Goal: Task Accomplishment & Management: Complete application form

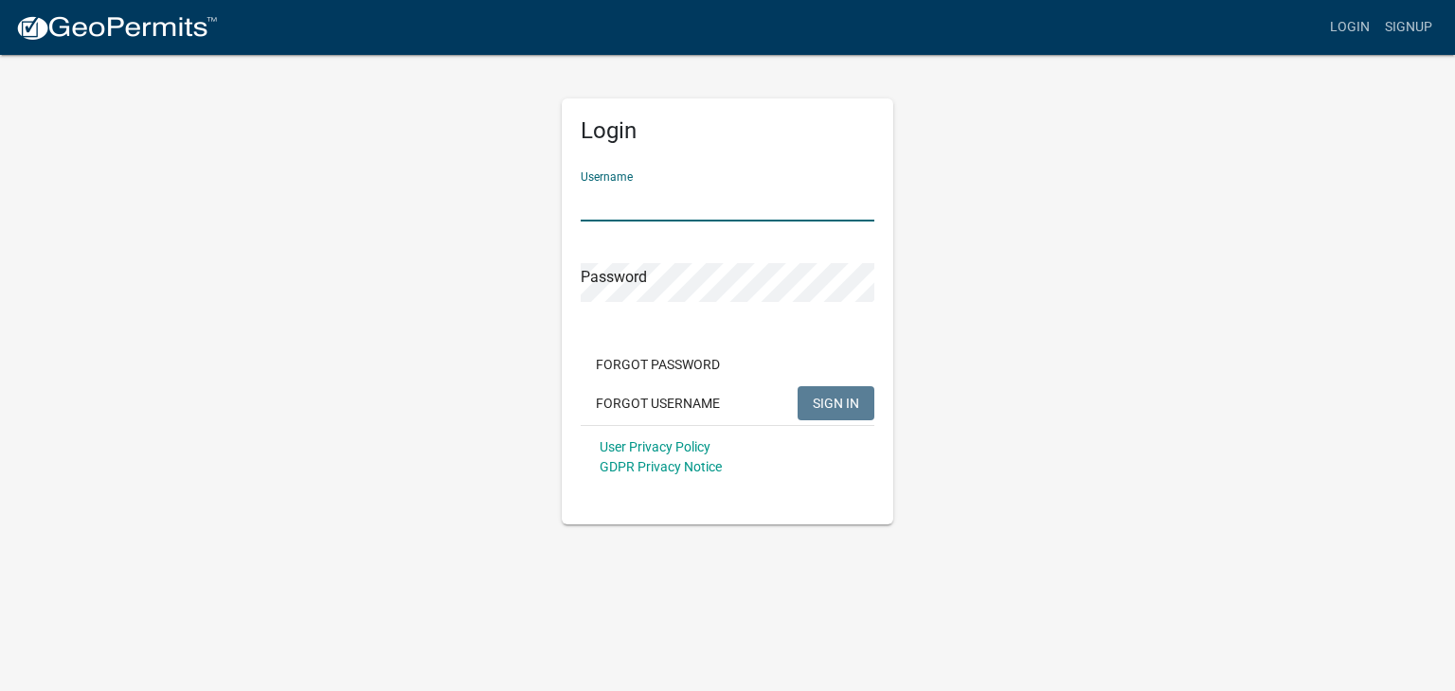
click at [642, 202] on input "Username" at bounding box center [728, 202] width 294 height 39
type input "rwest"
click at [797, 386] on button "SIGN IN" at bounding box center [835, 403] width 77 height 34
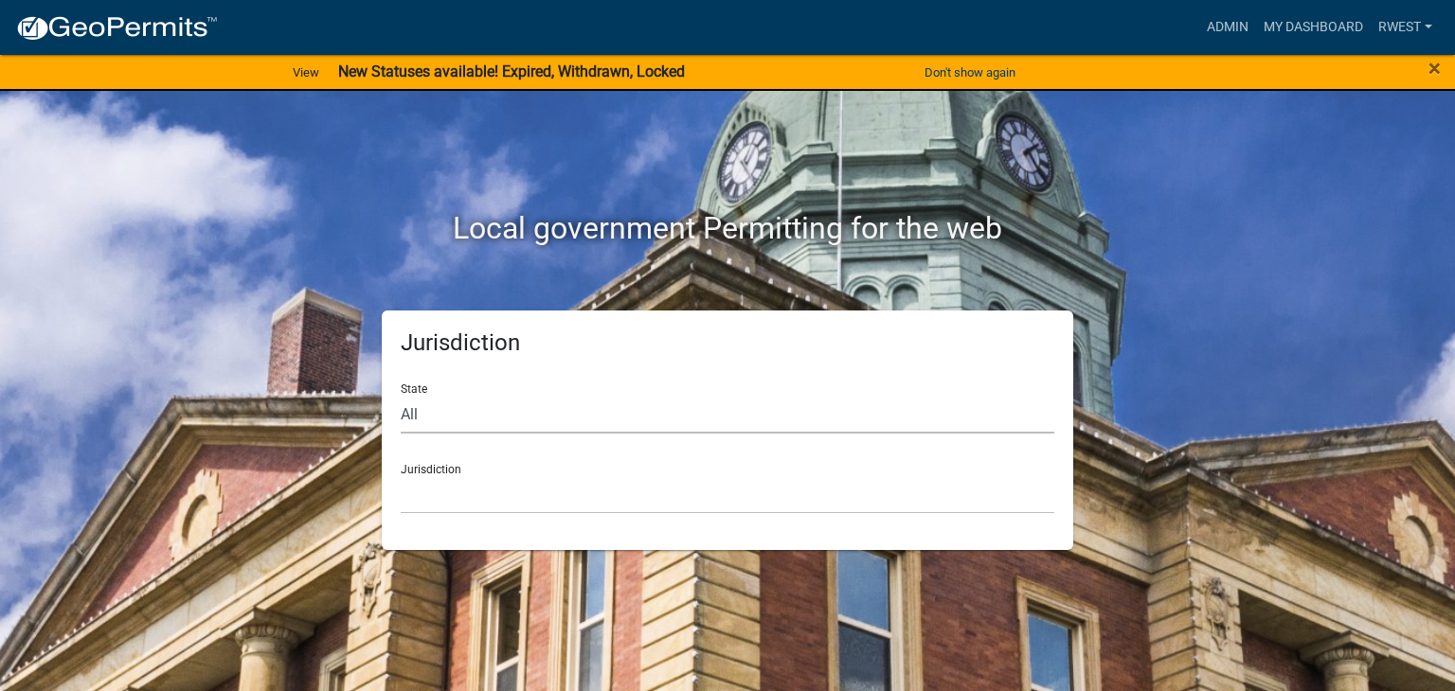
click at [443, 420] on select "All [US_STATE] [US_STATE] [US_STATE] [US_STATE] [US_STATE] [US_STATE] [US_STATE…" at bounding box center [727, 414] width 653 height 39
select select "[US_STATE]"
click at [401, 395] on select "All [US_STATE] [US_STATE] [US_STATE] [US_STATE] [US_STATE] [US_STATE] [US_STATE…" at bounding box center [727, 414] width 653 height 39
click at [473, 490] on select "[GEOGRAPHIC_DATA], [US_STATE][PERSON_NAME][GEOGRAPHIC_DATA], [US_STATE][PERSON_…" at bounding box center [727, 494] width 653 height 39
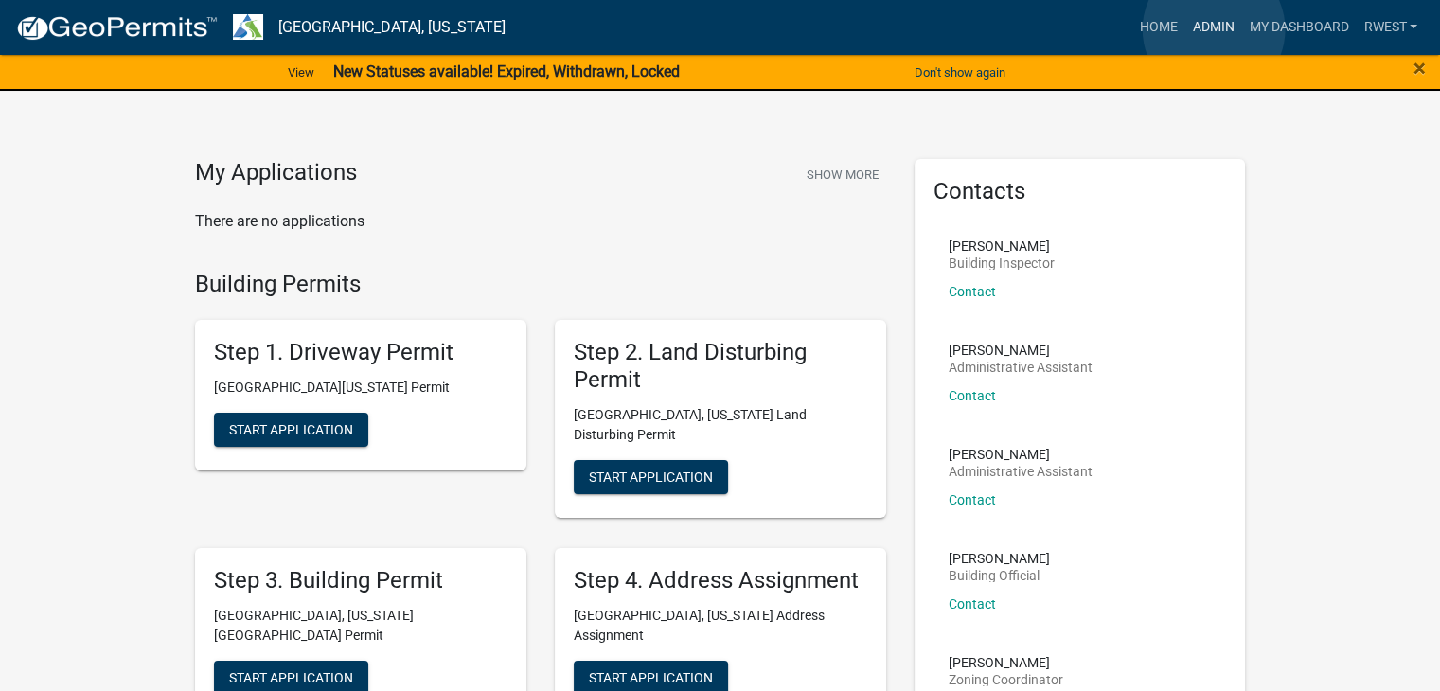
click at [1214, 29] on link "Admin" at bounding box center [1213, 27] width 57 height 36
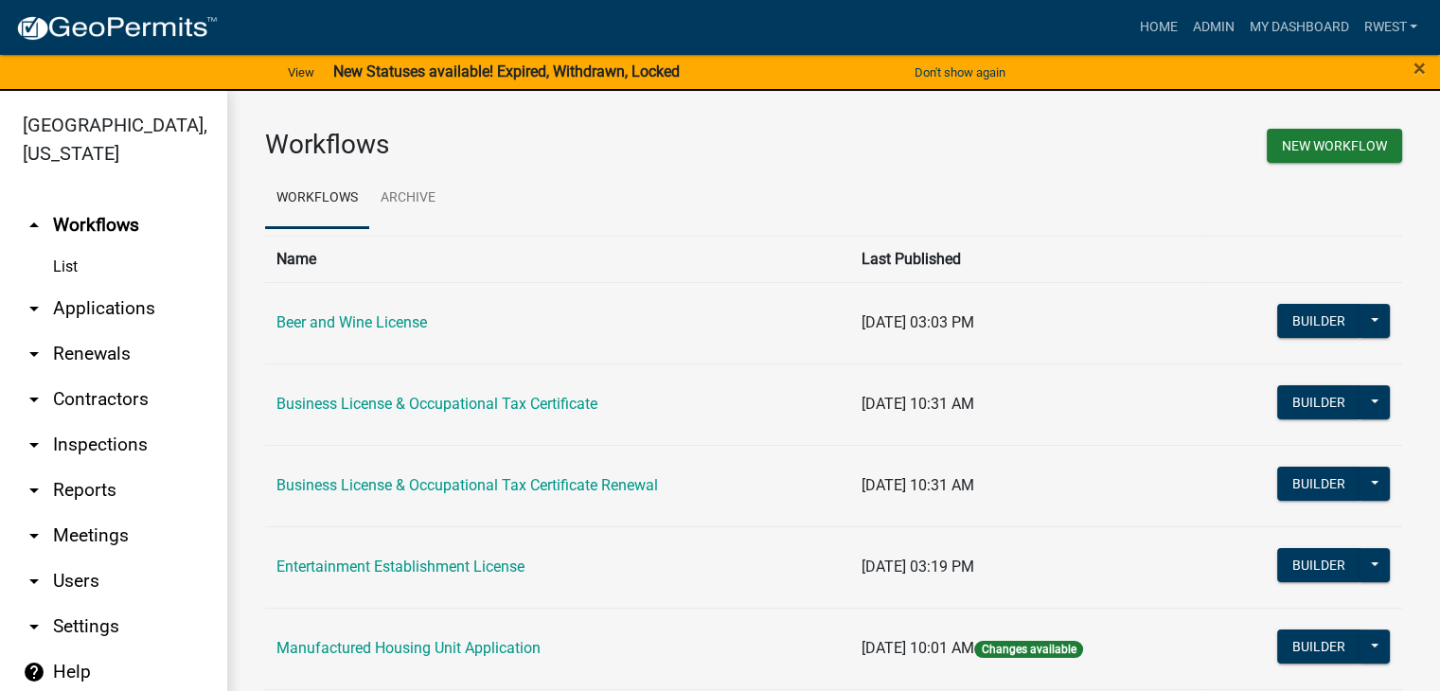
click at [107, 286] on link "arrow_drop_down Applications" at bounding box center [113, 308] width 227 height 45
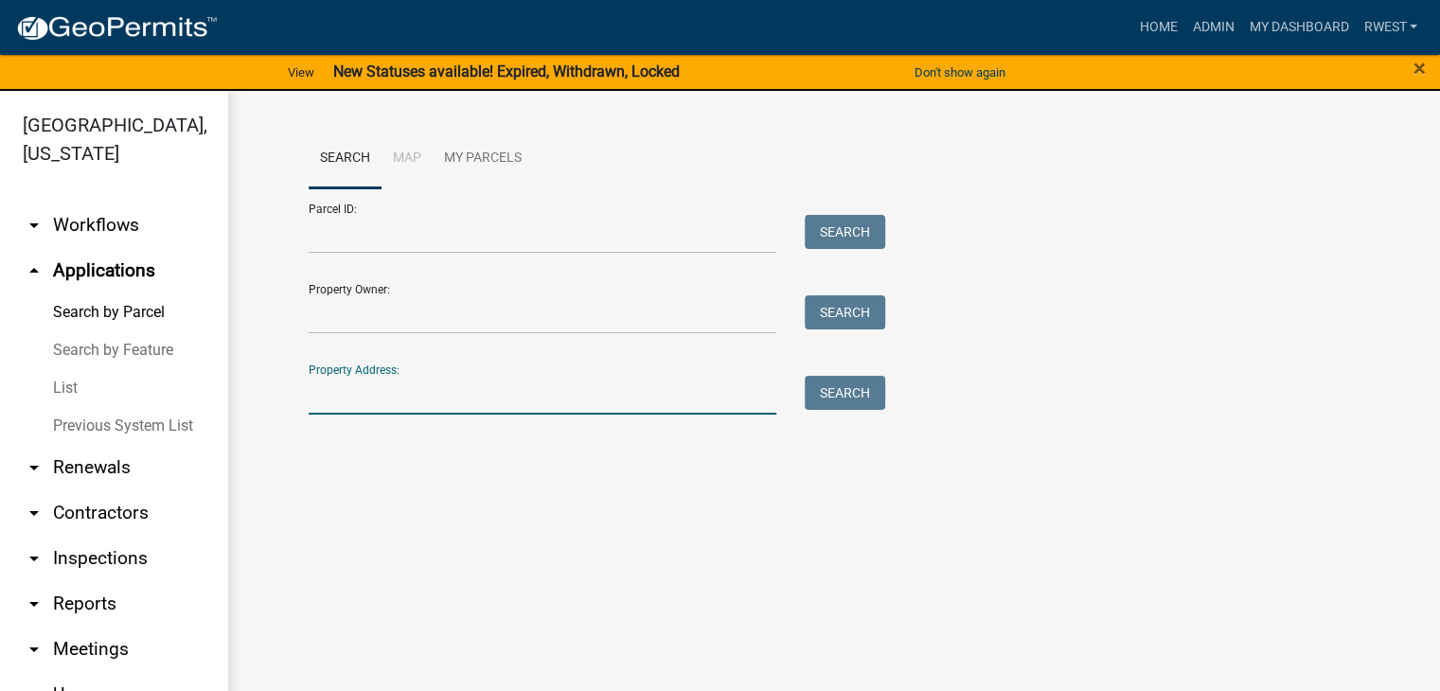
drag, startPoint x: 370, startPoint y: 397, endPoint x: 366, endPoint y: 386, distance: 11.4
click at [370, 396] on input "Property Address:" at bounding box center [543, 395] width 469 height 39
type input "228 s [PERSON_NAME]"
click at [864, 391] on button "Search" at bounding box center [845, 393] width 80 height 34
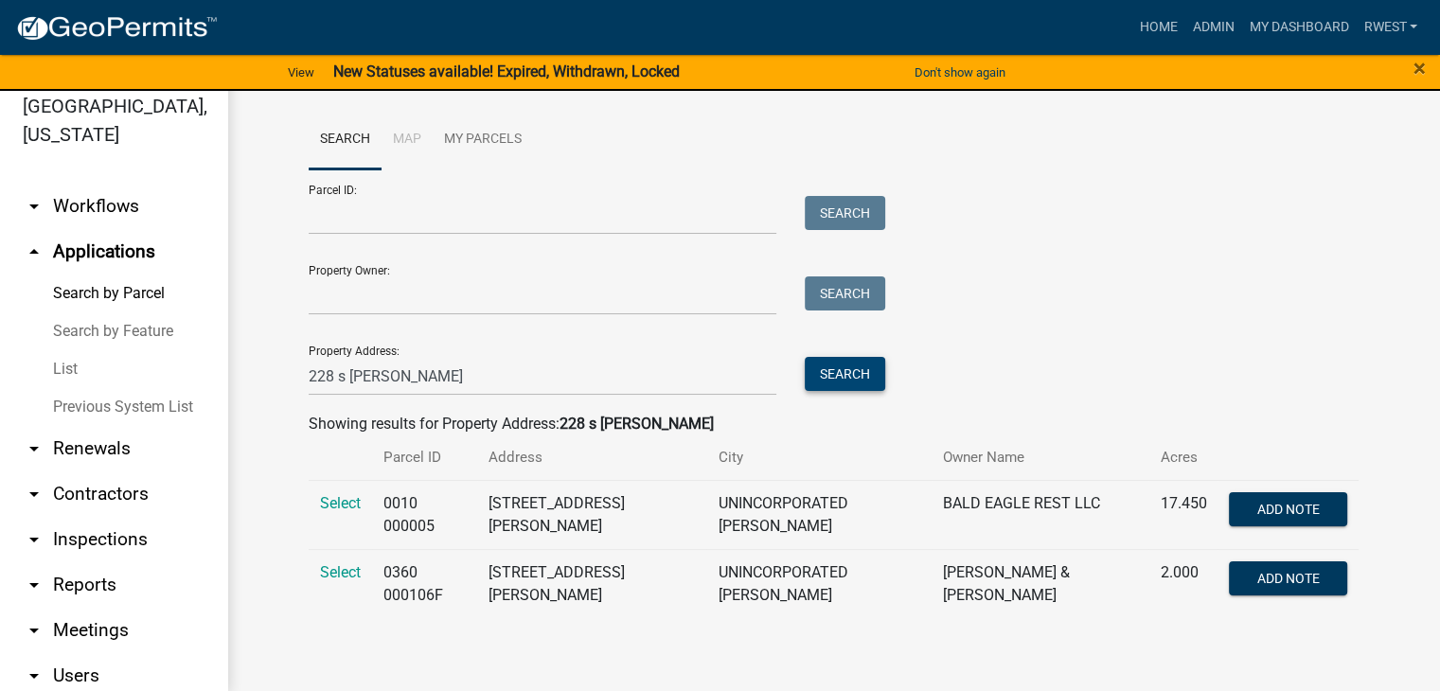
scroll to position [23, 0]
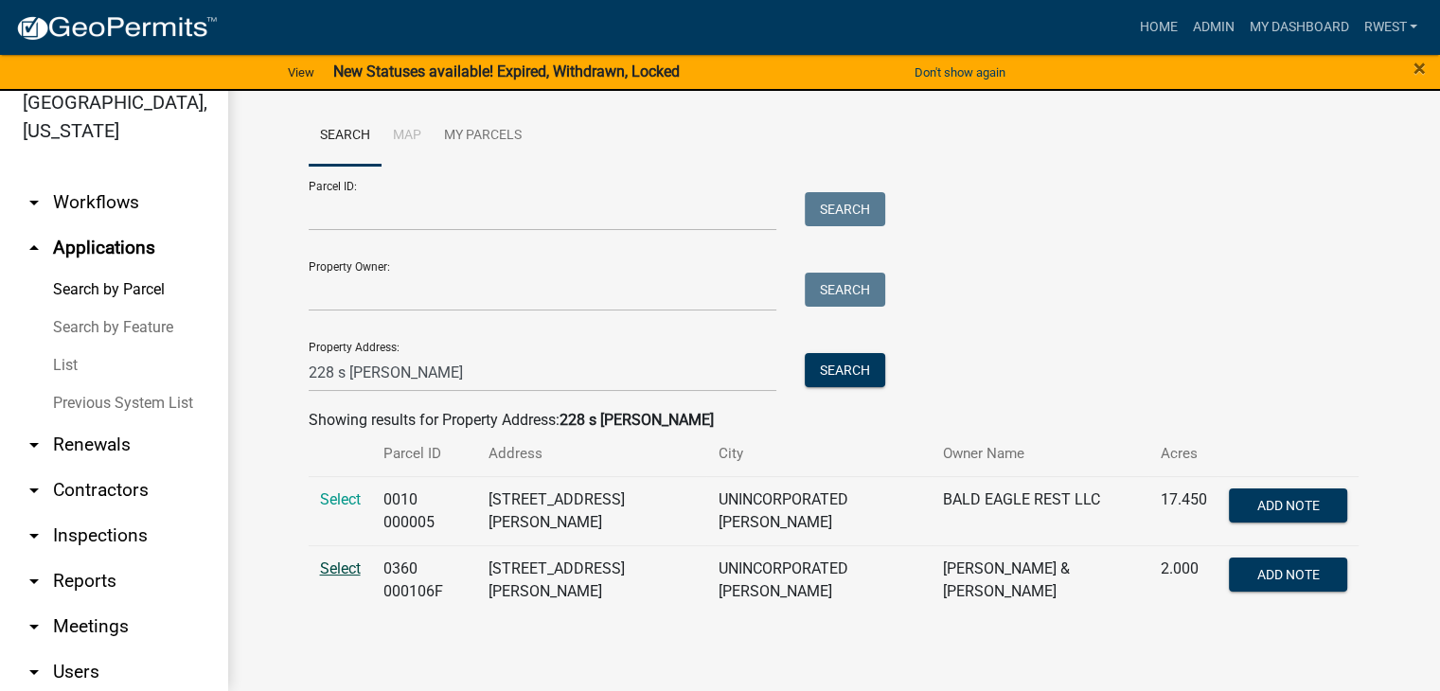
click at [336, 566] on span "Select" at bounding box center [340, 569] width 41 height 18
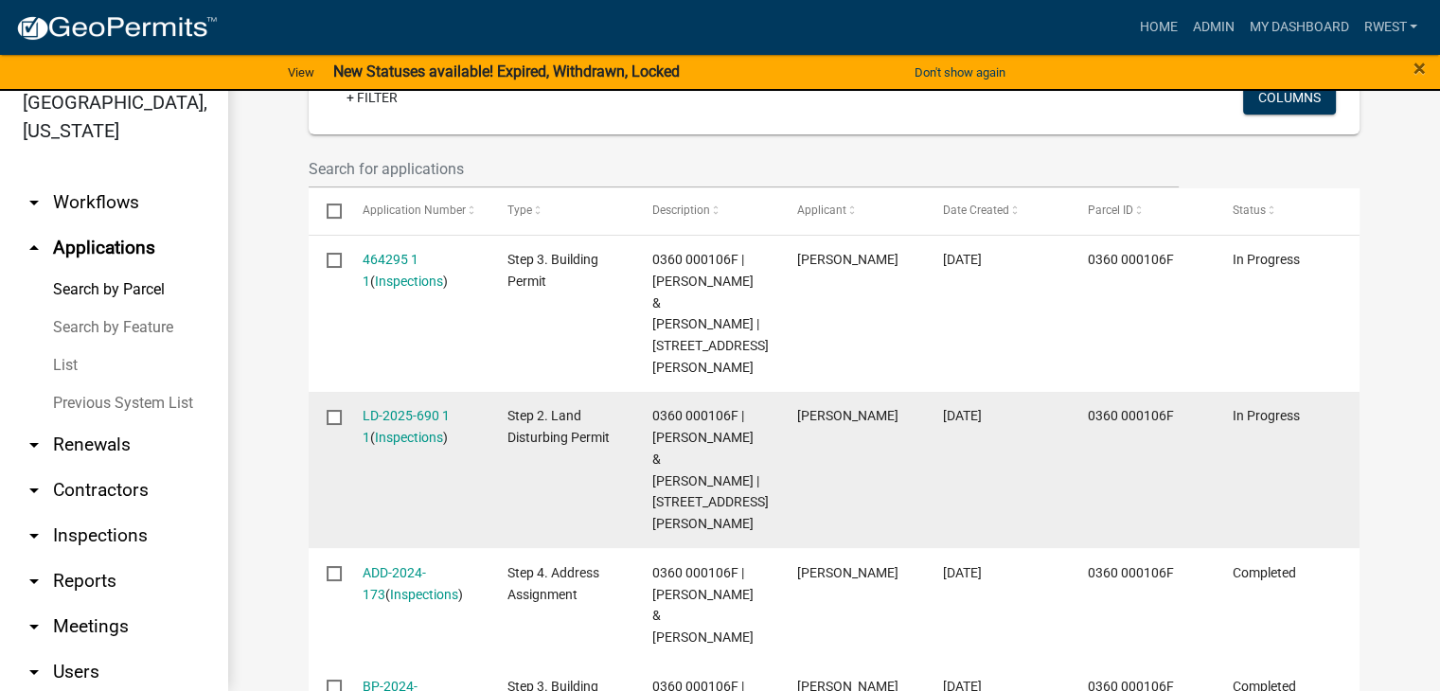
scroll to position [568, 0]
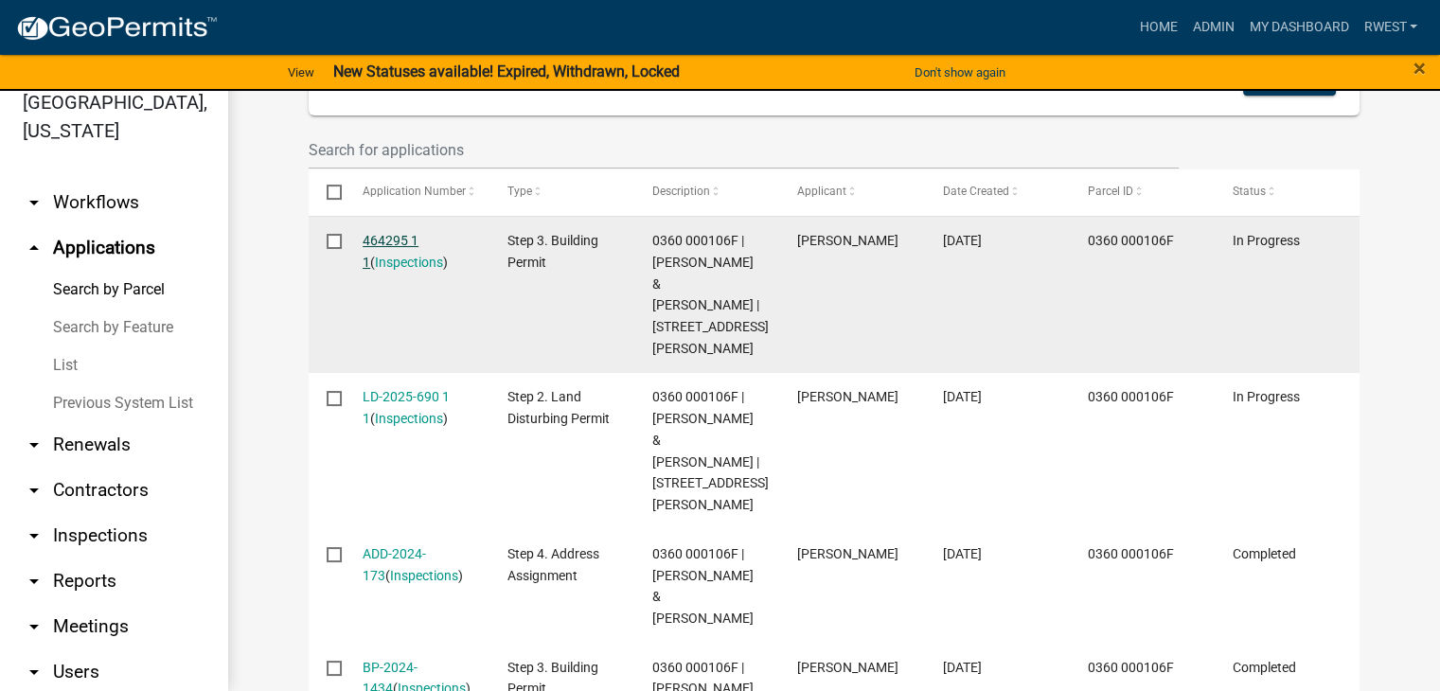
click at [394, 238] on link "464295 1 1" at bounding box center [391, 251] width 56 height 37
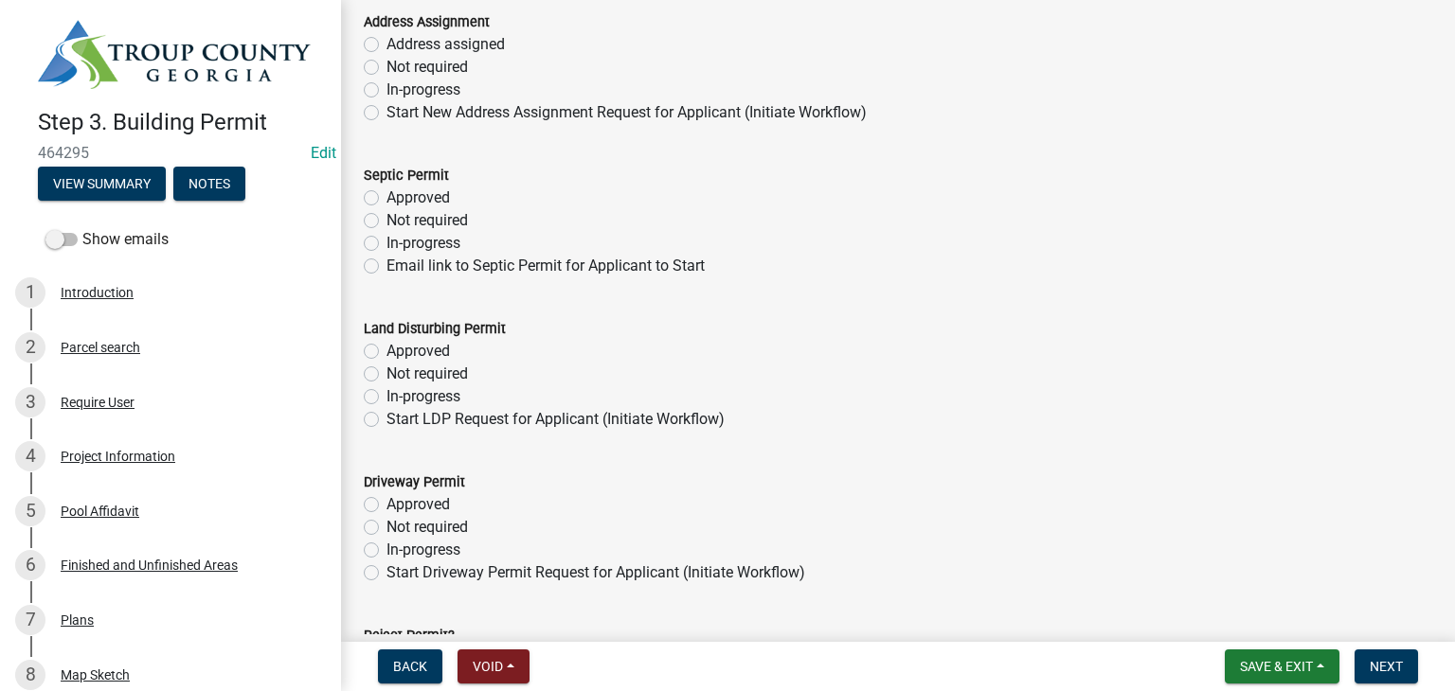
scroll to position [275, 0]
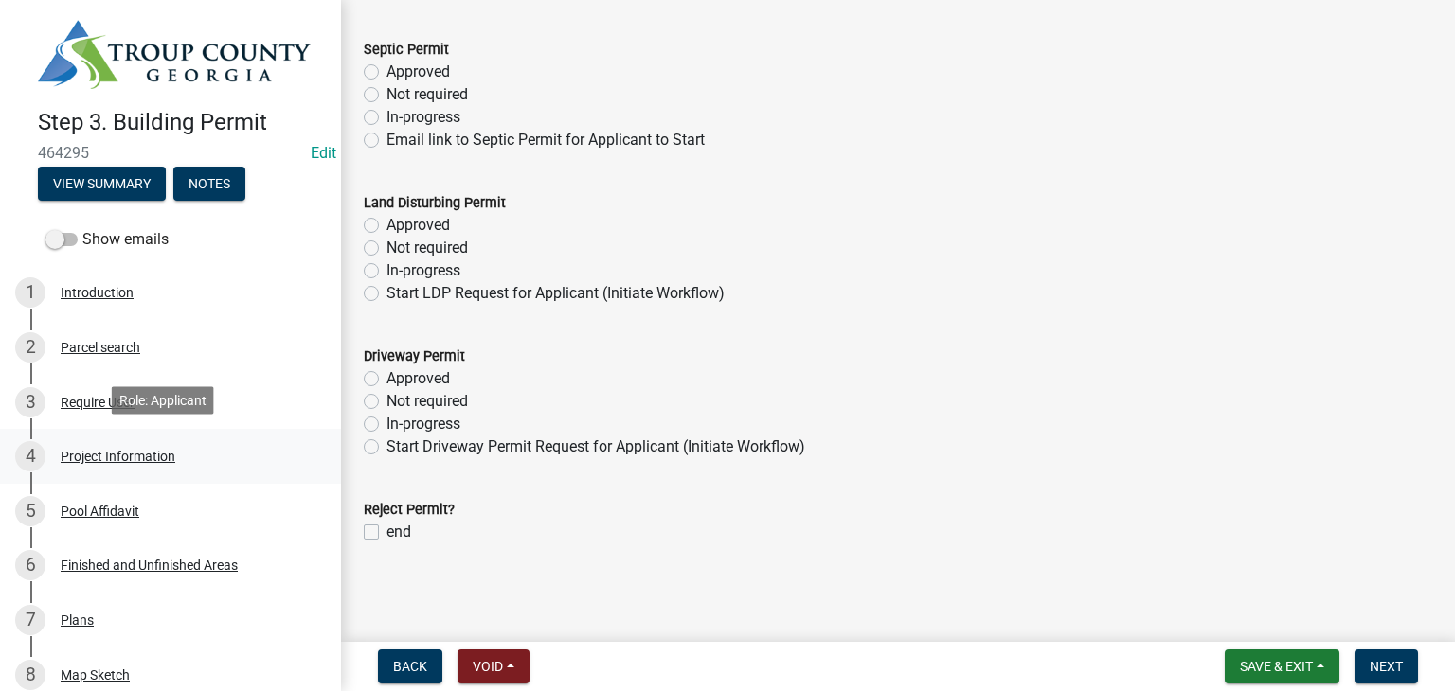
click at [109, 451] on div "Project Information" at bounding box center [118, 456] width 115 height 13
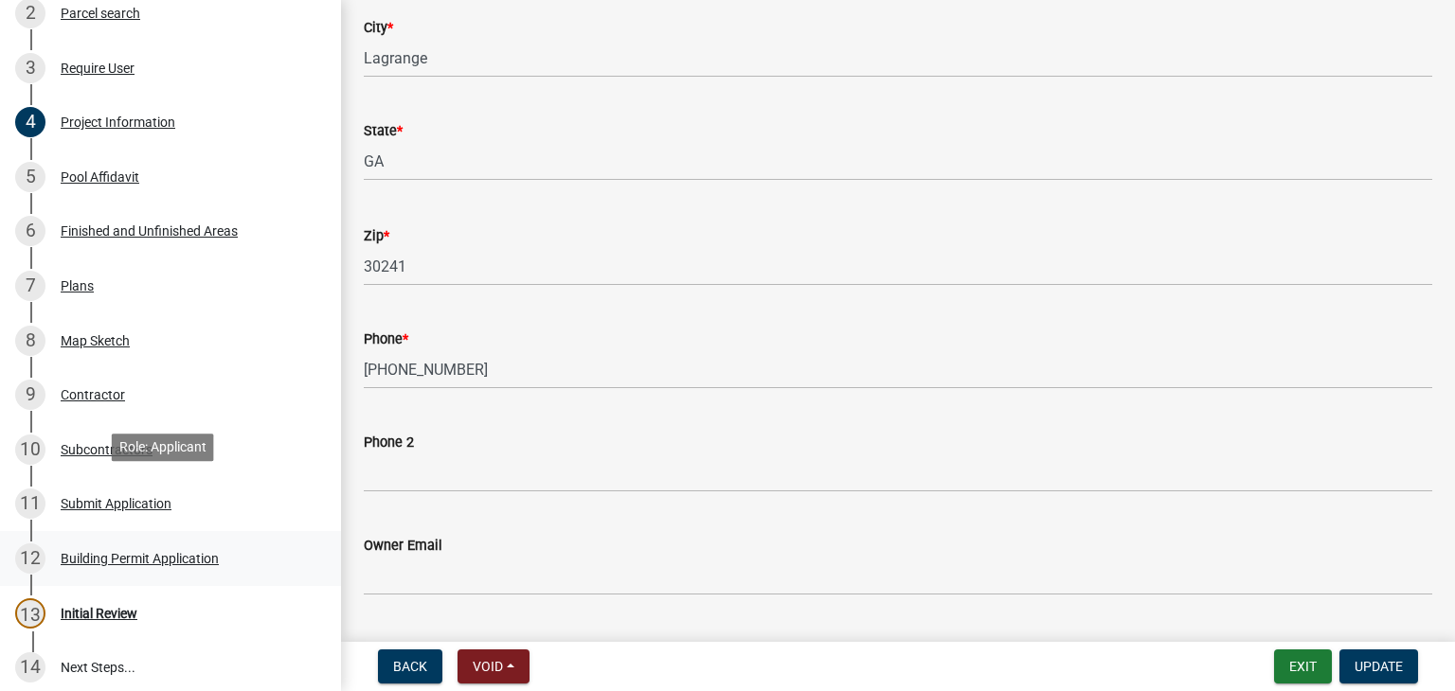
scroll to position [379, 0]
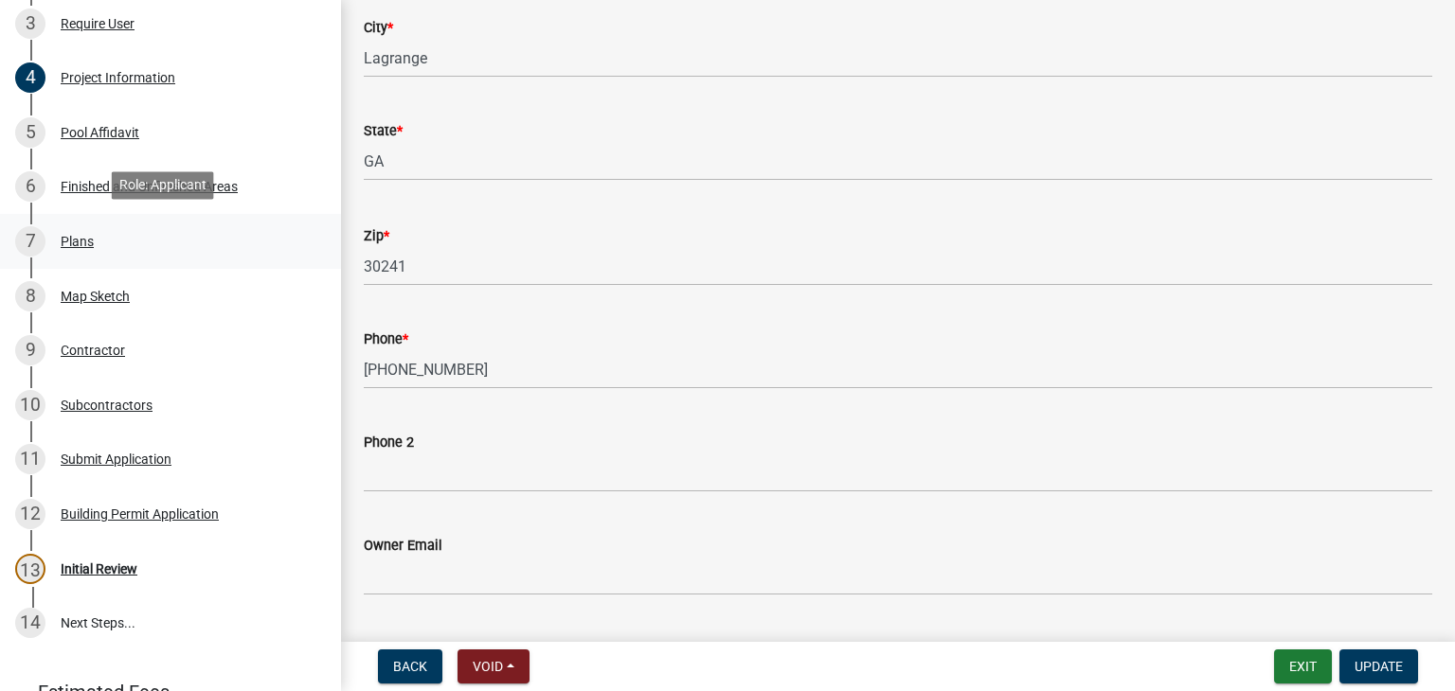
click at [76, 235] on div "Plans" at bounding box center [77, 241] width 33 height 13
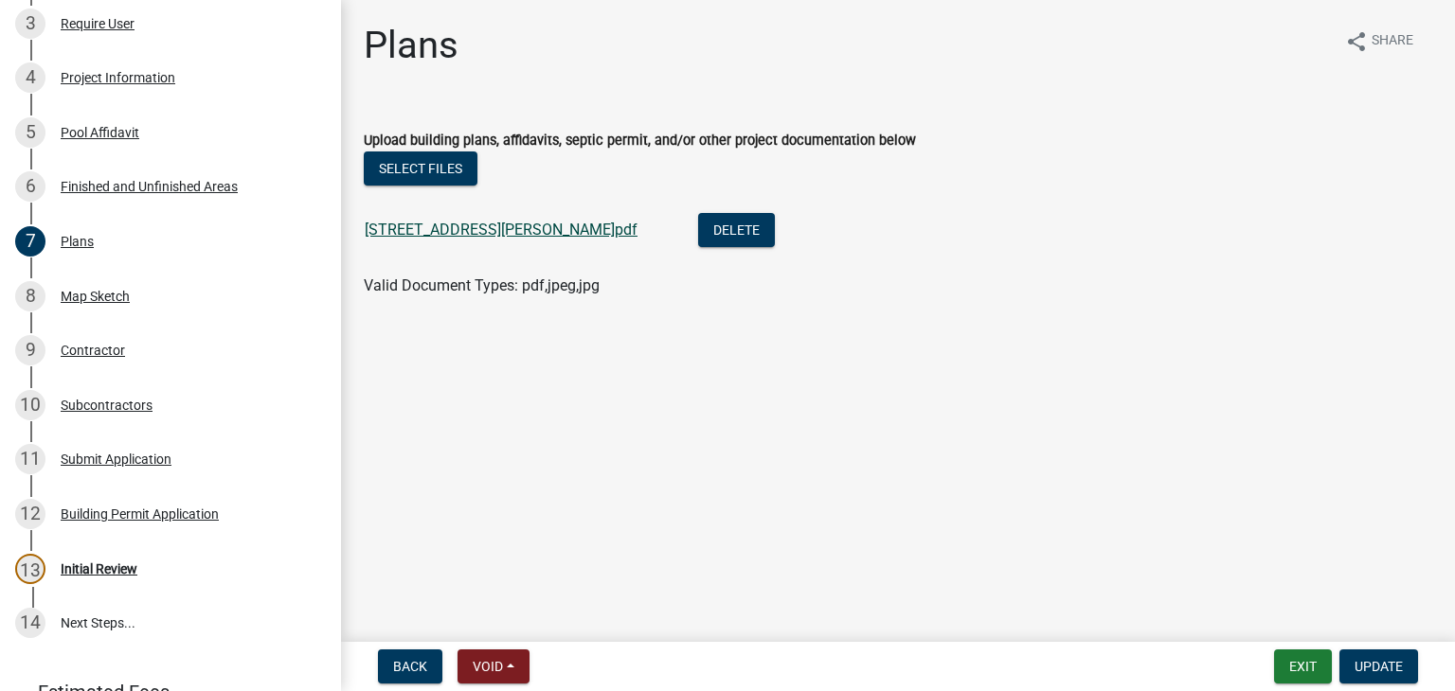
click at [440, 231] on link "228 S smith rd.pdf" at bounding box center [501, 230] width 273 height 18
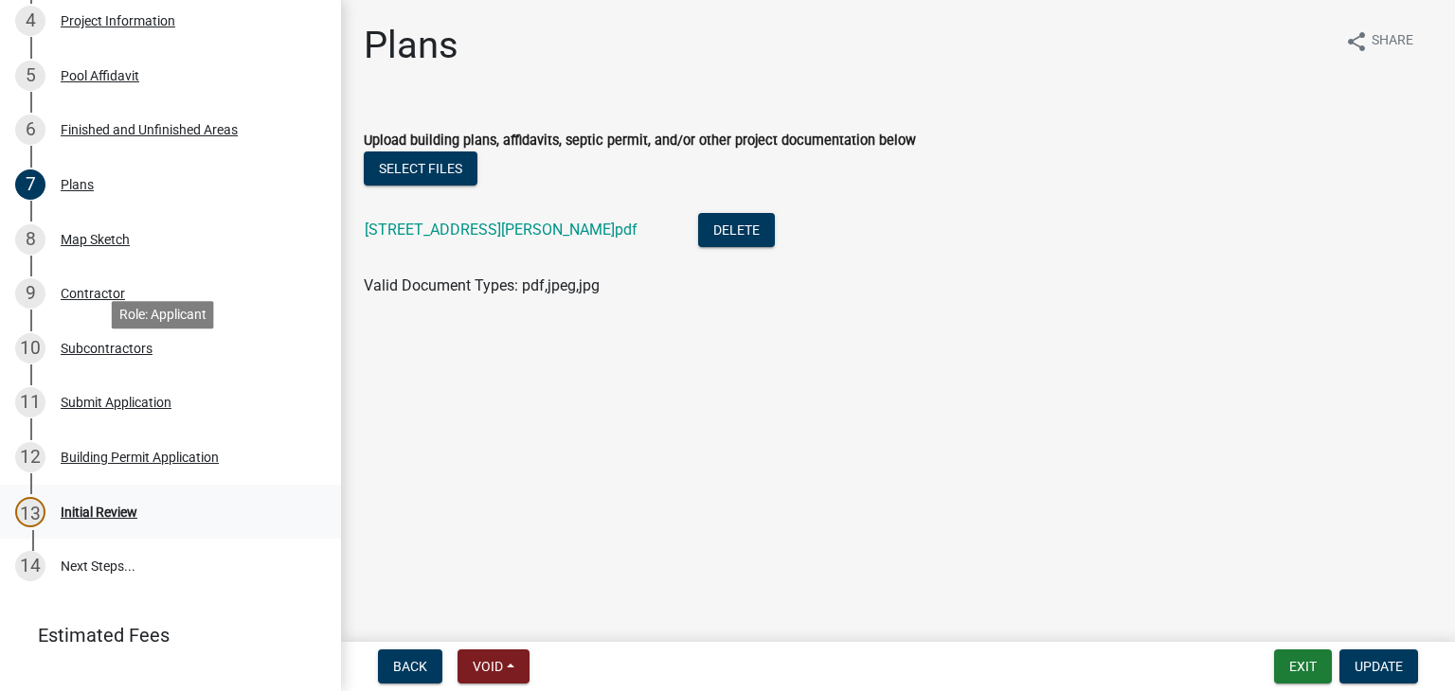
scroll to position [468, 0]
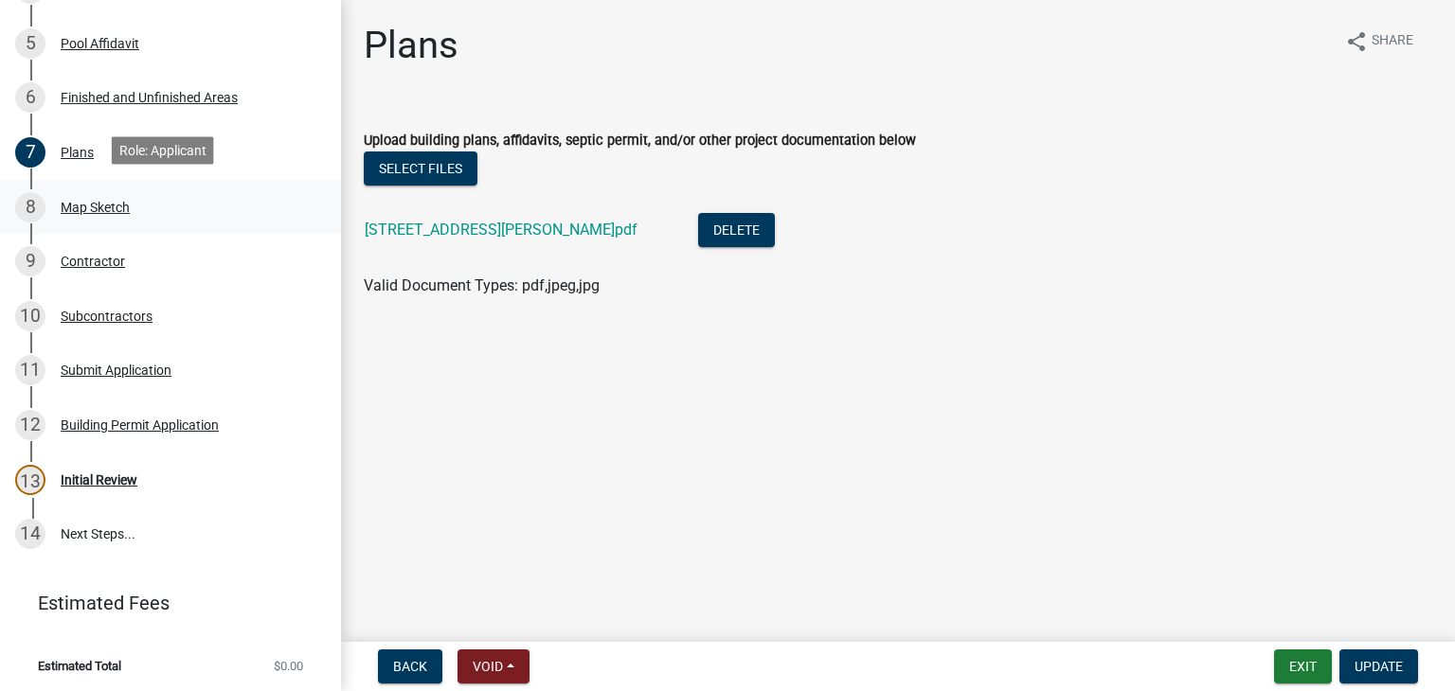
click at [97, 209] on div "8 Map Sketch" at bounding box center [162, 207] width 295 height 30
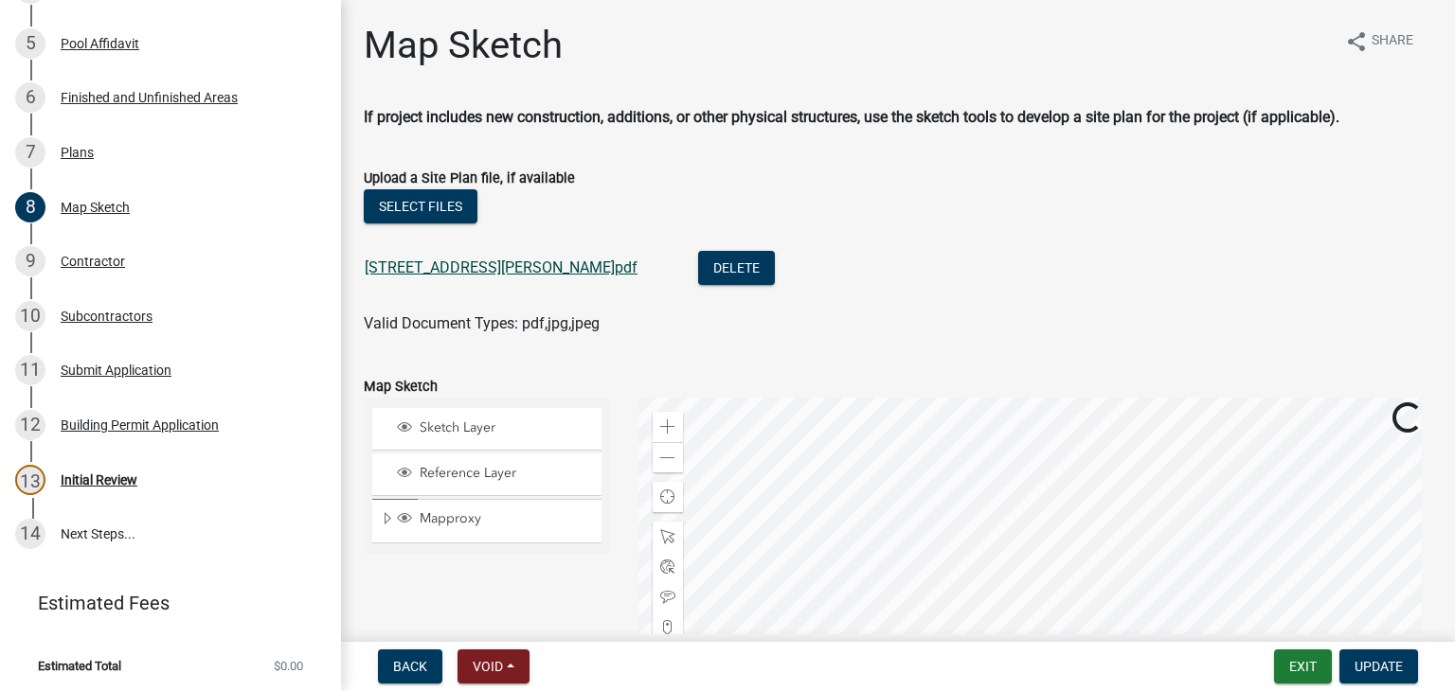
click at [455, 263] on link "228 S smith rd.pdf" at bounding box center [501, 268] width 273 height 18
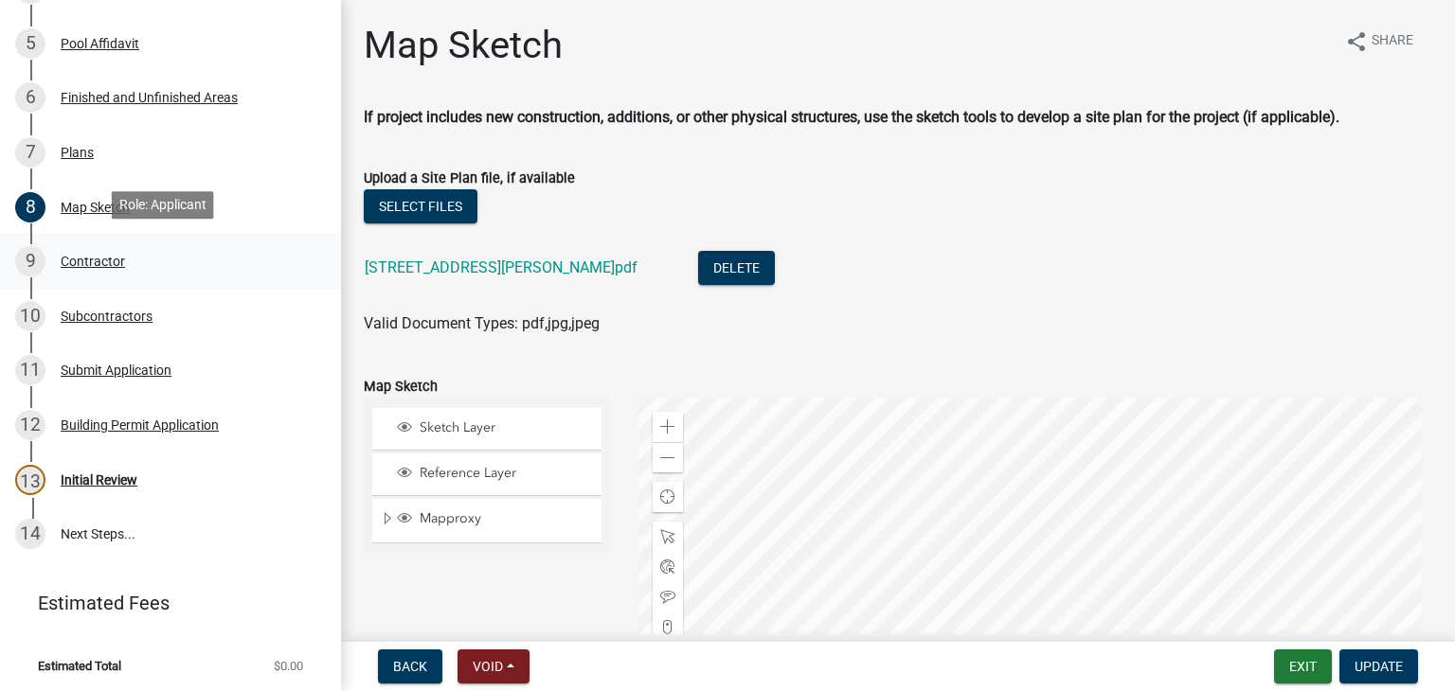
click at [80, 259] on div "Contractor" at bounding box center [93, 261] width 64 height 13
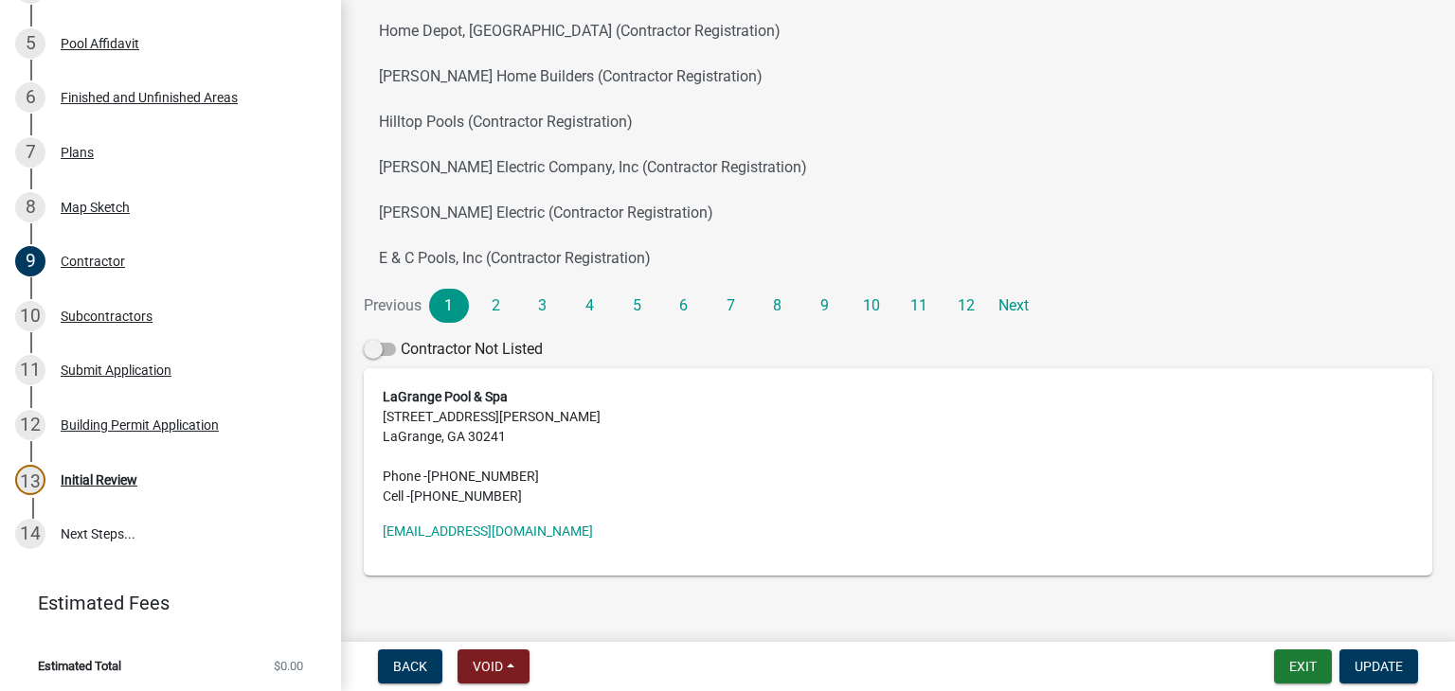
scroll to position [424, 0]
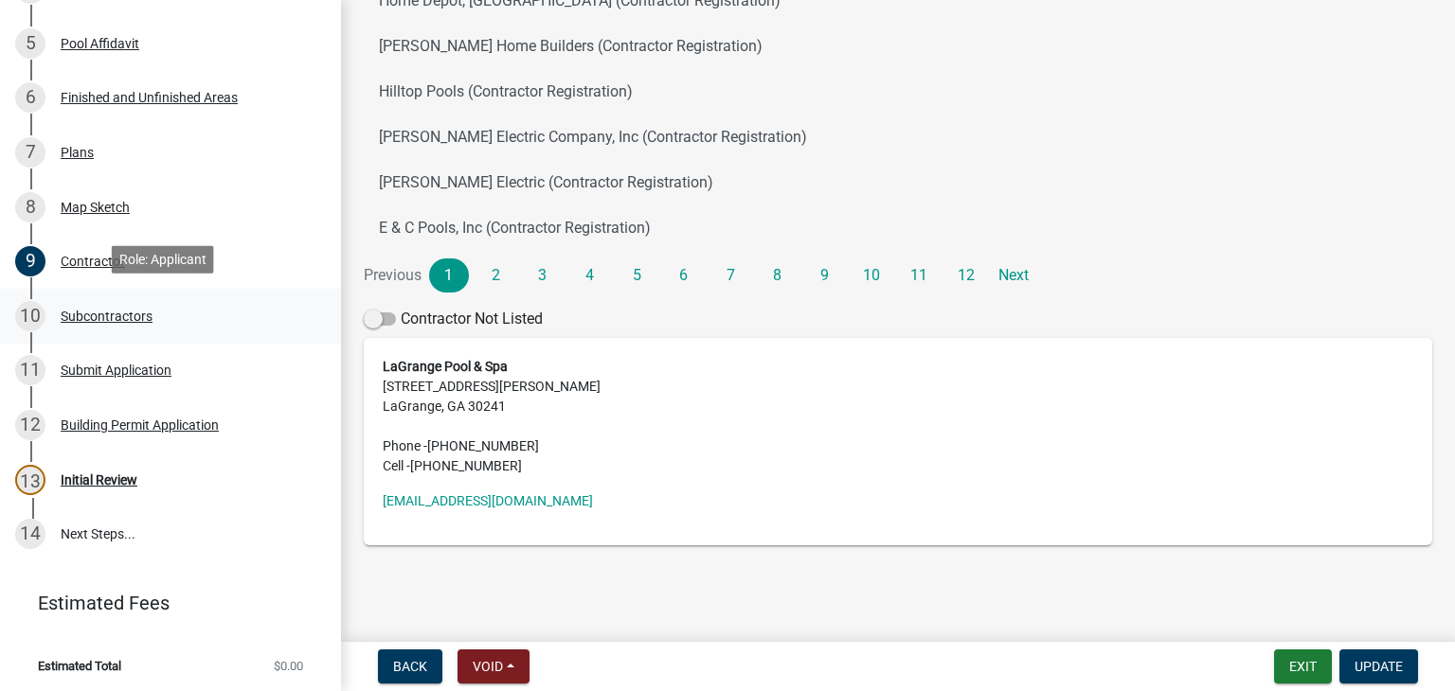
click at [27, 310] on div "10" at bounding box center [30, 316] width 30 height 30
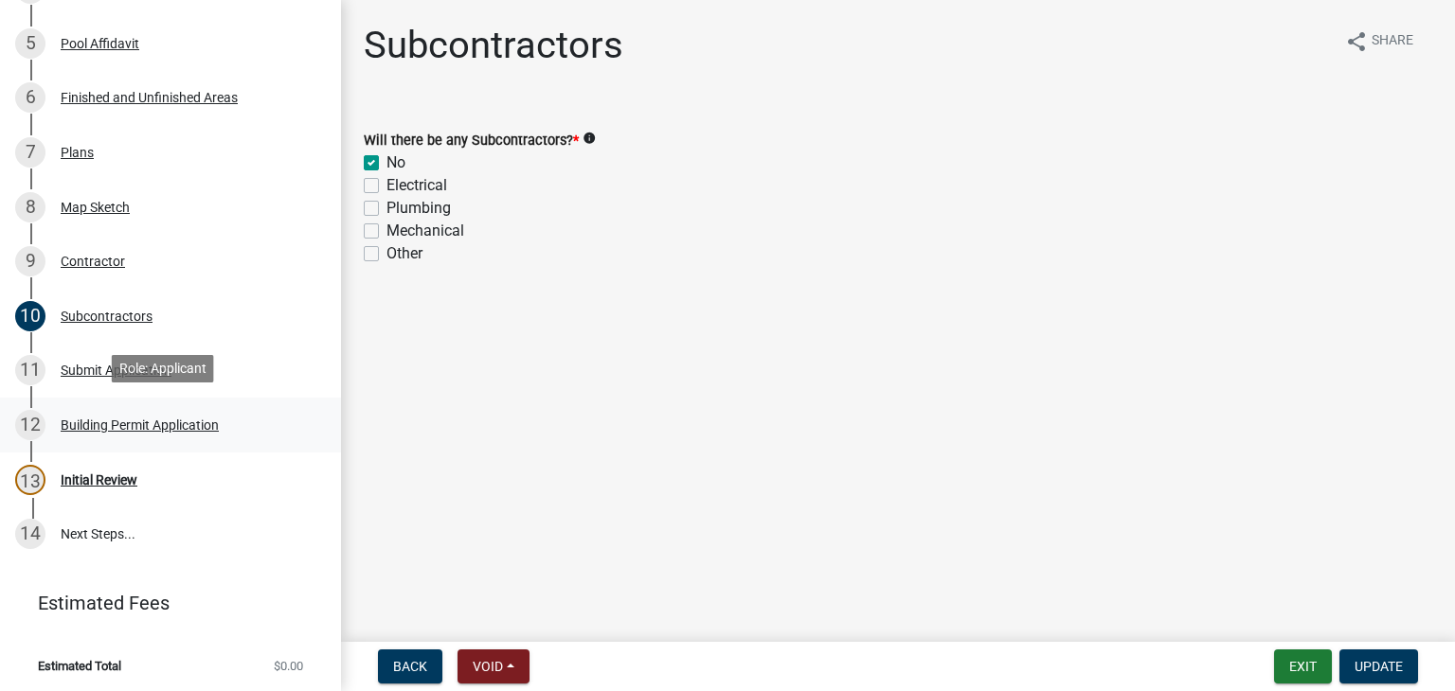
click at [21, 421] on div "12" at bounding box center [30, 425] width 30 height 30
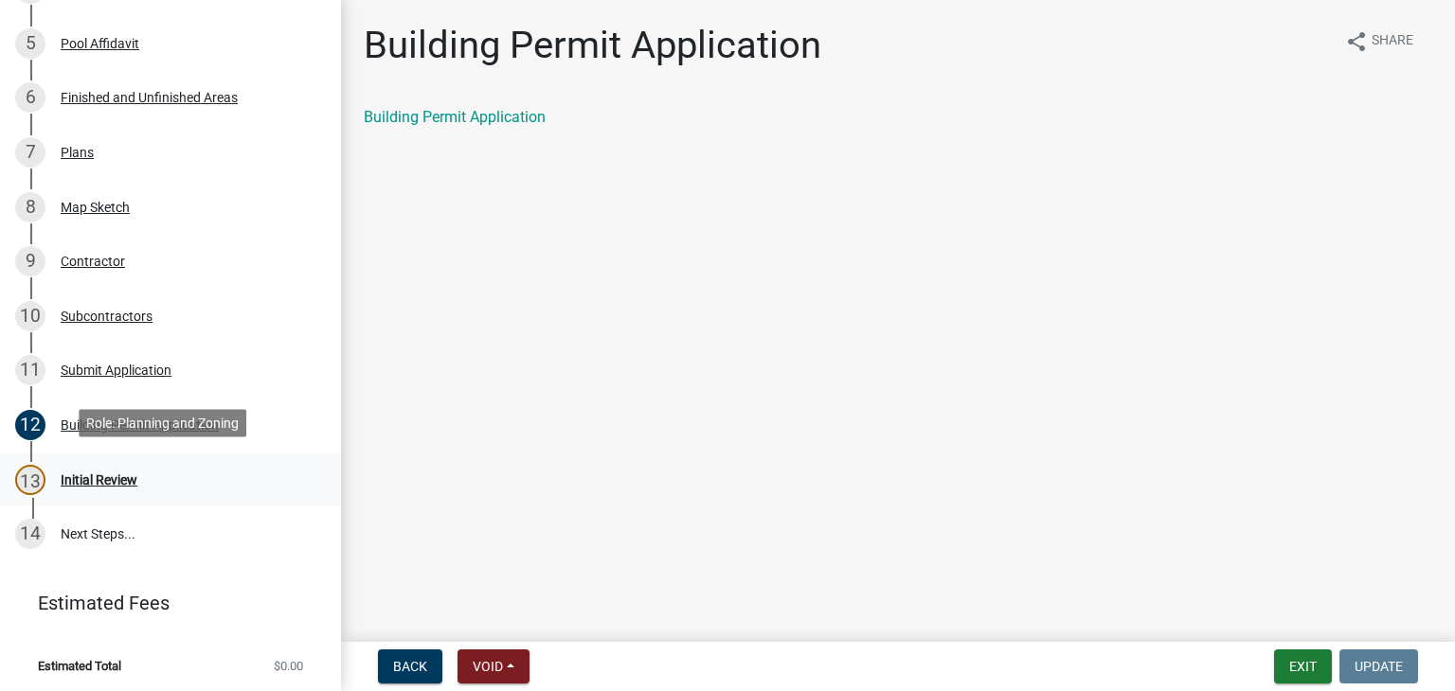
click at [50, 478] on div "13 Initial Review" at bounding box center [162, 480] width 295 height 30
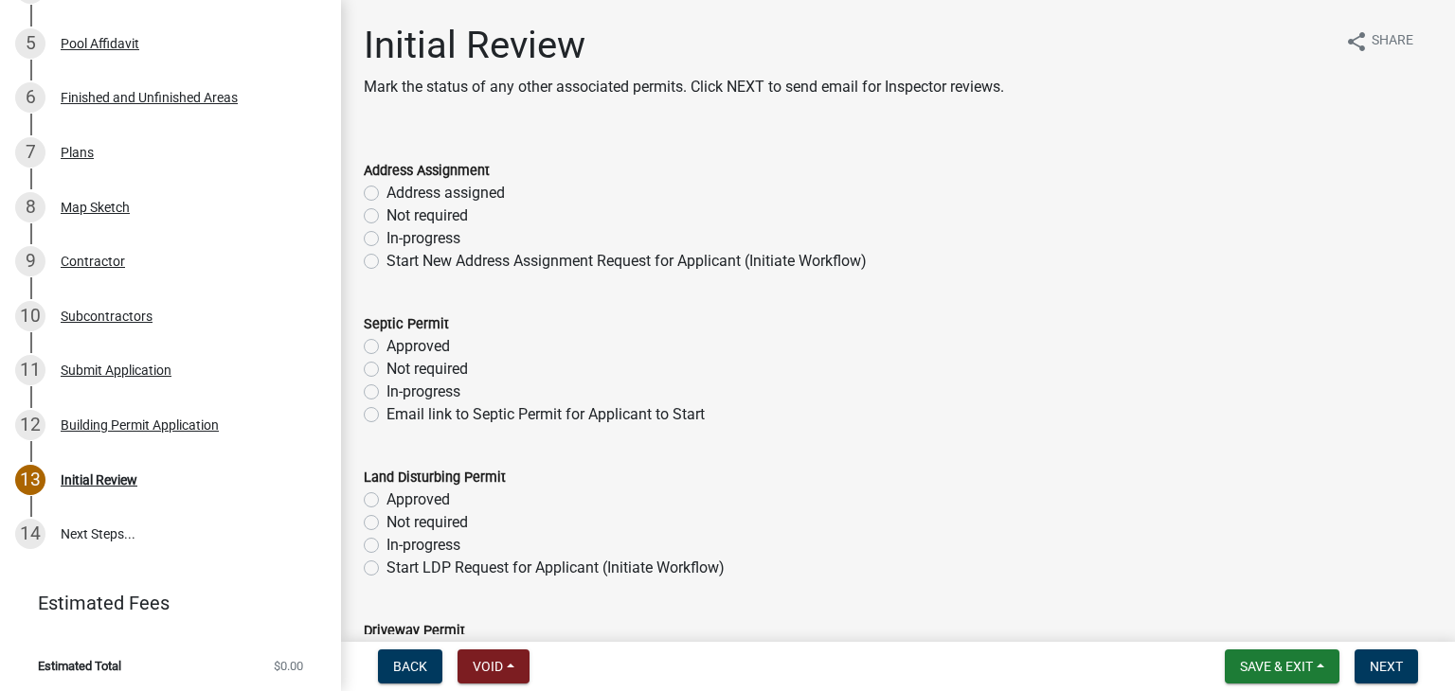
click at [386, 220] on label "Not required" at bounding box center [426, 216] width 81 height 23
click at [386, 217] on input "Not required" at bounding box center [392, 211] width 12 height 12
radio input "true"
click at [386, 367] on label "Not required" at bounding box center [426, 369] width 81 height 23
click at [386, 367] on input "Not required" at bounding box center [392, 364] width 12 height 12
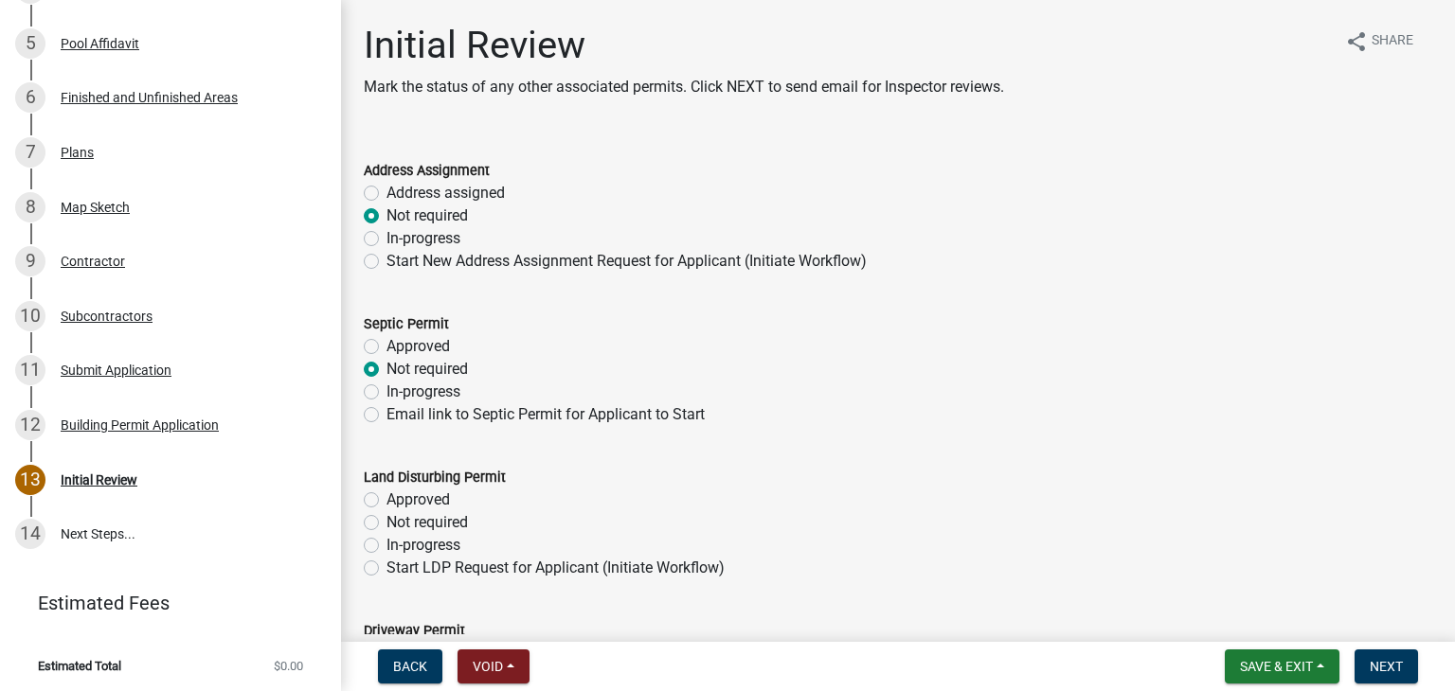
radio input "true"
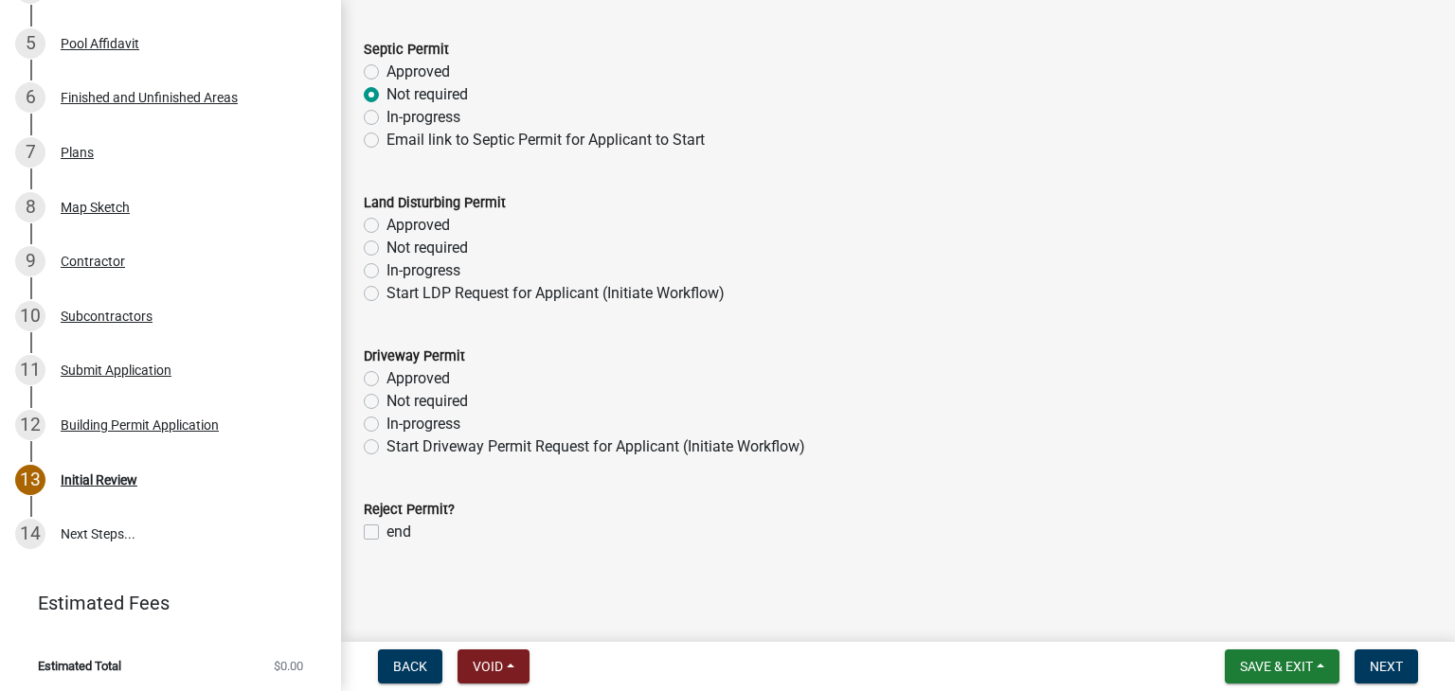
click at [386, 242] on label "Not required" at bounding box center [426, 248] width 81 height 23
click at [386, 242] on input "Not required" at bounding box center [392, 243] width 12 height 12
radio input "true"
click at [386, 402] on label "Not required" at bounding box center [426, 401] width 81 height 23
click at [386, 402] on input "Not required" at bounding box center [392, 396] width 12 height 12
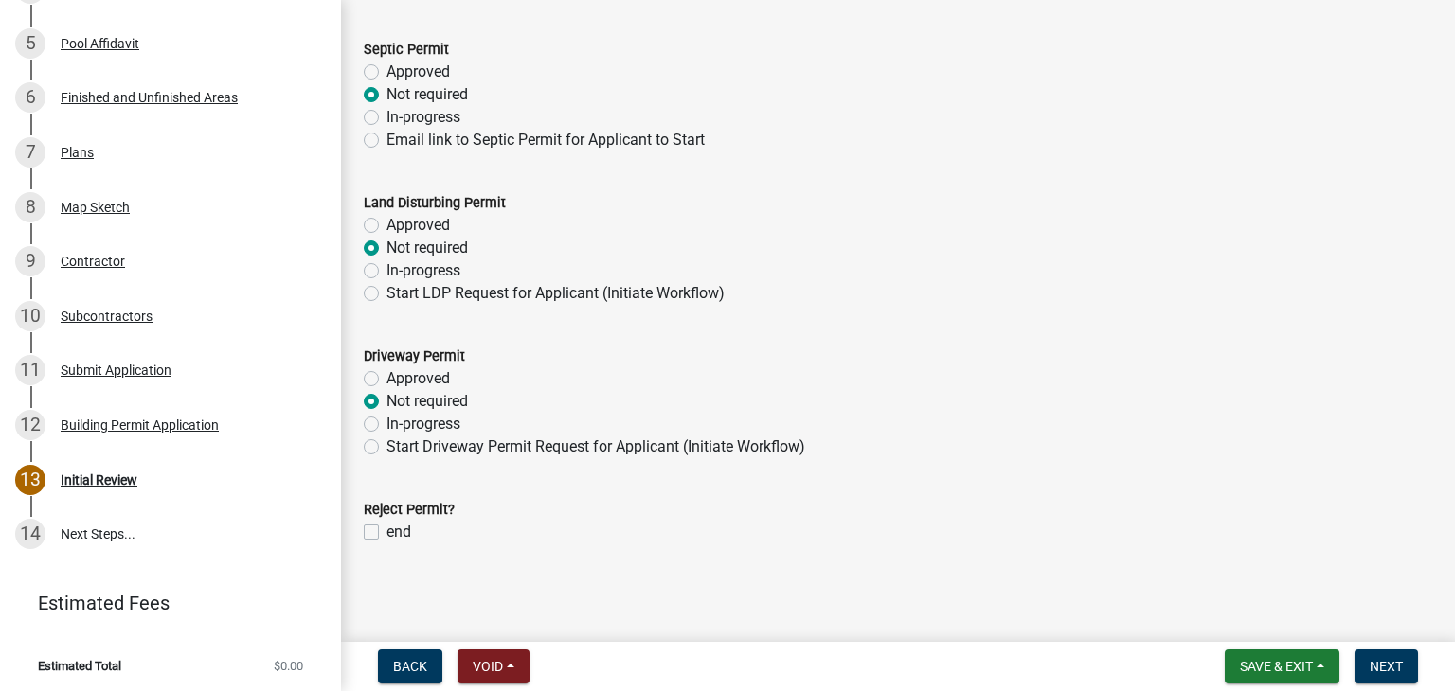
radio input "true"
click at [1385, 657] on span "Next" at bounding box center [1385, 666] width 33 height 15
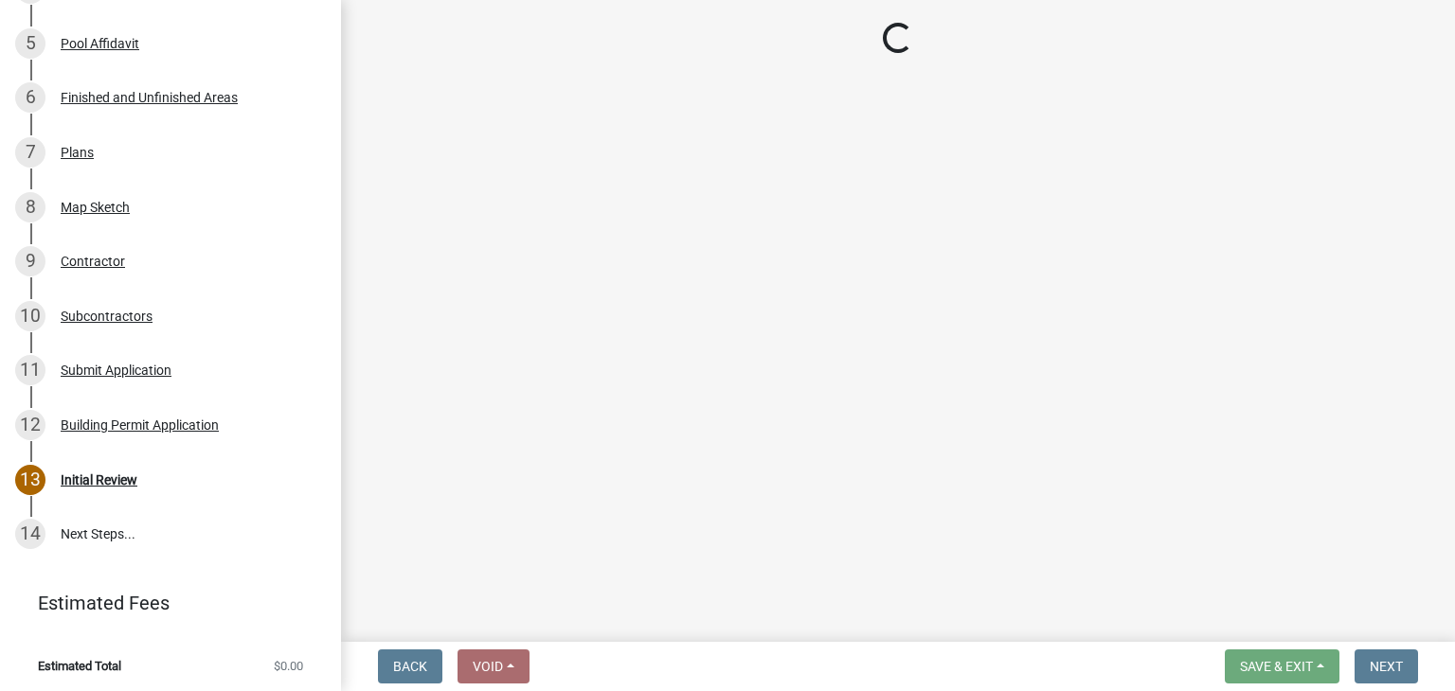
scroll to position [523, 0]
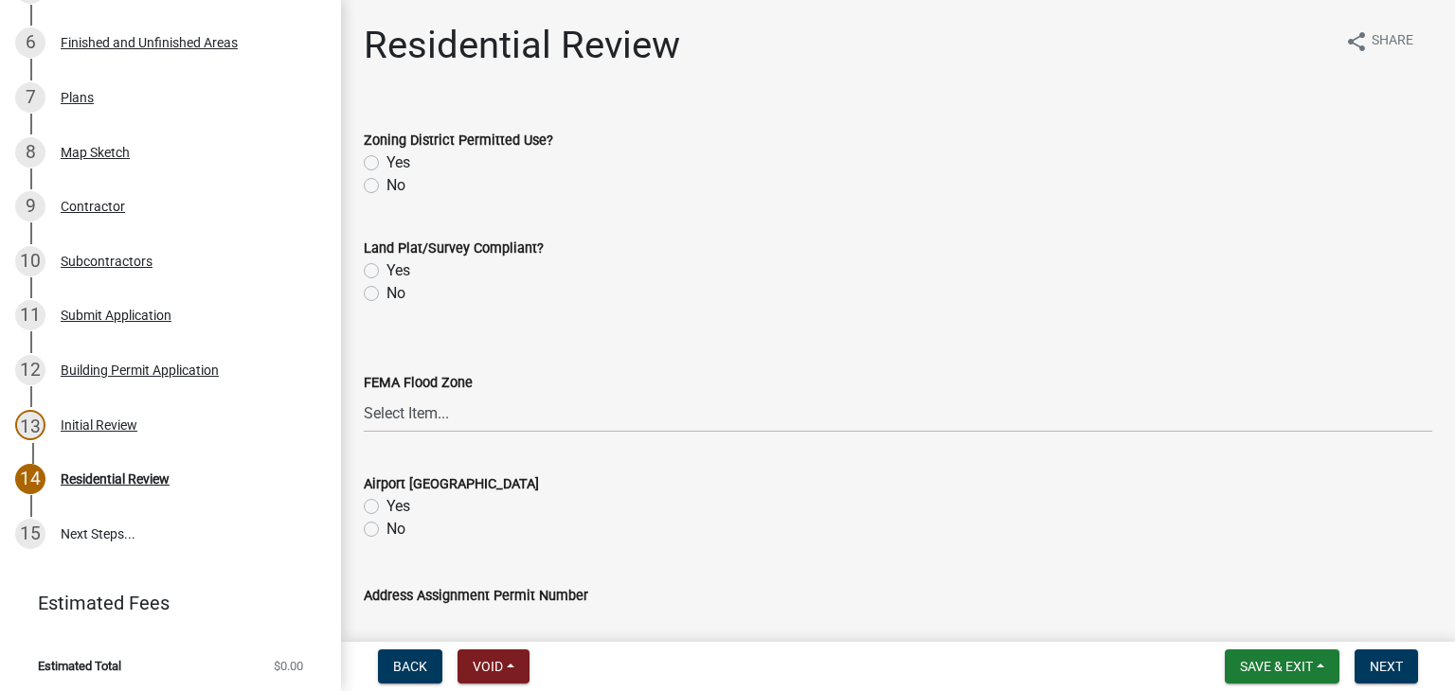
click at [364, 152] on div "Yes" at bounding box center [898, 163] width 1068 height 23
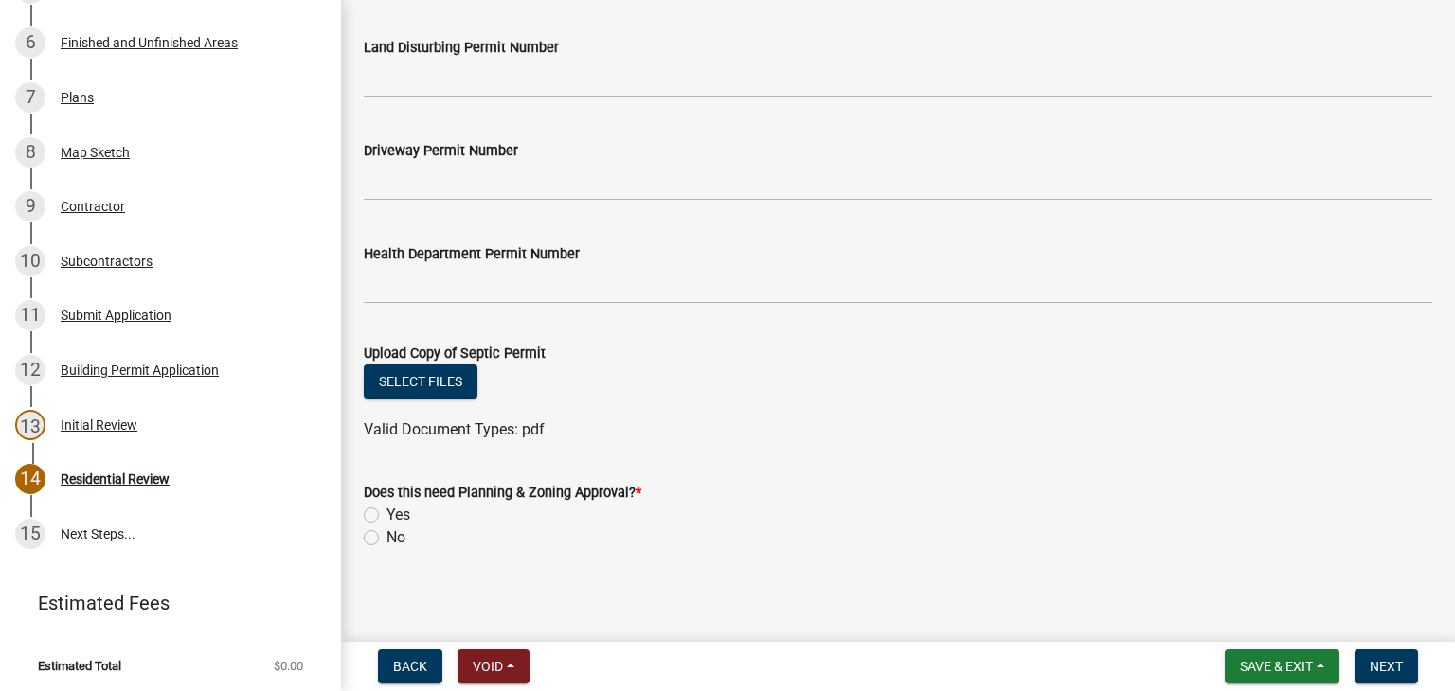
scroll to position [873, 0]
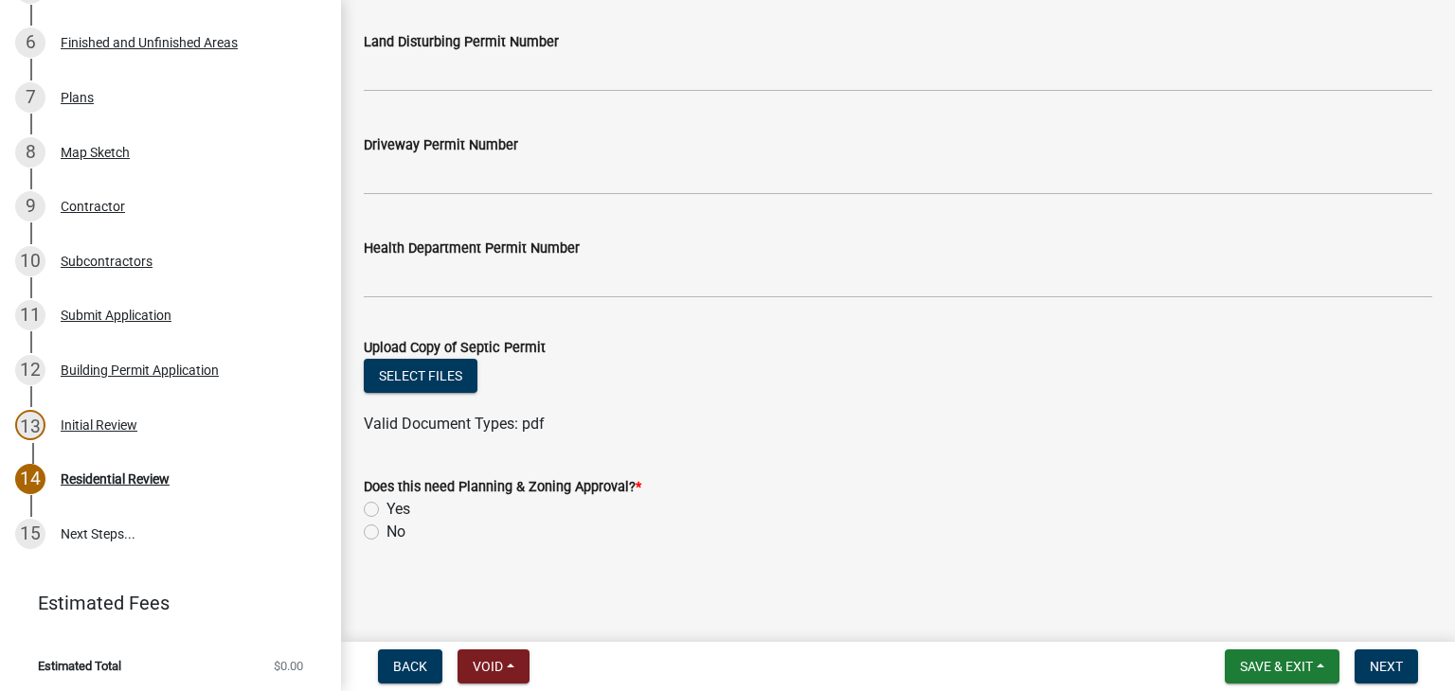
click at [386, 532] on label "No" at bounding box center [395, 532] width 19 height 23
click at [386, 532] on input "No" at bounding box center [392, 527] width 12 height 12
radio input "true"
click at [386, 503] on label "Yes" at bounding box center [398, 509] width 24 height 23
click at [386, 503] on input "Yes" at bounding box center [392, 504] width 12 height 12
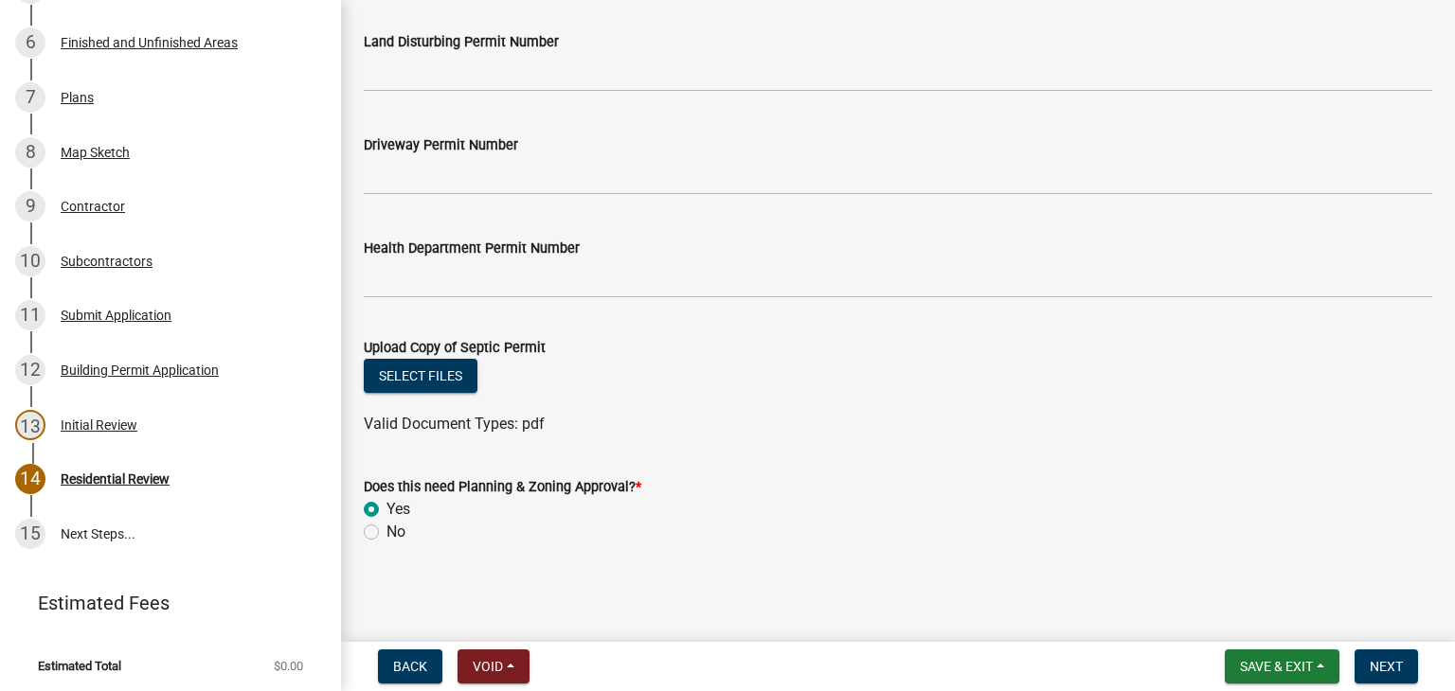
radio input "true"
click at [1399, 657] on span "Next" at bounding box center [1385, 666] width 33 height 15
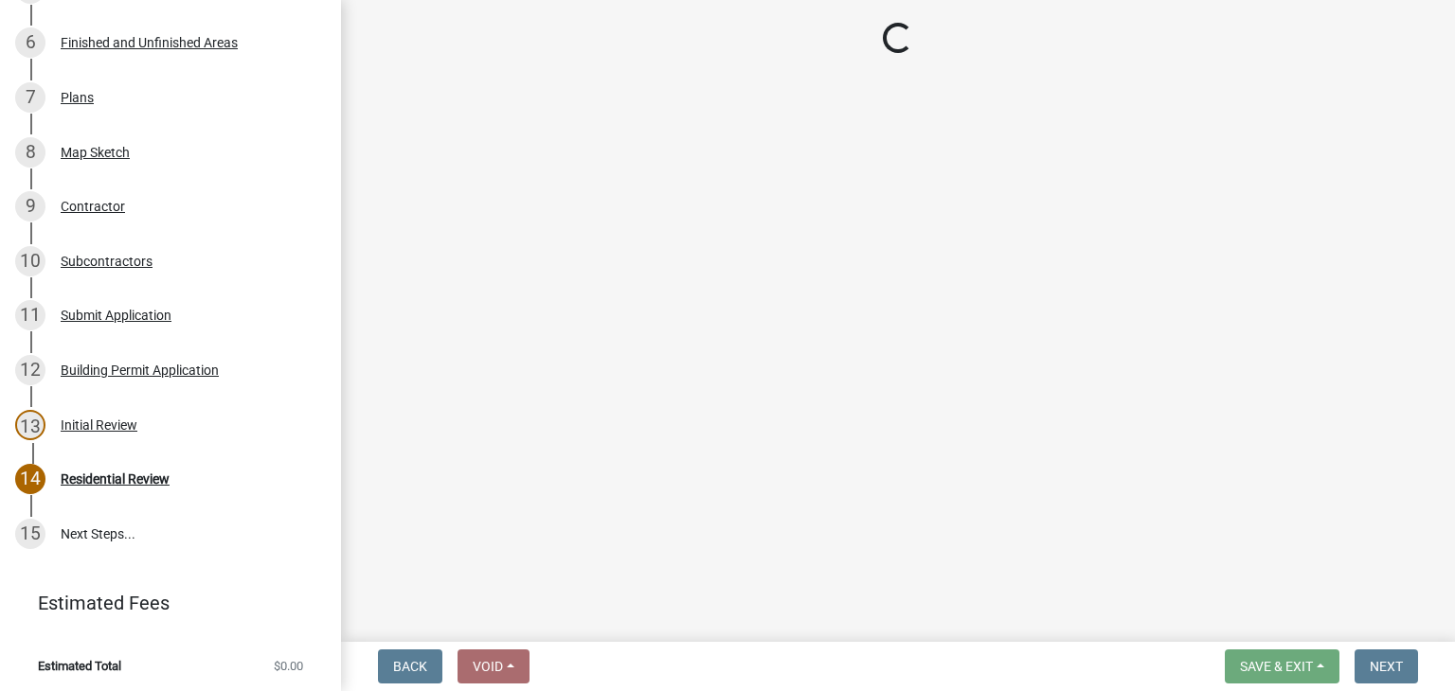
scroll to position [686, 0]
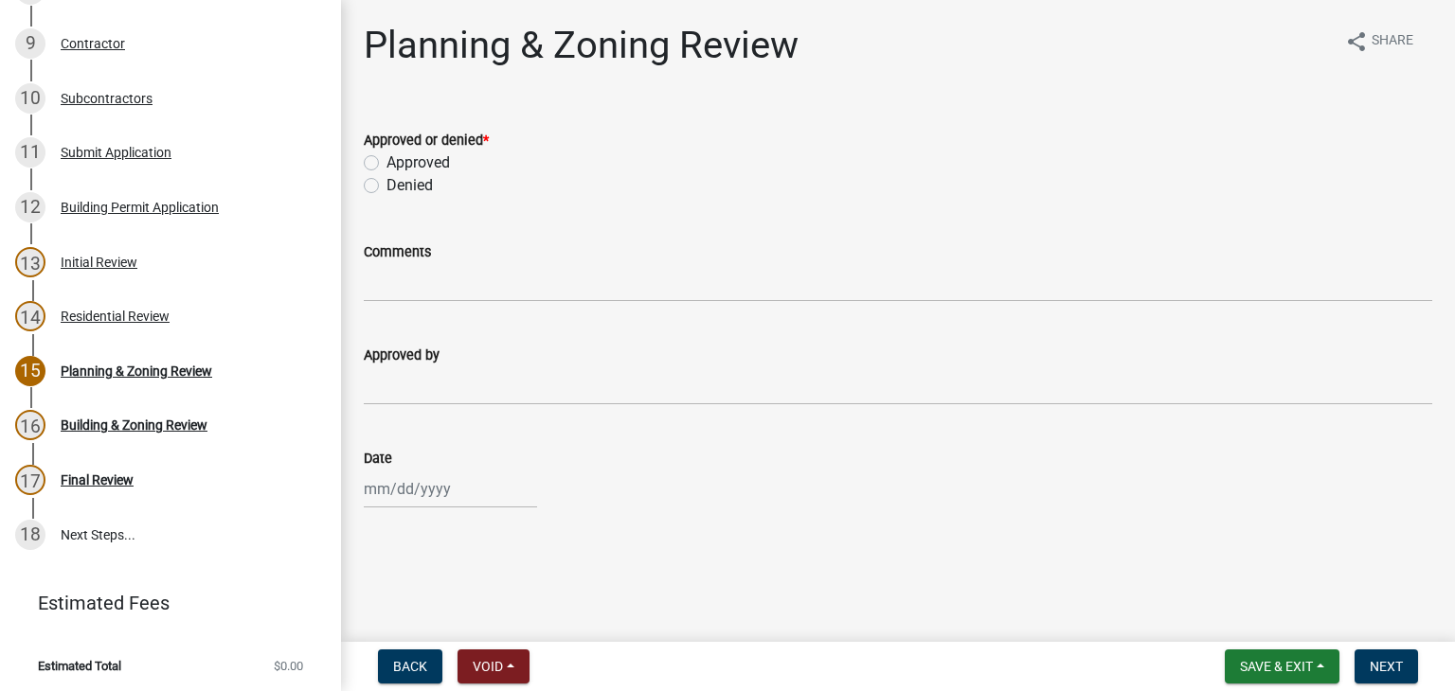
click at [386, 160] on label "Approved" at bounding box center [417, 163] width 63 height 23
click at [386, 160] on input "Approved" at bounding box center [392, 158] width 12 height 12
radio input "true"
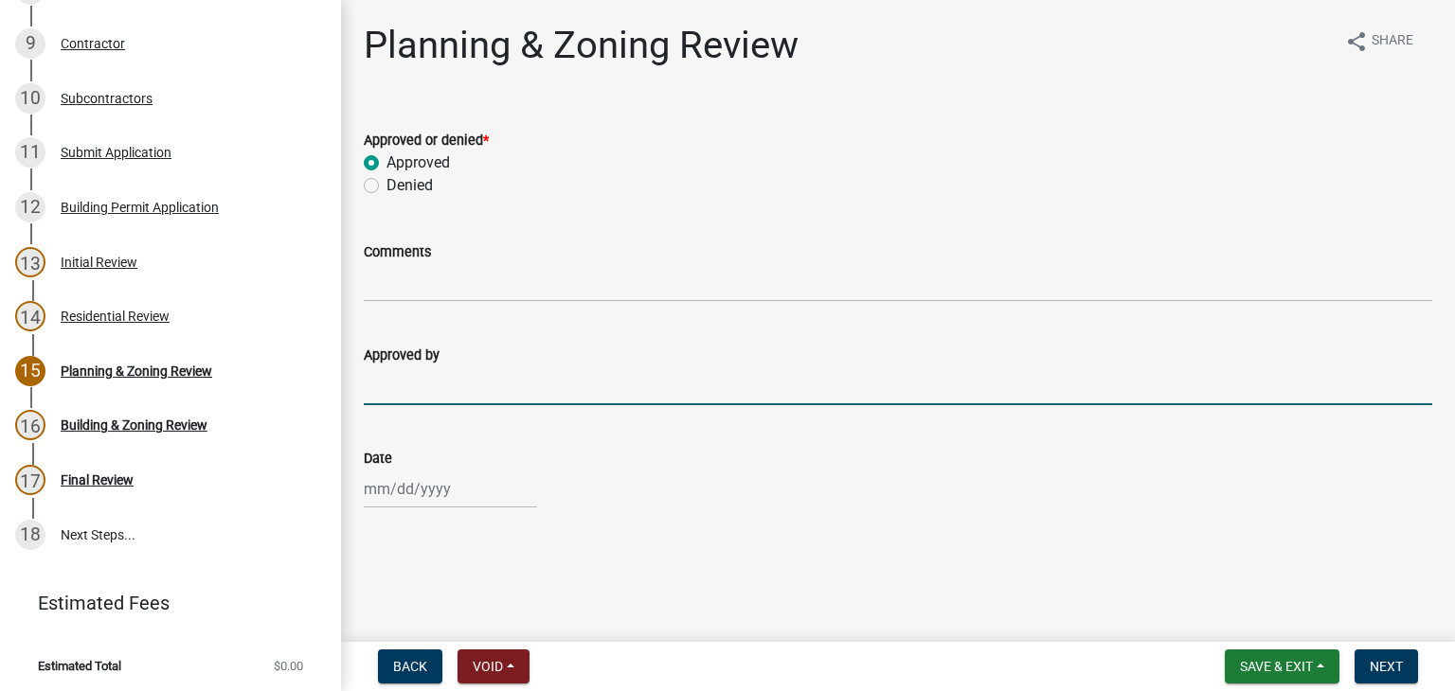
click at [390, 391] on input "Approved by" at bounding box center [898, 385] width 1068 height 39
type input "[PERSON_NAME]"
select select "8"
select select "2025"
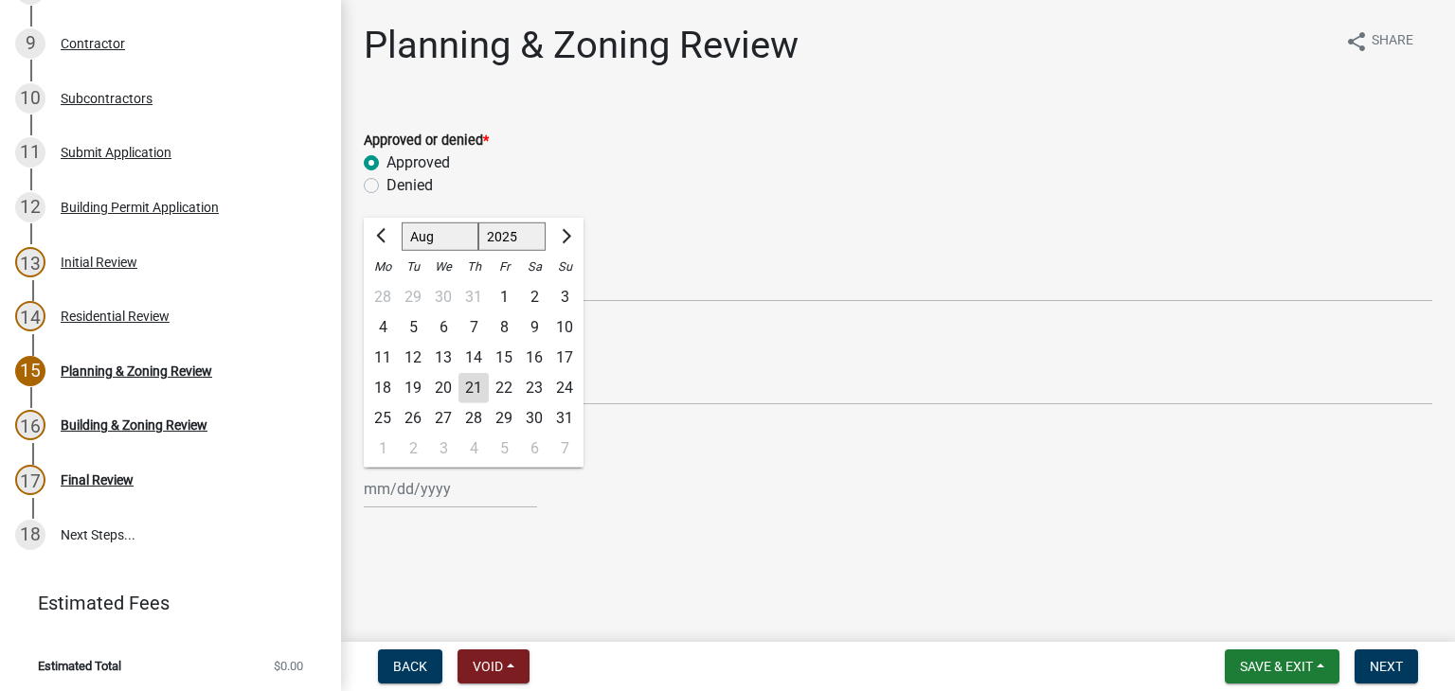
click at [438, 488] on div "[PERSON_NAME] Feb Mar Apr [PERSON_NAME][DATE] Oct Nov [DATE] 1526 1527 1528 152…" at bounding box center [450, 489] width 173 height 39
click at [468, 387] on div "21" at bounding box center [473, 388] width 30 height 30
type input "[DATE]"
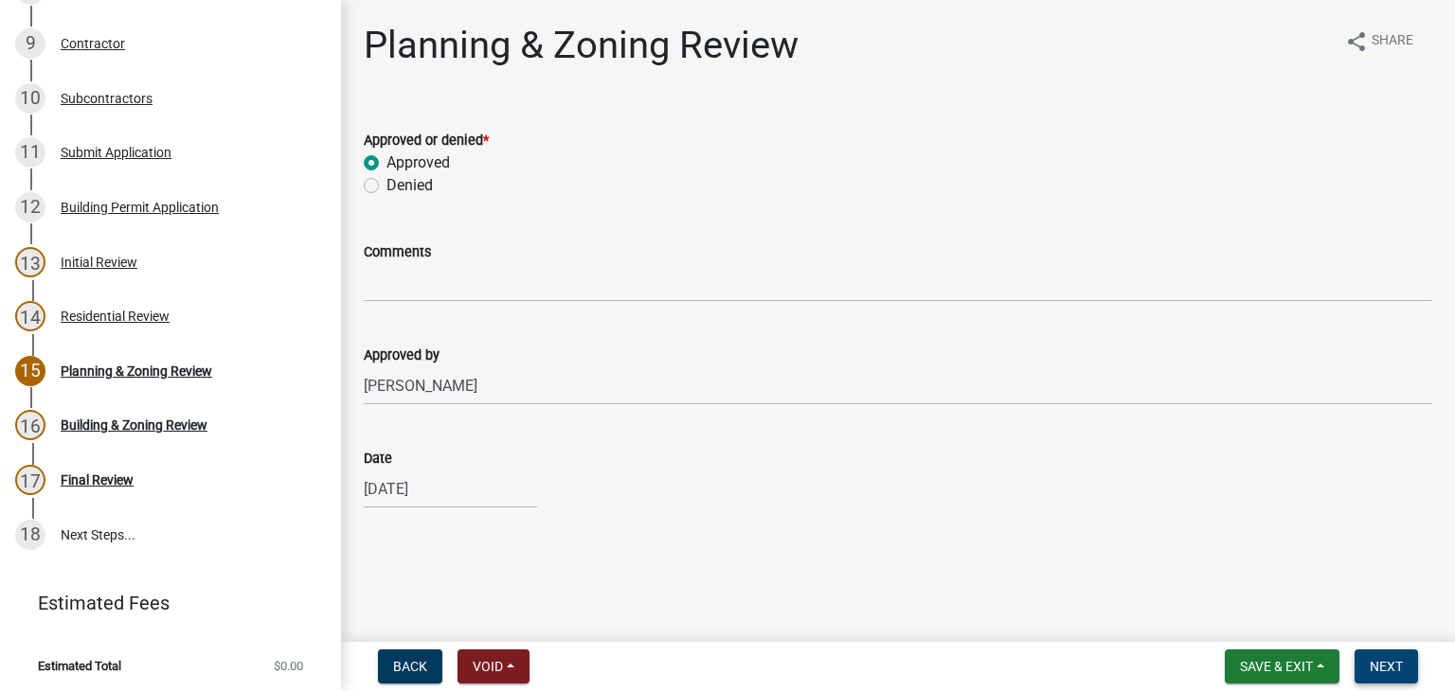
click at [1393, 657] on span "Next" at bounding box center [1385, 666] width 33 height 15
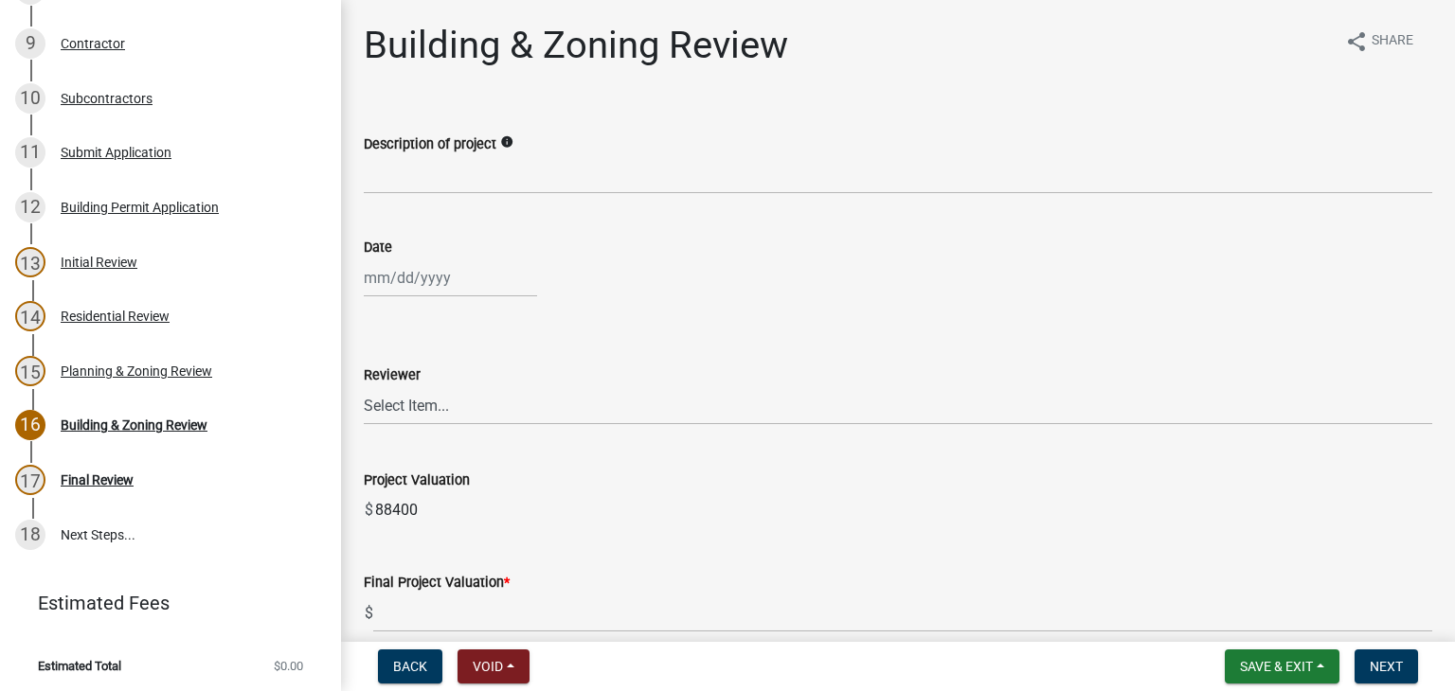
select select "8"
select select "2025"
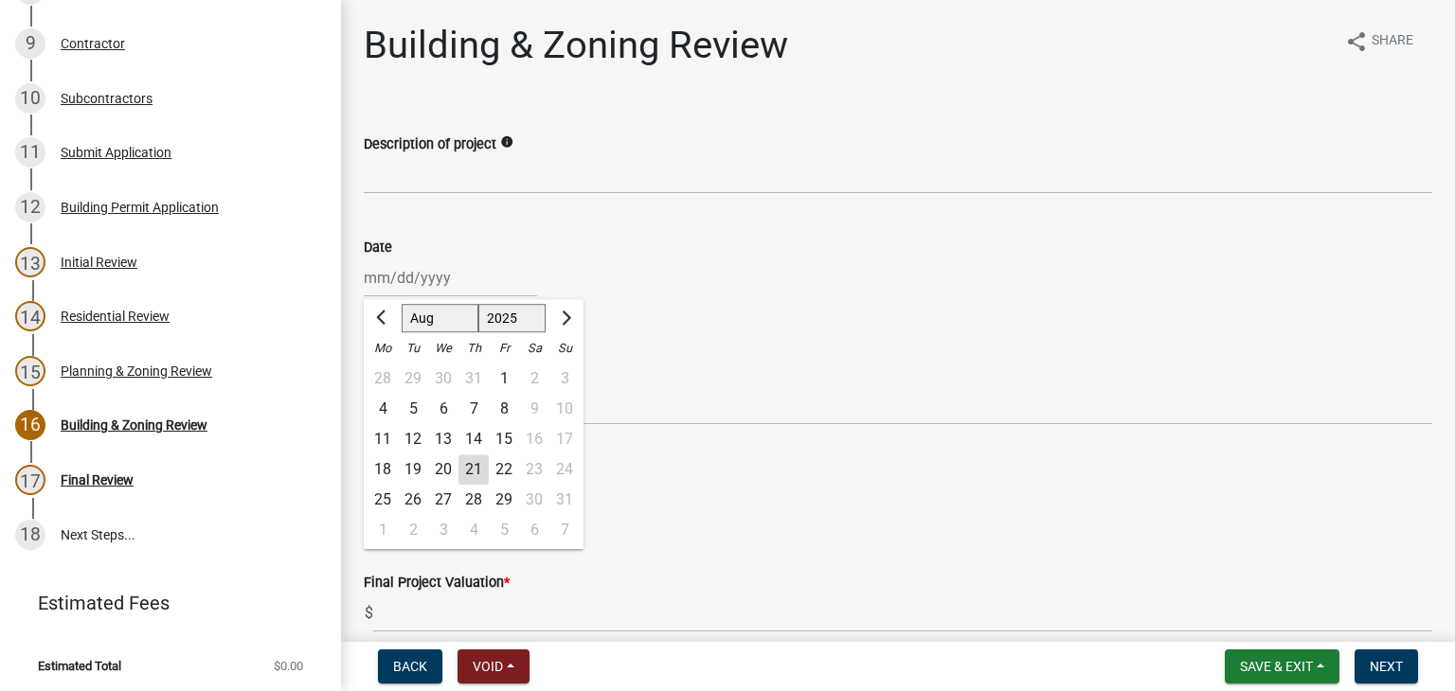
click at [481, 270] on div "[PERSON_NAME] Feb Mar Apr [PERSON_NAME][DATE] Oct Nov [DATE] 1526 1527 1528 152…" at bounding box center [450, 278] width 173 height 39
drag, startPoint x: 470, startPoint y: 468, endPoint x: 485, endPoint y: 456, distance: 19.5
click at [470, 466] on div "21" at bounding box center [473, 470] width 30 height 30
type input "[DATE]"
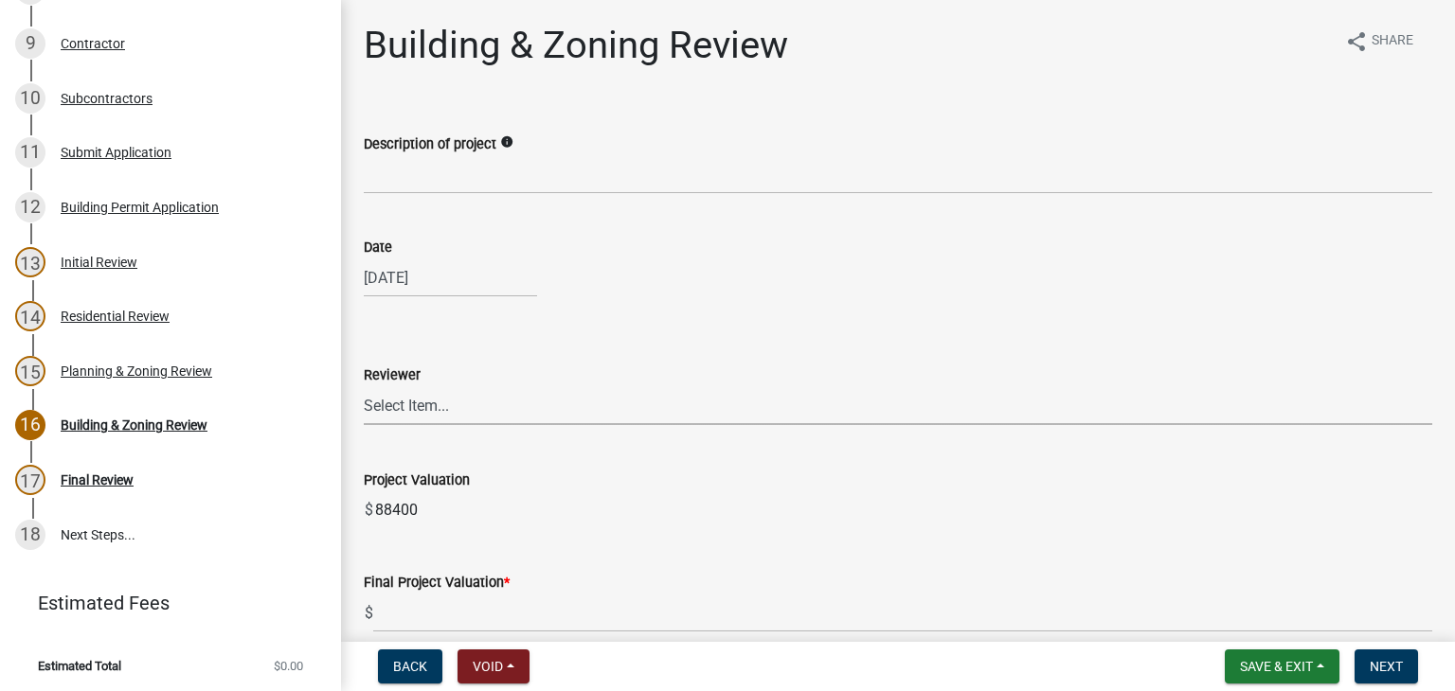
click at [436, 410] on select "Select Item... Ruth West William Huff Douglas Richardson Phillip Wesley Jenny P…" at bounding box center [898, 405] width 1068 height 39
click at [364, 386] on select "Select Item... Ruth West William Huff Douglas Richardson Phillip Wesley Jenny P…" at bounding box center [898, 405] width 1068 height 39
select select "947daff0-9e7f-4afb-971e-5291e3092dff"
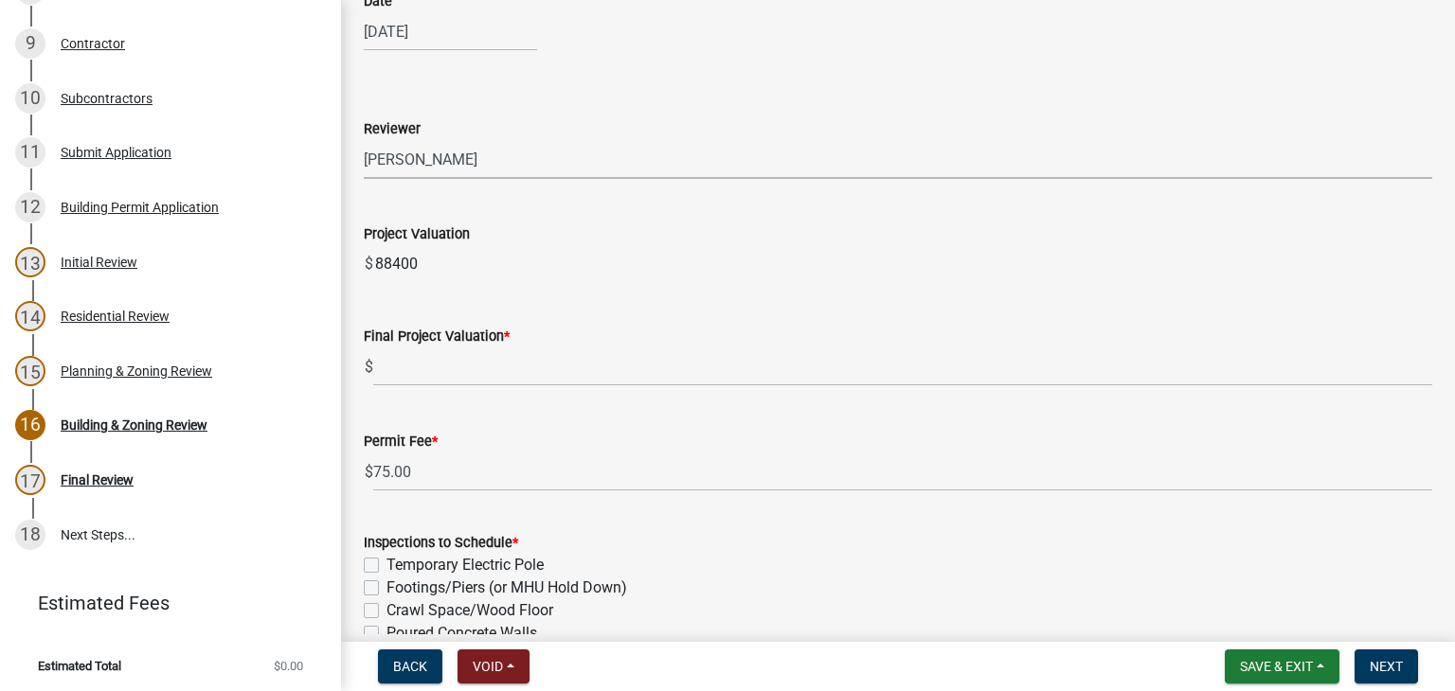
scroll to position [284, 0]
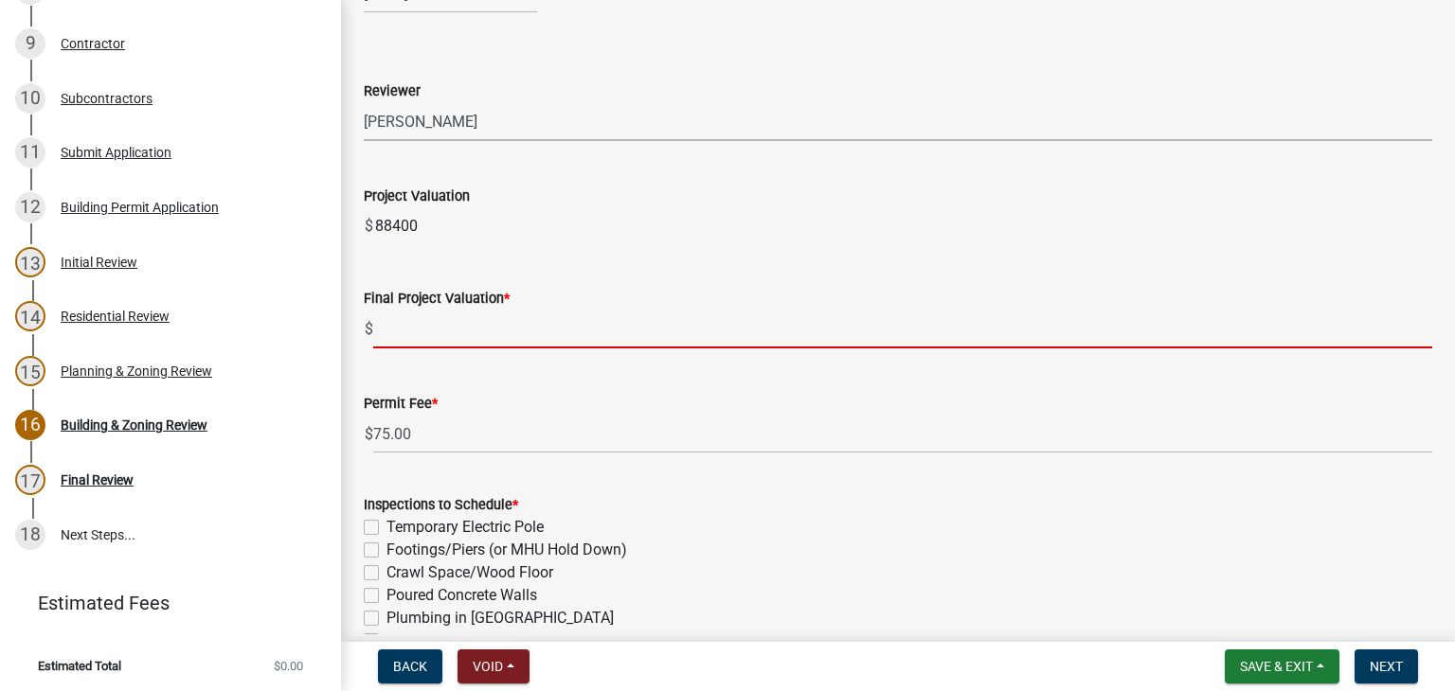
click at [423, 336] on input "text" at bounding box center [902, 329] width 1059 height 39
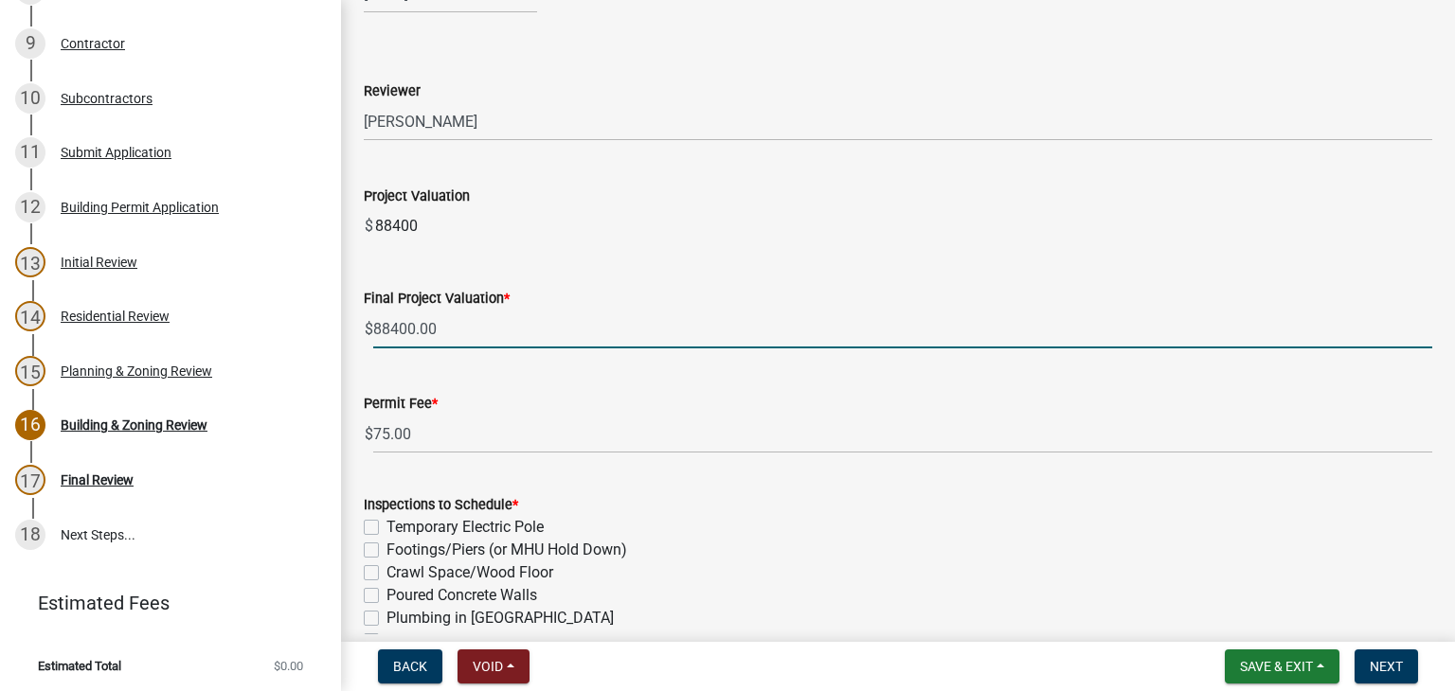
type input "88400"
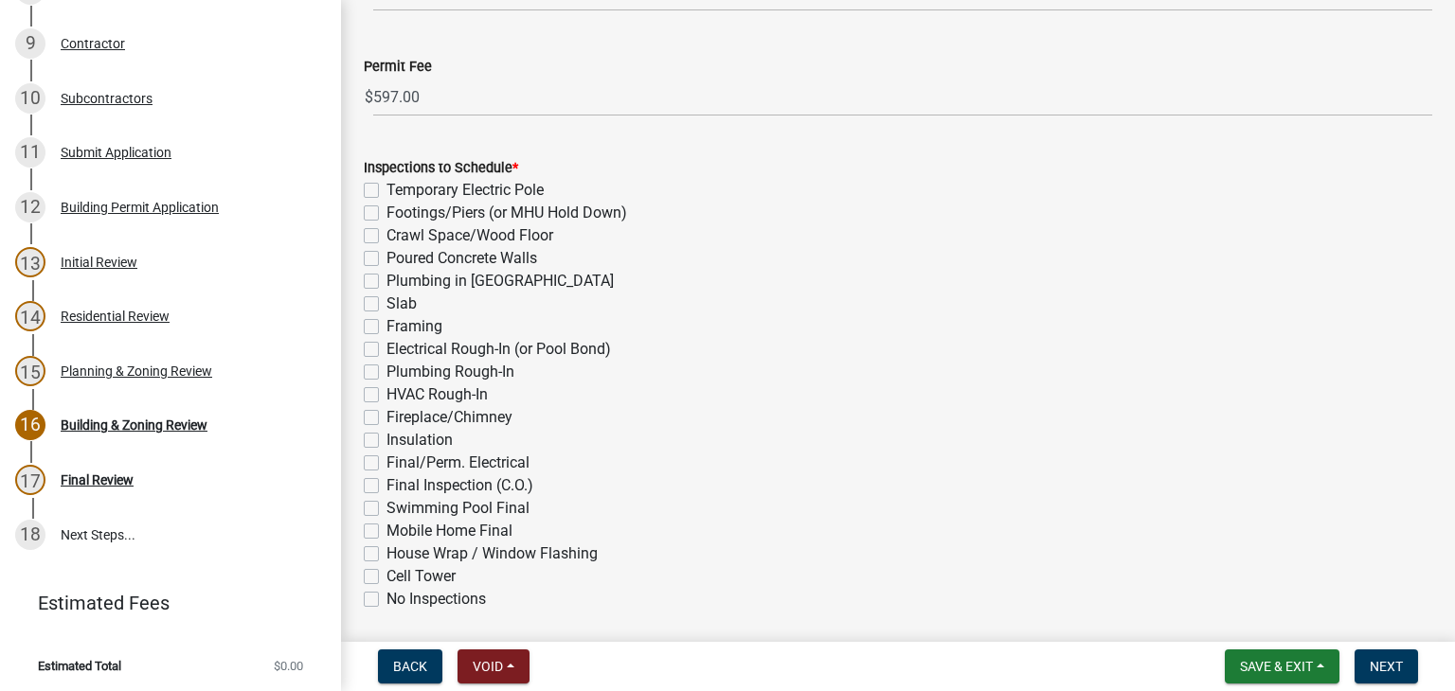
scroll to position [758, 0]
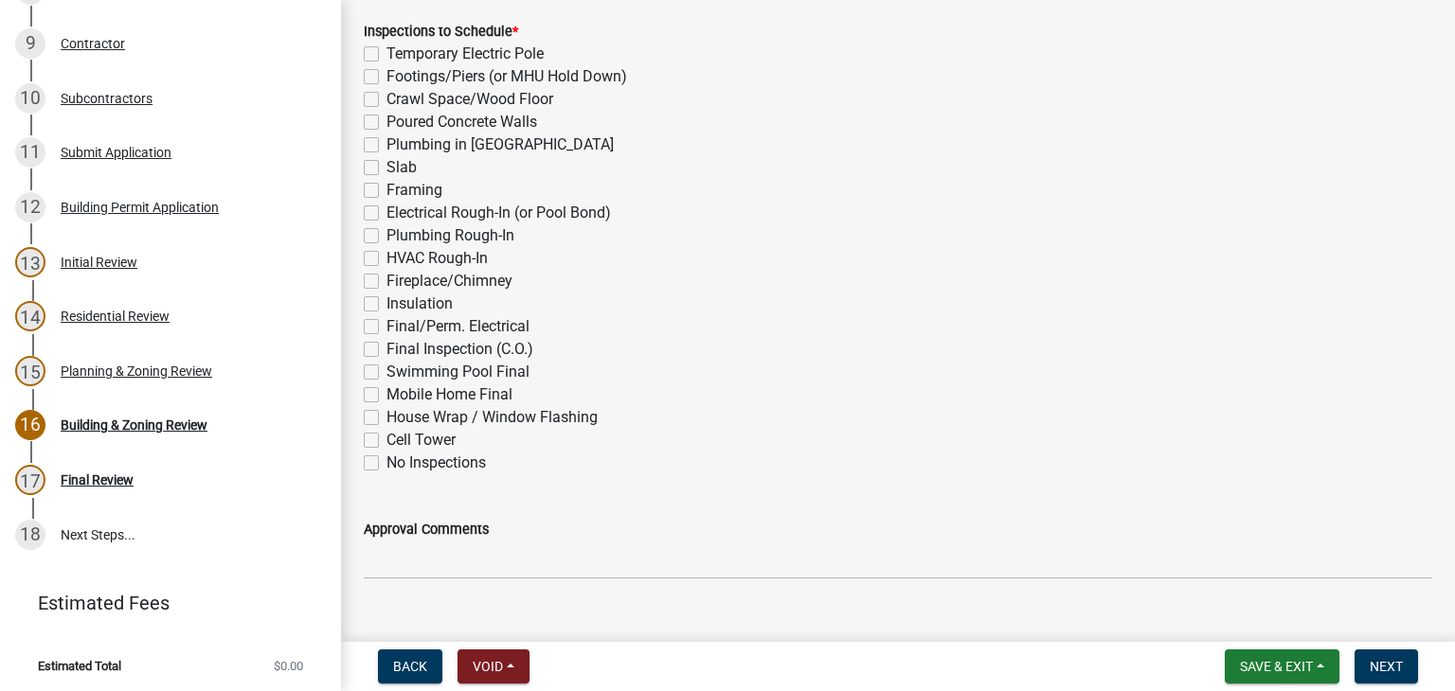
click at [386, 210] on label "Electrical Rough-In (or Pool Bond)" at bounding box center [498, 213] width 224 height 23
click at [386, 210] on input "Electrical Rough-In (or Pool Bond)" at bounding box center [392, 208] width 12 height 12
checkbox input "true"
checkbox input "false"
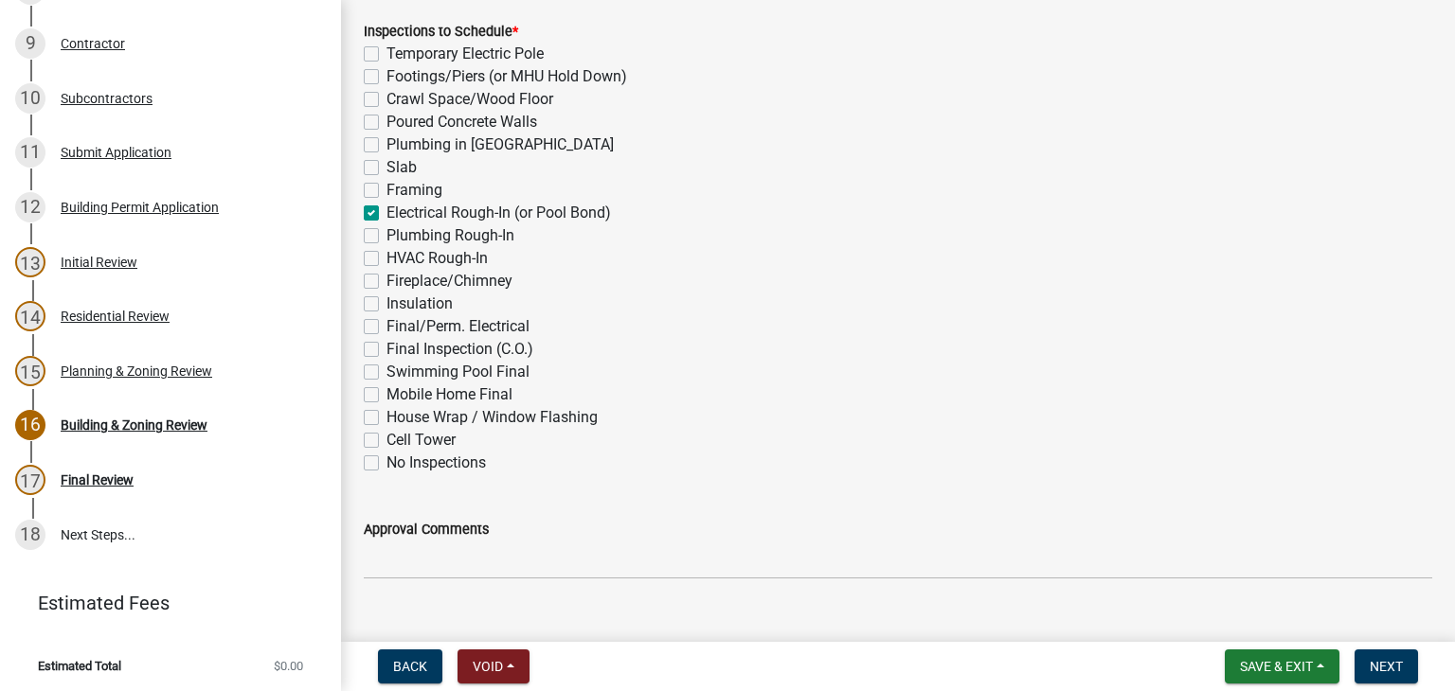
checkbox input "false"
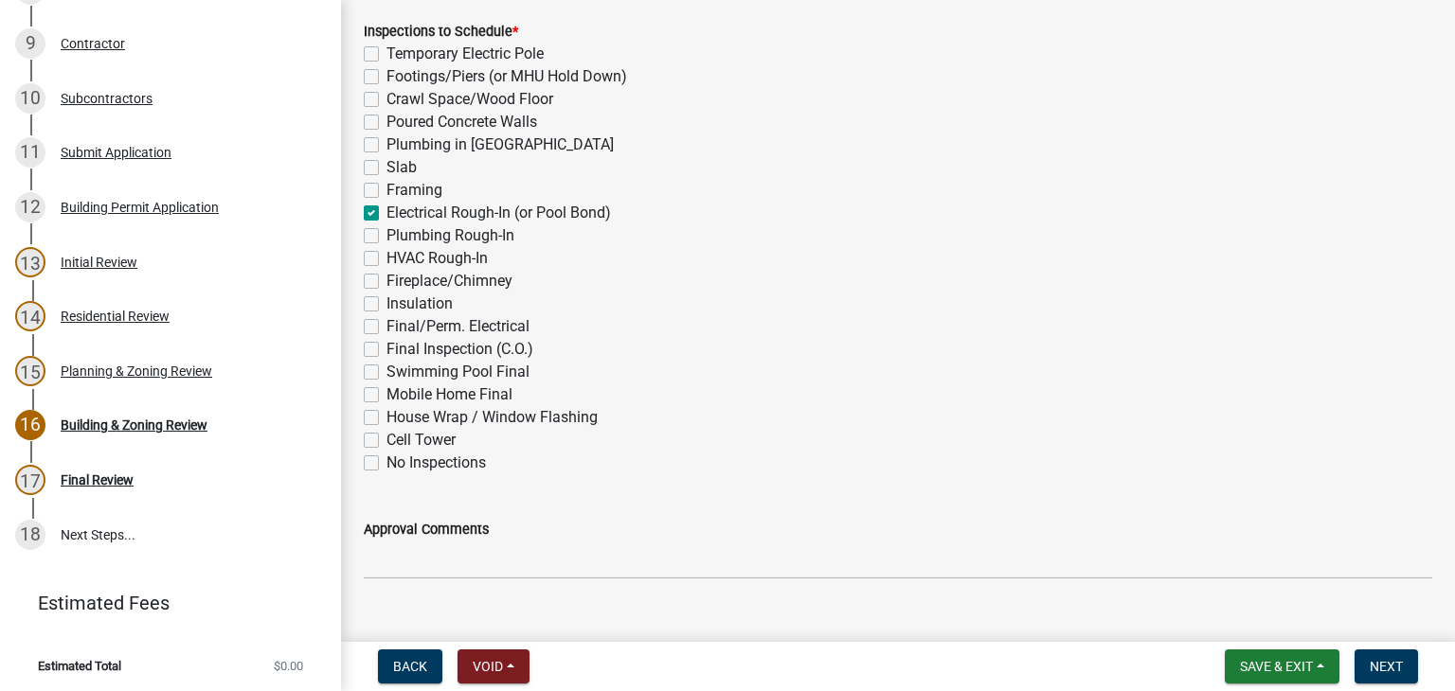
checkbox input "true"
checkbox input "false"
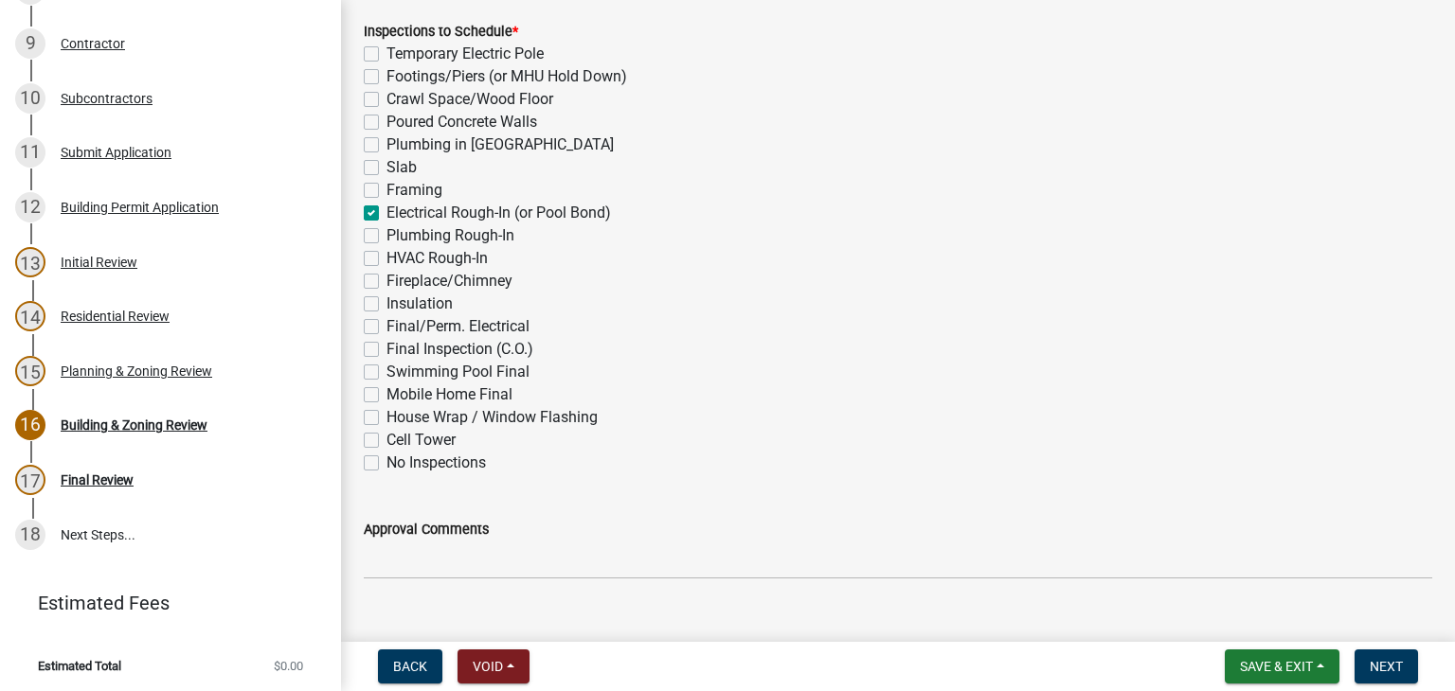
checkbox input "false"
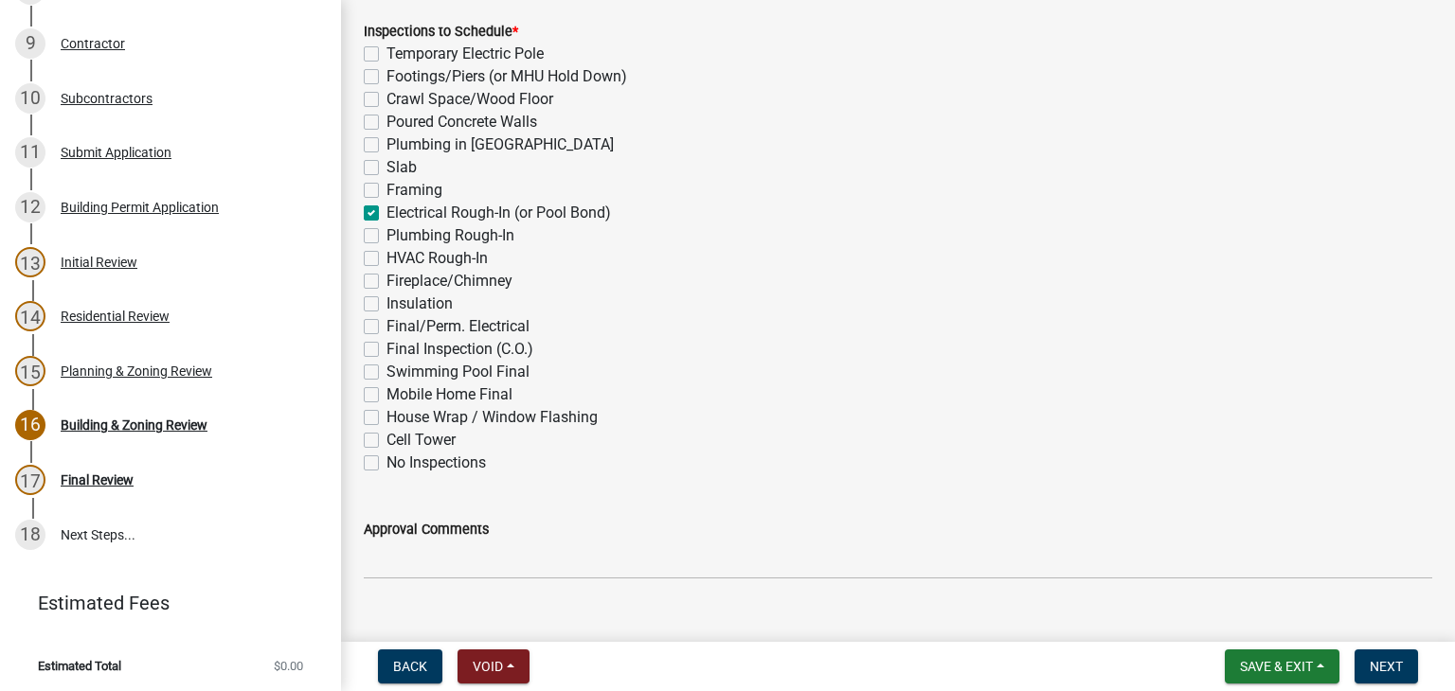
checkbox input "false"
click at [386, 349] on label "Final Inspection (C.O.)" at bounding box center [459, 349] width 147 height 23
click at [386, 349] on input "Final Inspection (C.O.)" at bounding box center [392, 344] width 12 height 12
checkbox input "true"
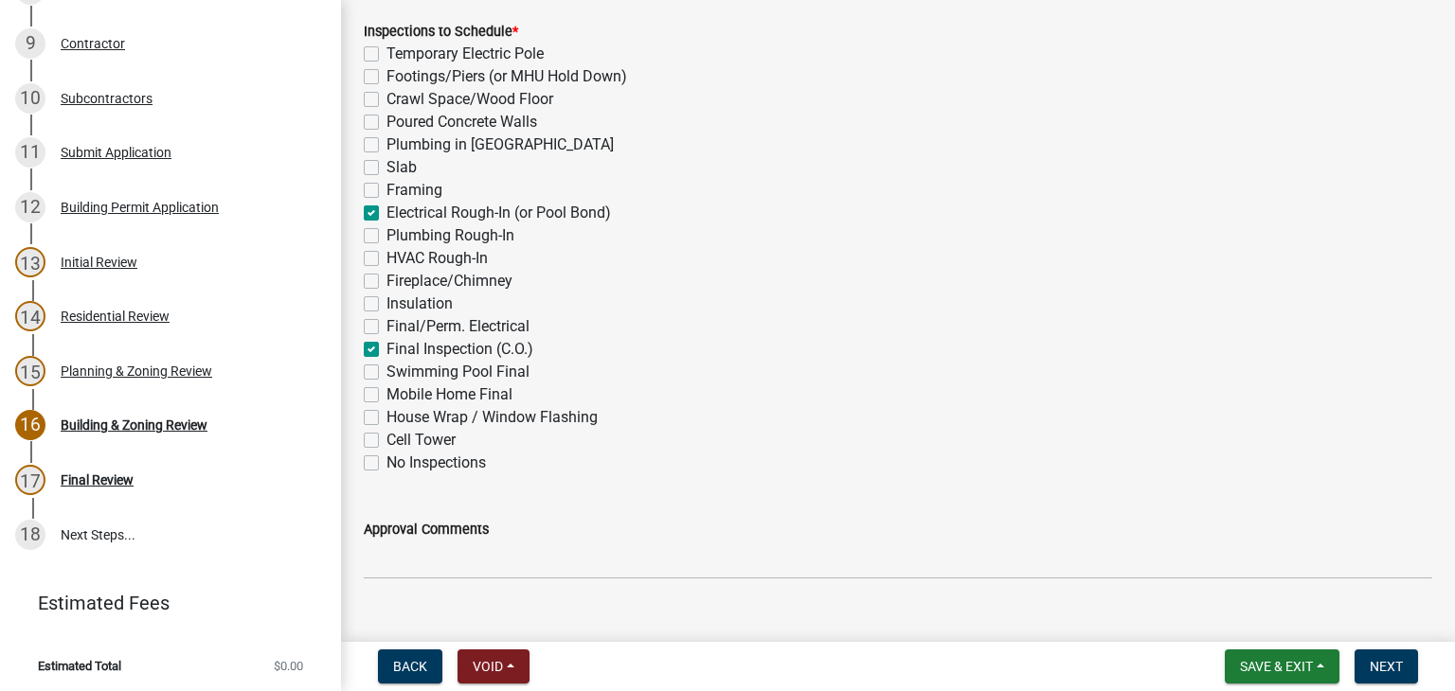
checkbox input "false"
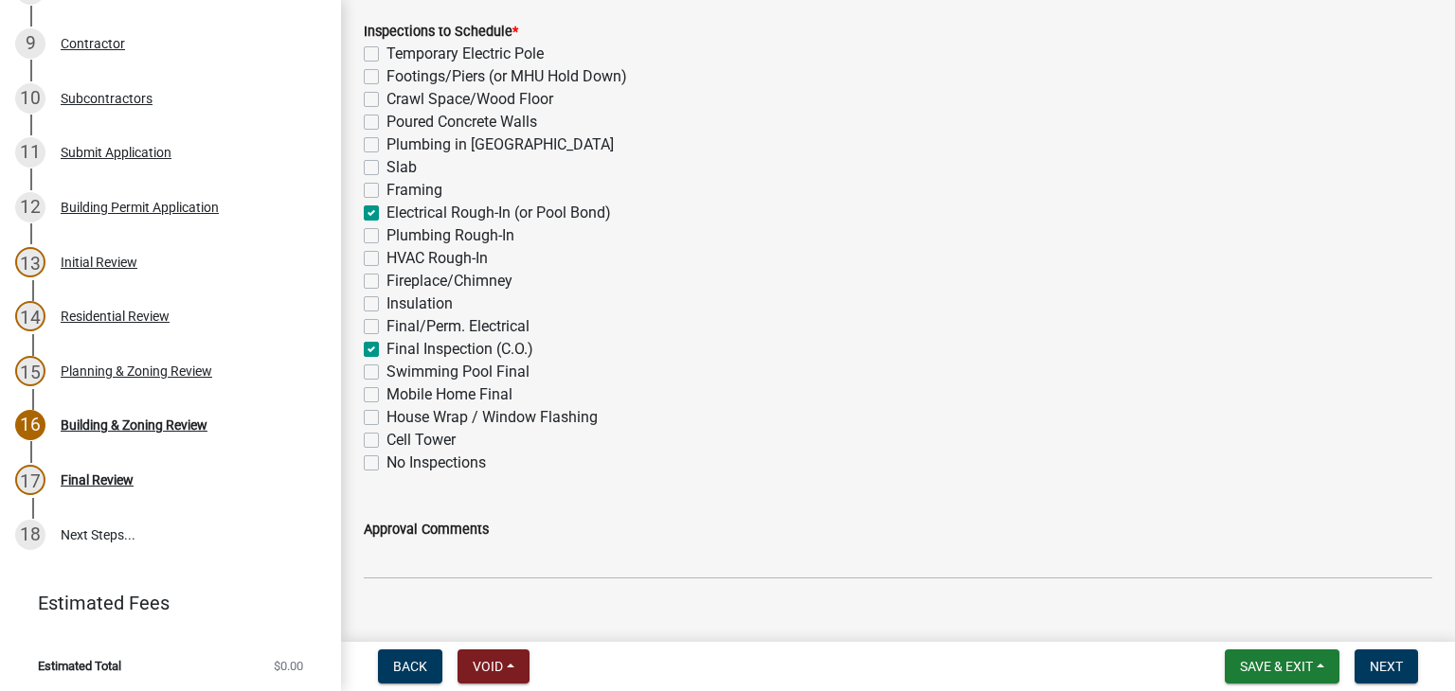
checkbox input "false"
checkbox input "true"
checkbox input "false"
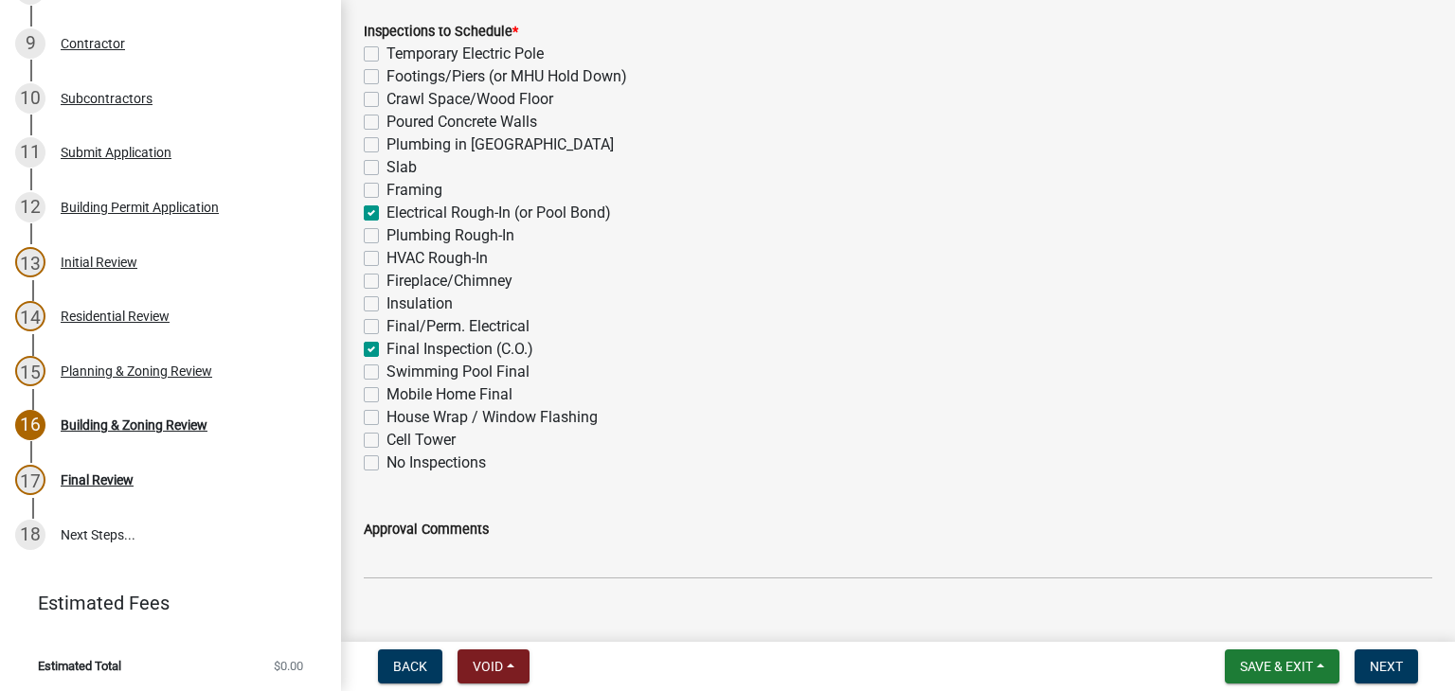
checkbox input "false"
checkbox input "true"
checkbox input "false"
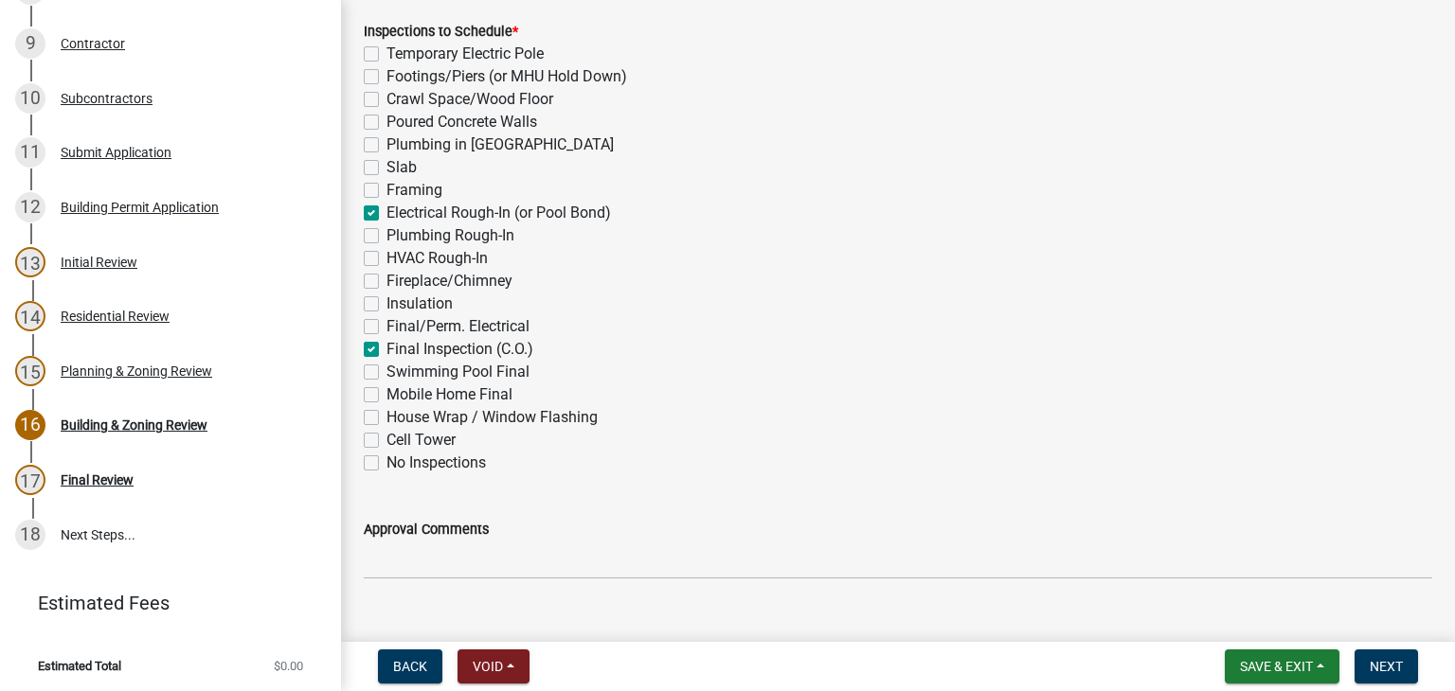
checkbox input "false"
drag, startPoint x: 367, startPoint y: 349, endPoint x: 368, endPoint y: 374, distance: 25.6
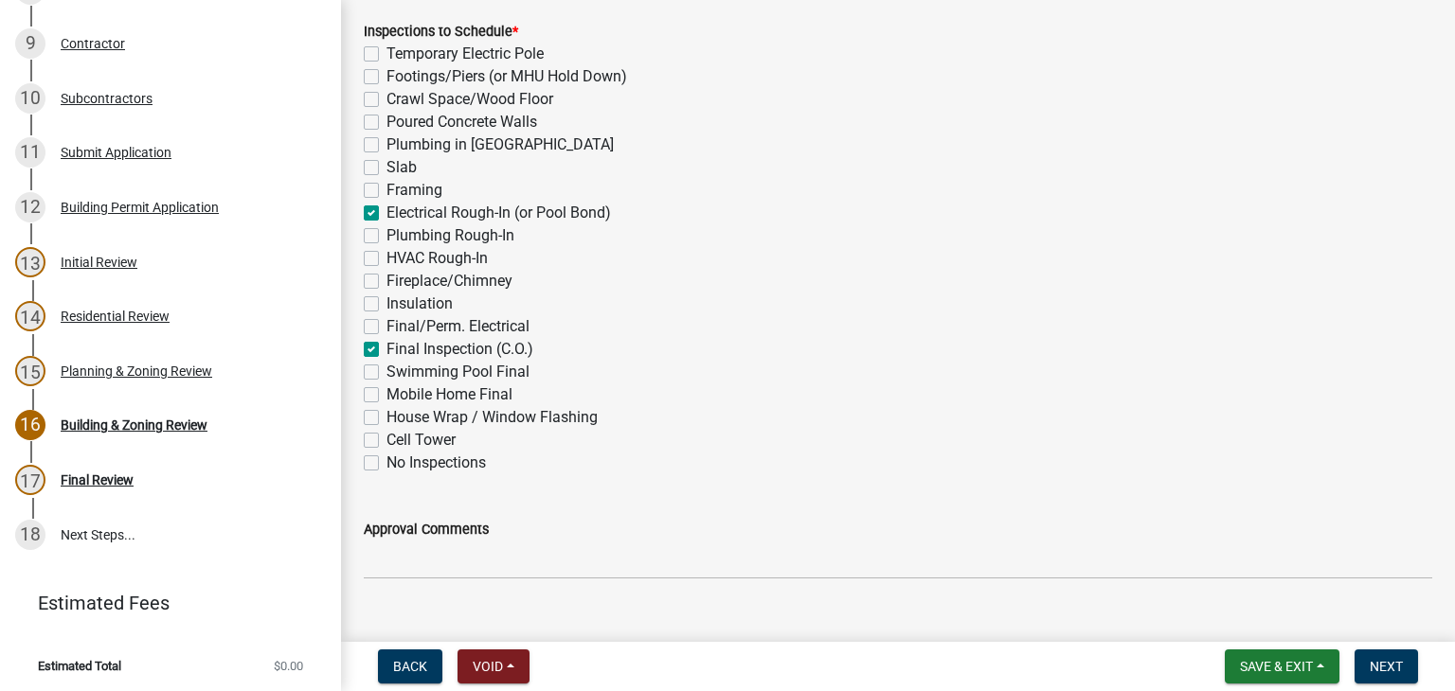
click at [386, 349] on label "Final Inspection (C.O.)" at bounding box center [459, 349] width 147 height 23
click at [386, 349] on input "Final Inspection (C.O.)" at bounding box center [392, 344] width 12 height 12
checkbox input "false"
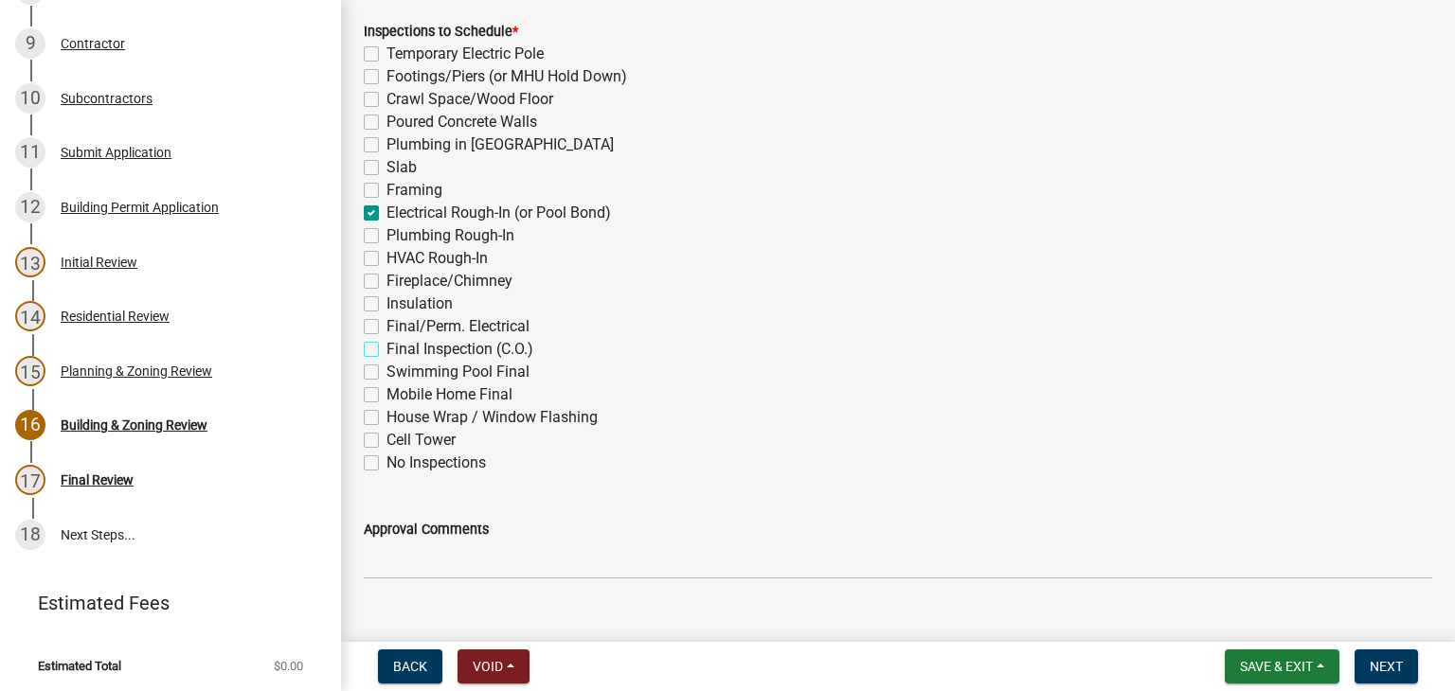
checkbox input "false"
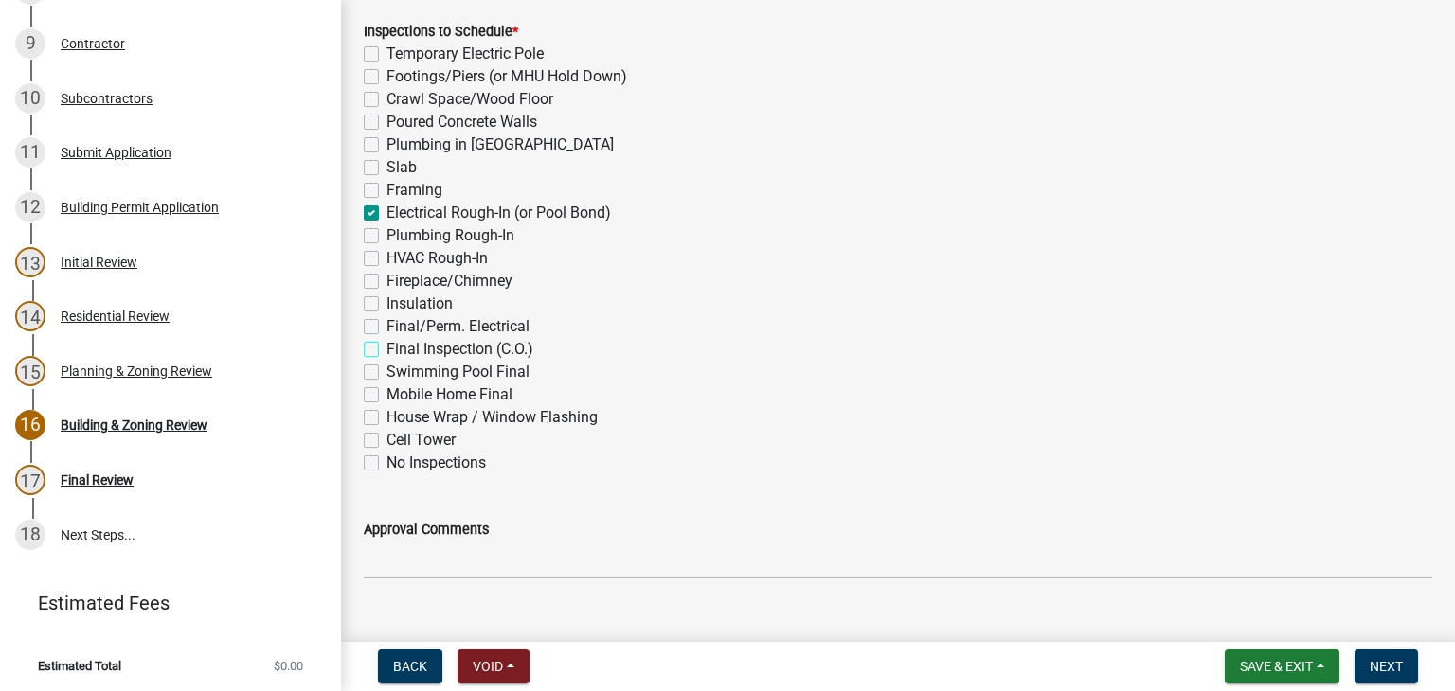
checkbox input "true"
checkbox input "false"
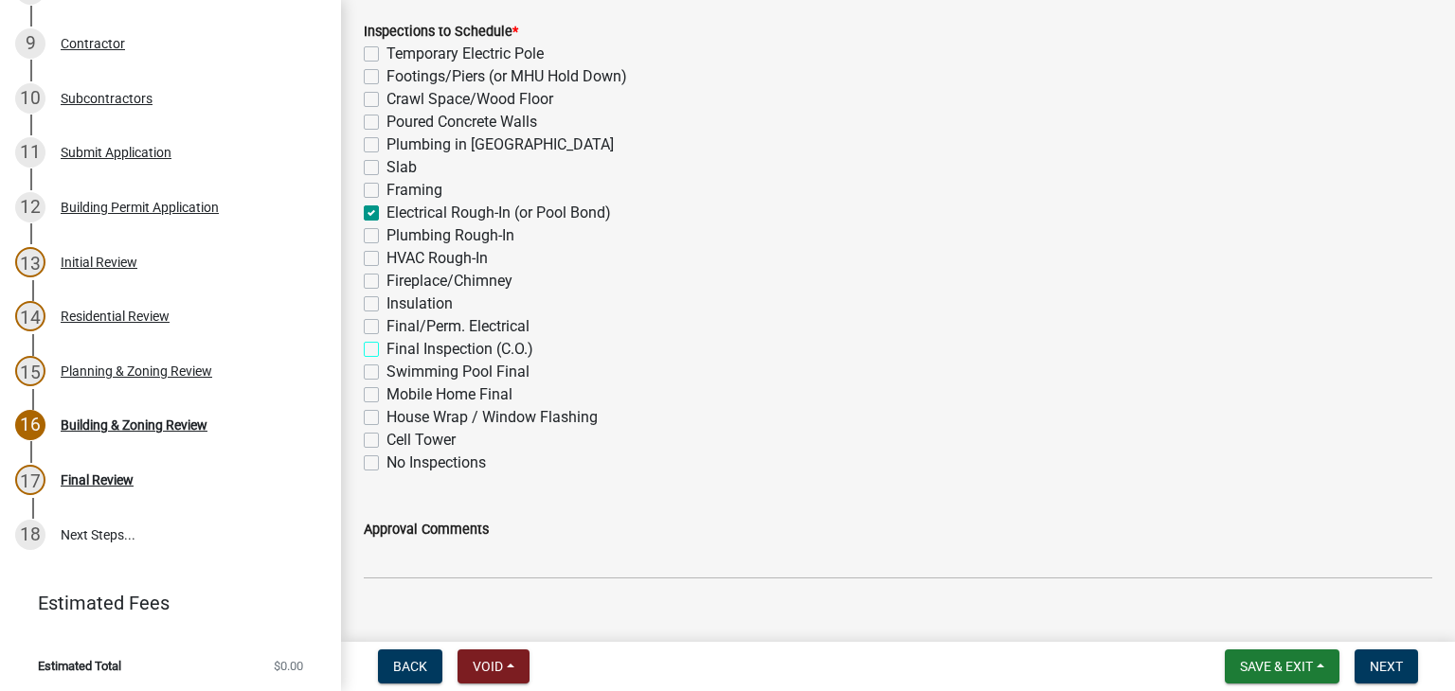
checkbox input "false"
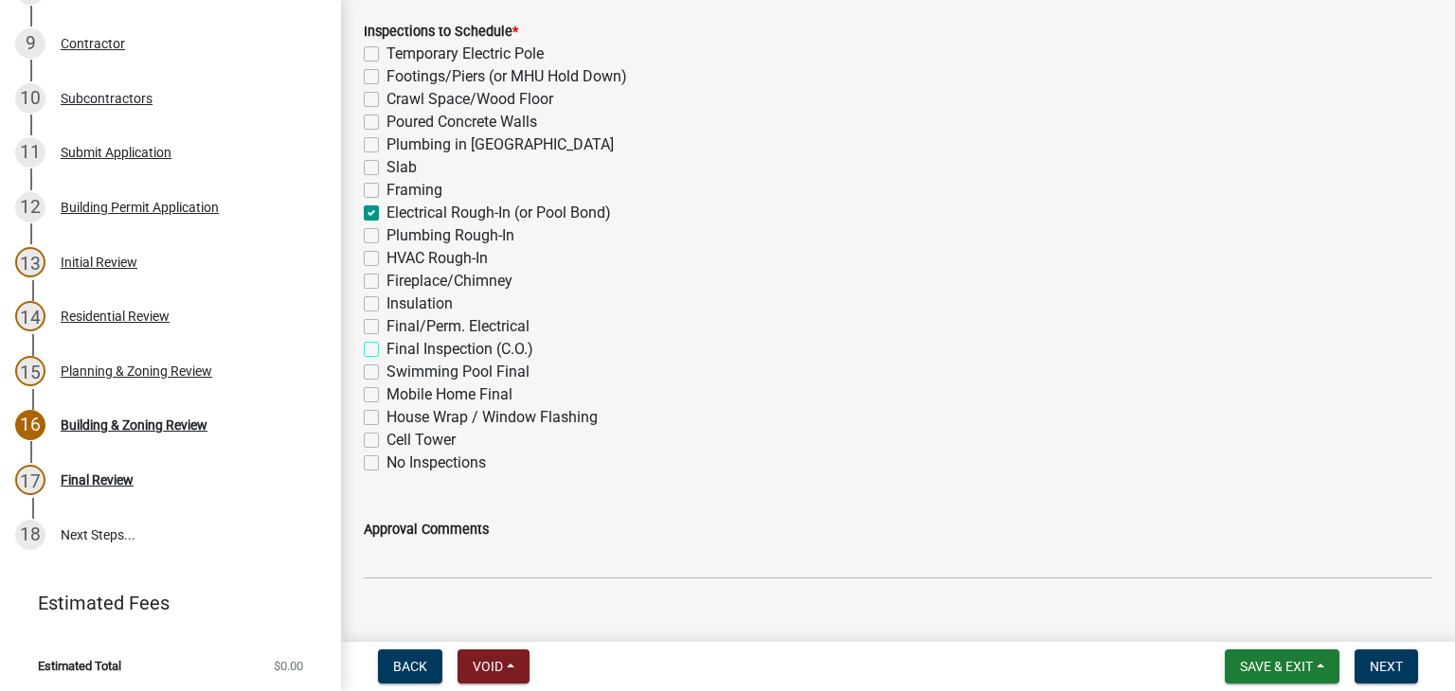
checkbox input "false"
click at [386, 374] on label "Swimming Pool Final" at bounding box center [457, 372] width 143 height 23
click at [386, 373] on input "Swimming Pool Final" at bounding box center [392, 367] width 12 height 12
checkbox input "true"
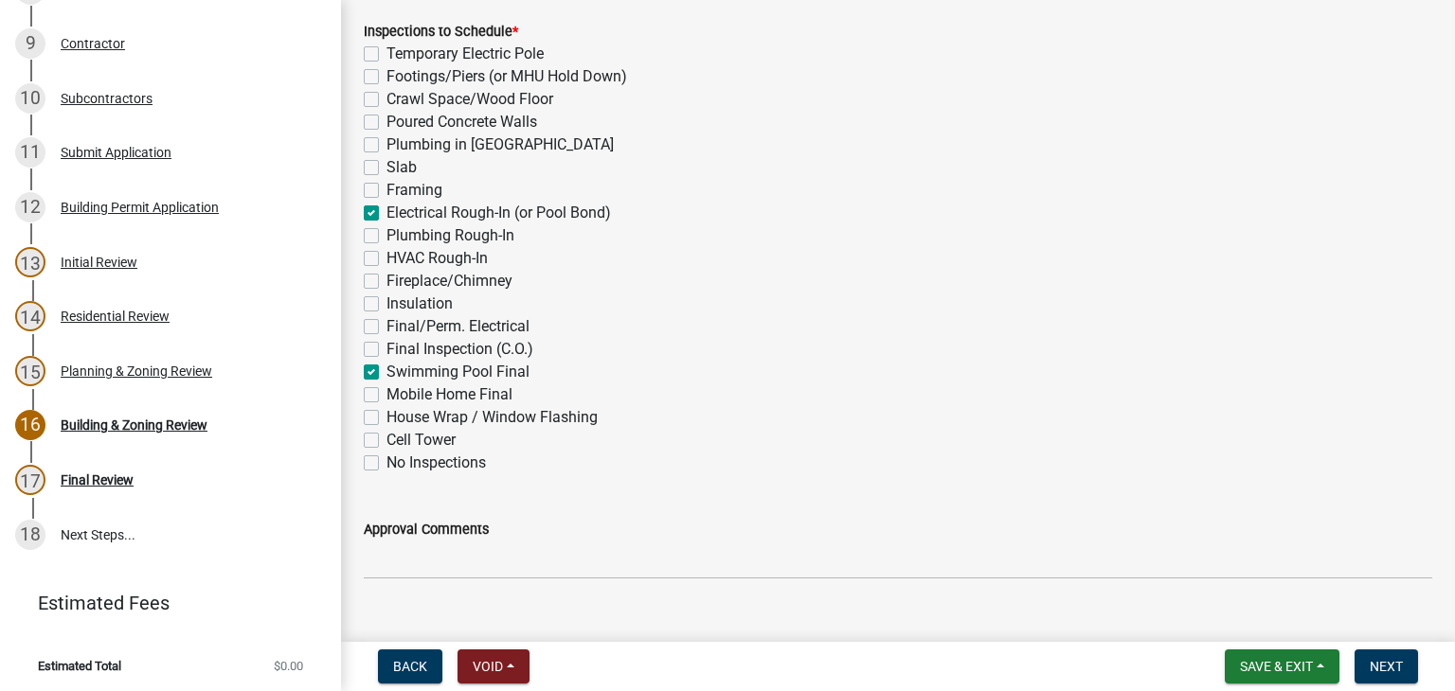
checkbox input "false"
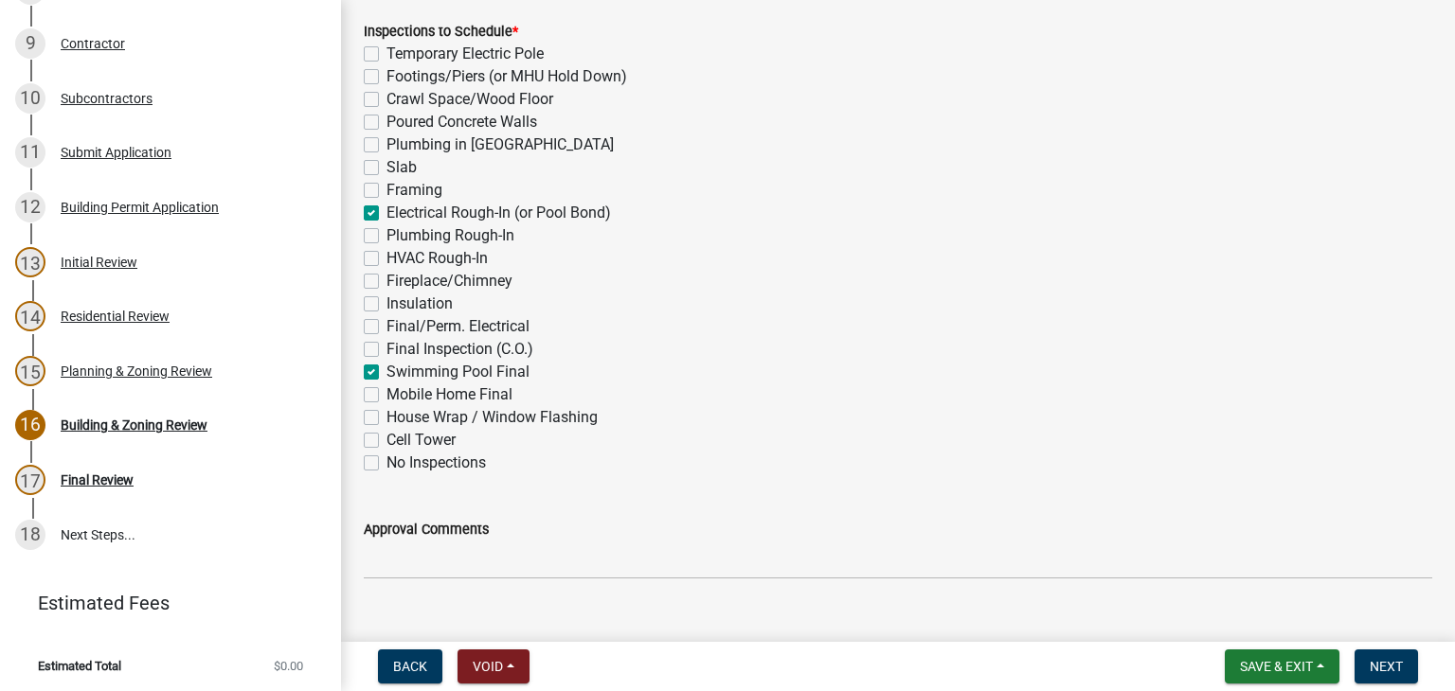
checkbox input "false"
checkbox input "true"
checkbox input "false"
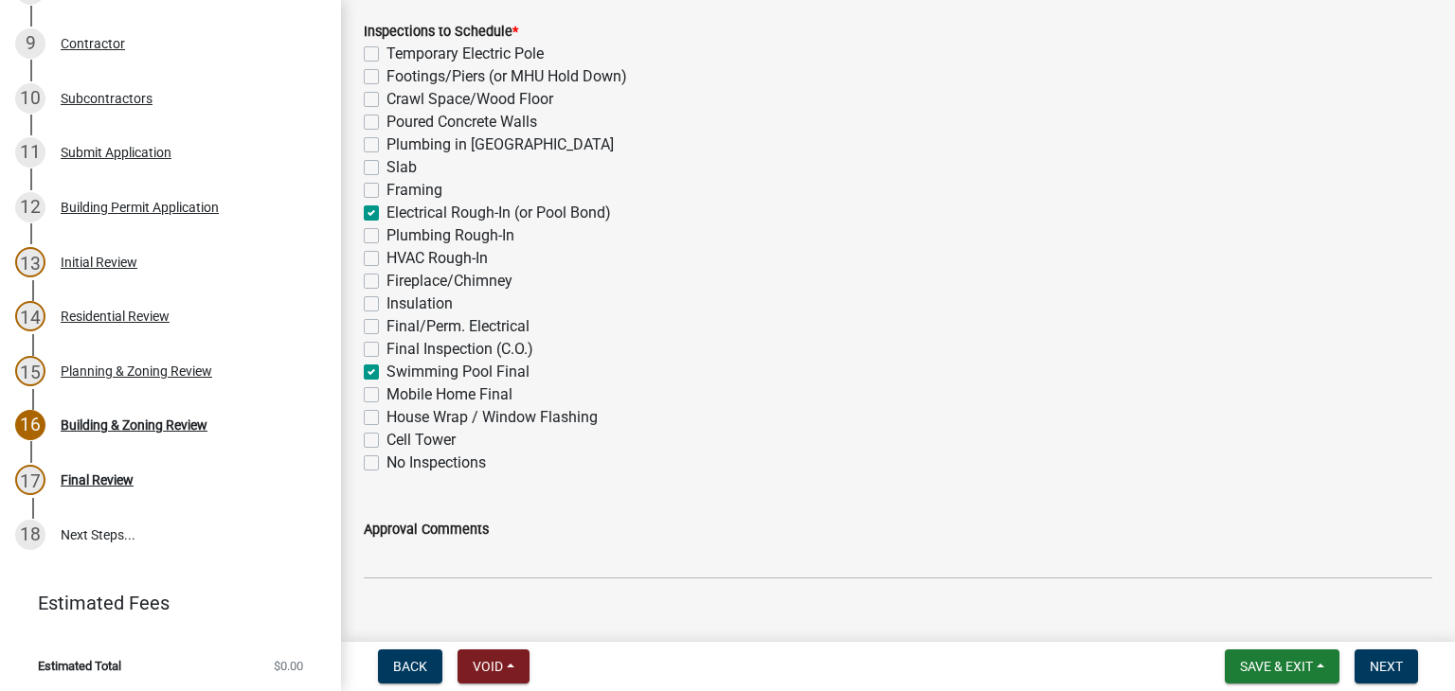
checkbox input "false"
checkbox input "true"
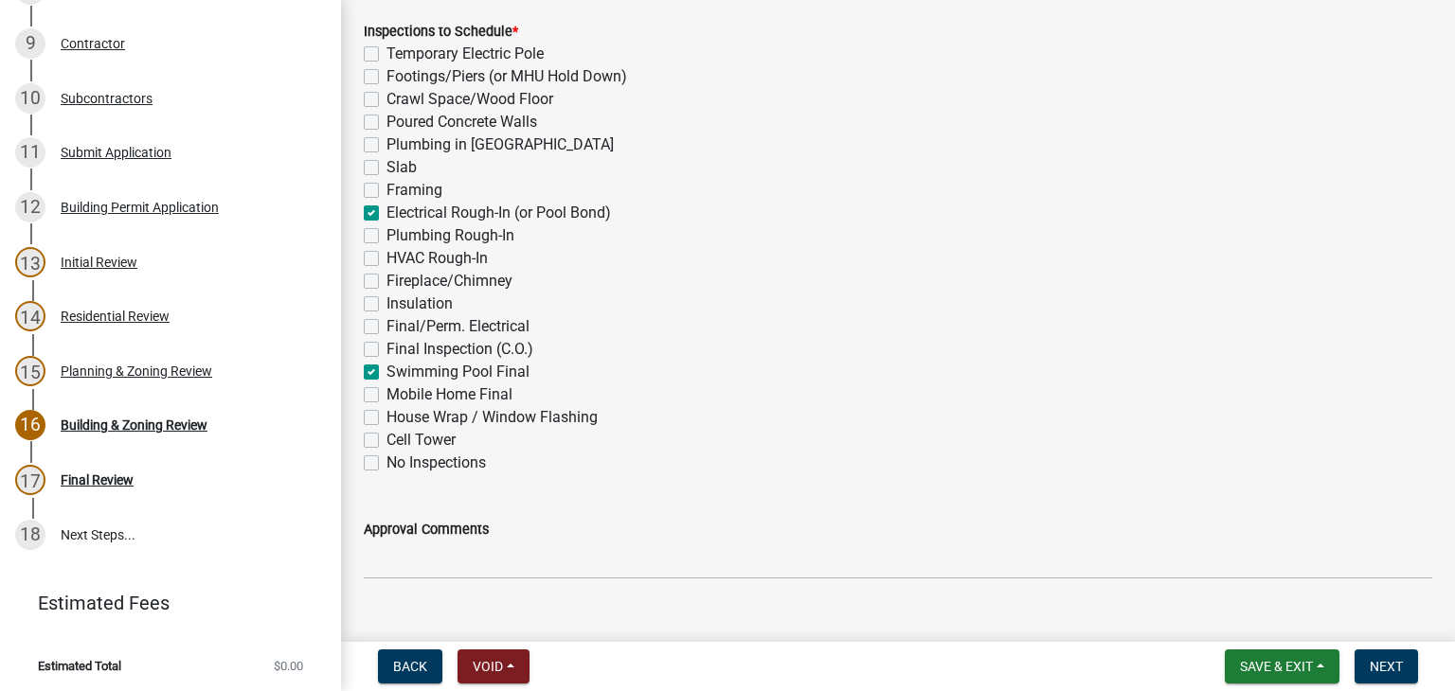
checkbox input "false"
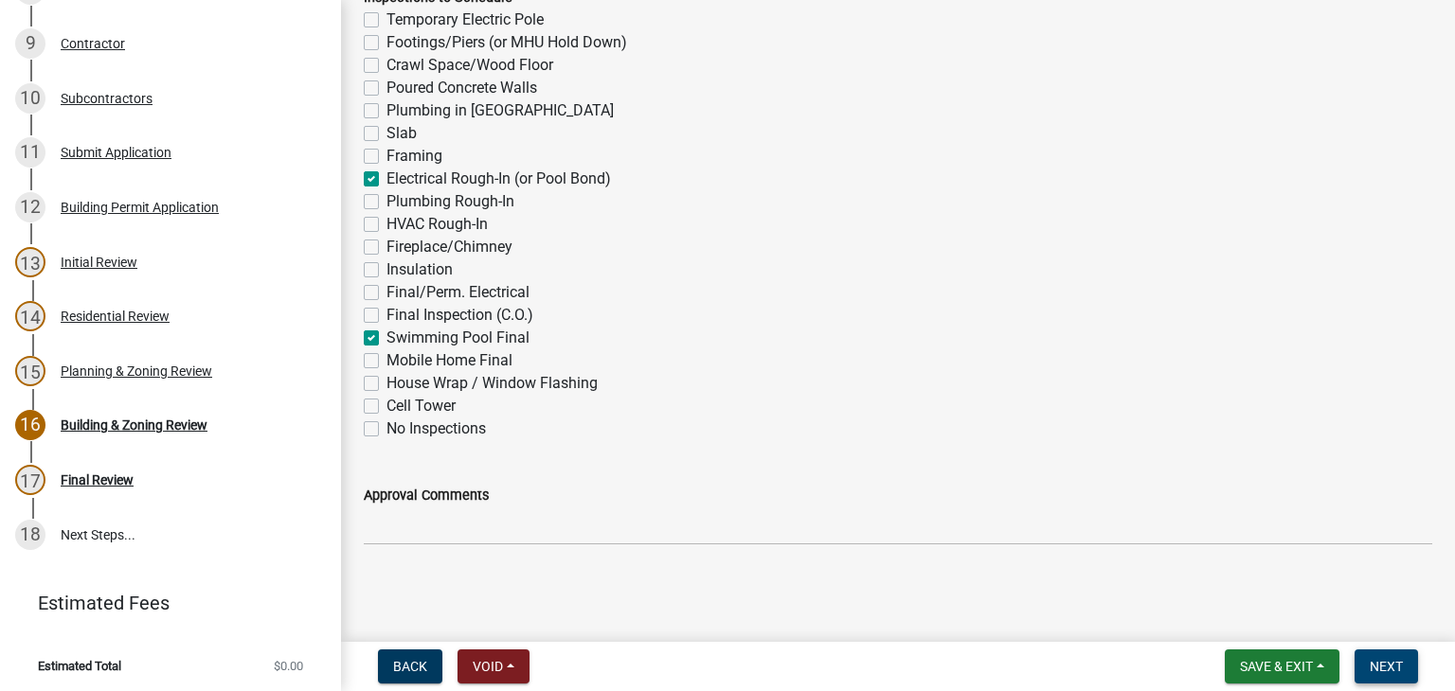
click at [1385, 657] on span "Next" at bounding box center [1385, 666] width 33 height 15
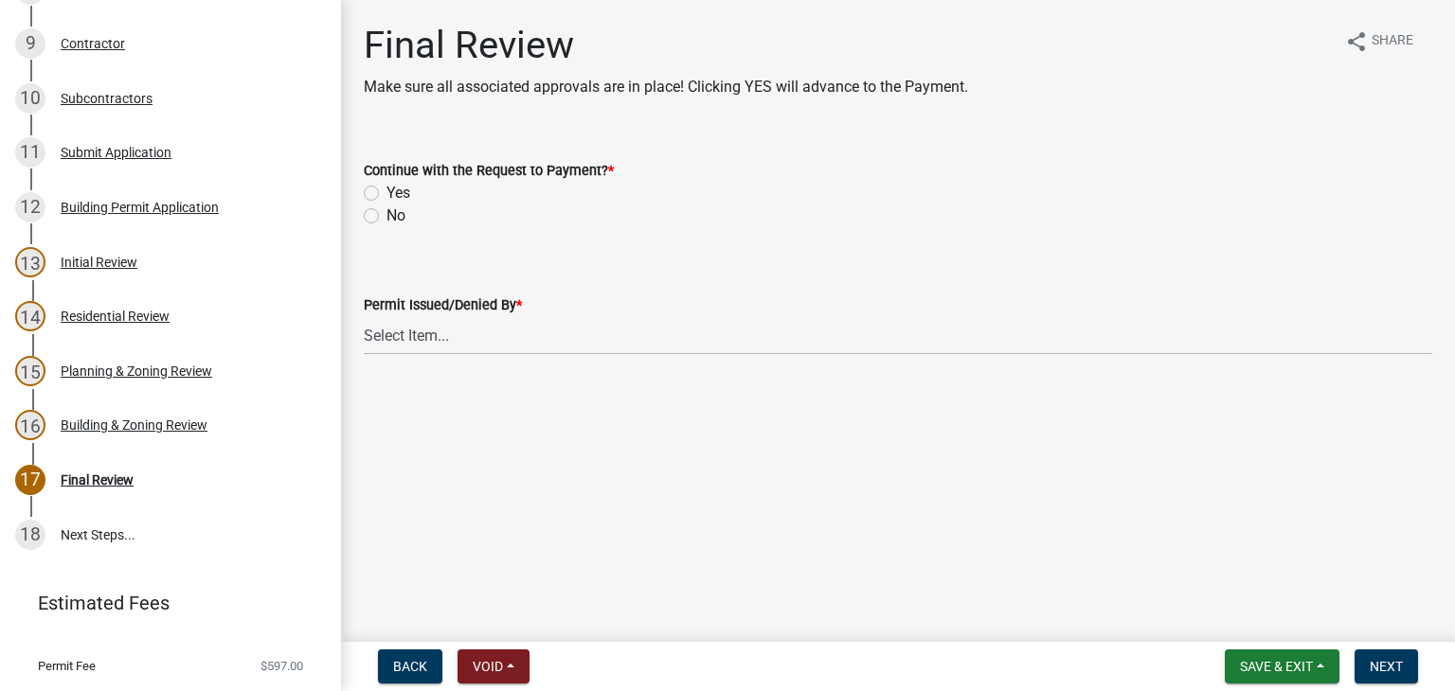
drag, startPoint x: 371, startPoint y: 191, endPoint x: 394, endPoint y: 281, distance: 92.8
click at [386, 193] on label "Yes" at bounding box center [398, 193] width 24 height 23
click at [386, 193] on input "Yes" at bounding box center [392, 188] width 12 height 12
radio input "true"
click at [409, 331] on select "Select Item... Ruth West William Huff Douglas Richardson Phillip Wesley Jenny P…" at bounding box center [898, 335] width 1068 height 39
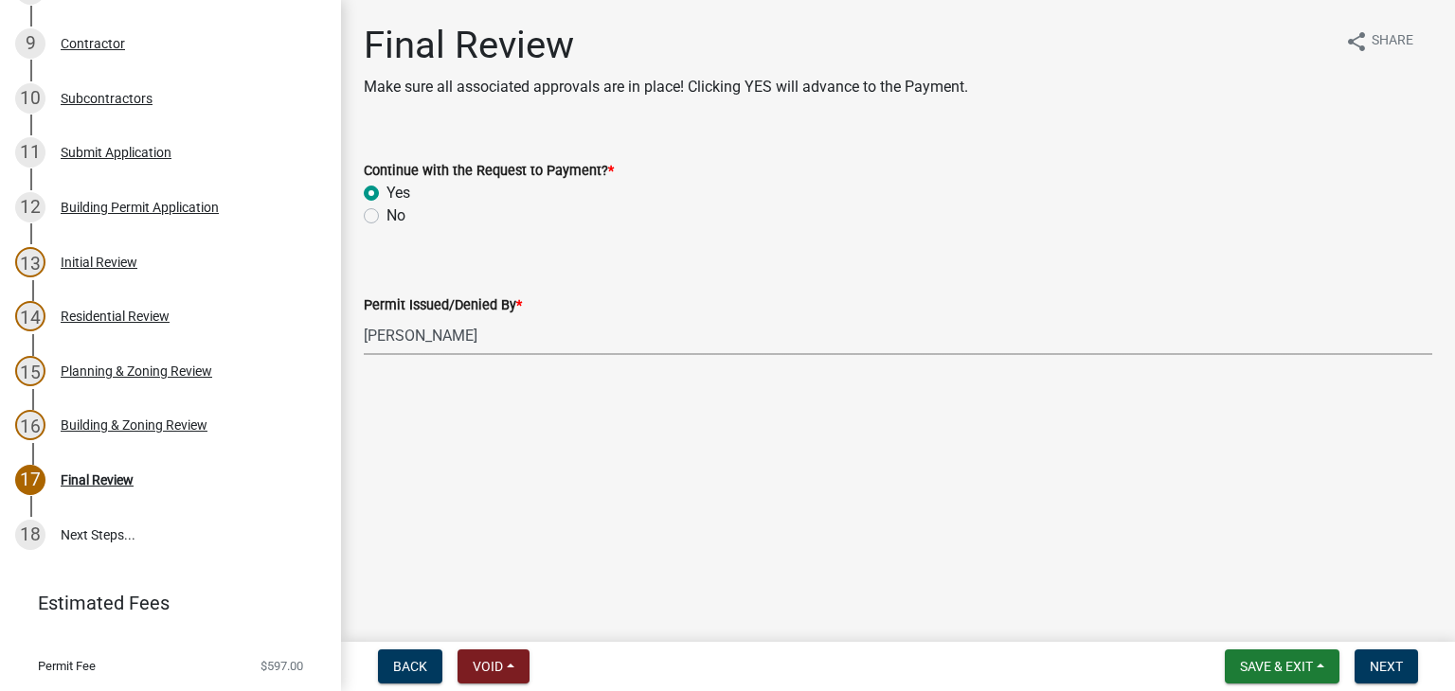
click at [364, 316] on select "Select Item... Ruth West William Huff Douglas Richardson Phillip Wesley Jenny P…" at bounding box center [898, 335] width 1068 height 39
select select "947daff0-9e7f-4afb-971e-5291e3092dff"
click at [1390, 657] on button "Next" at bounding box center [1385, 667] width 63 height 34
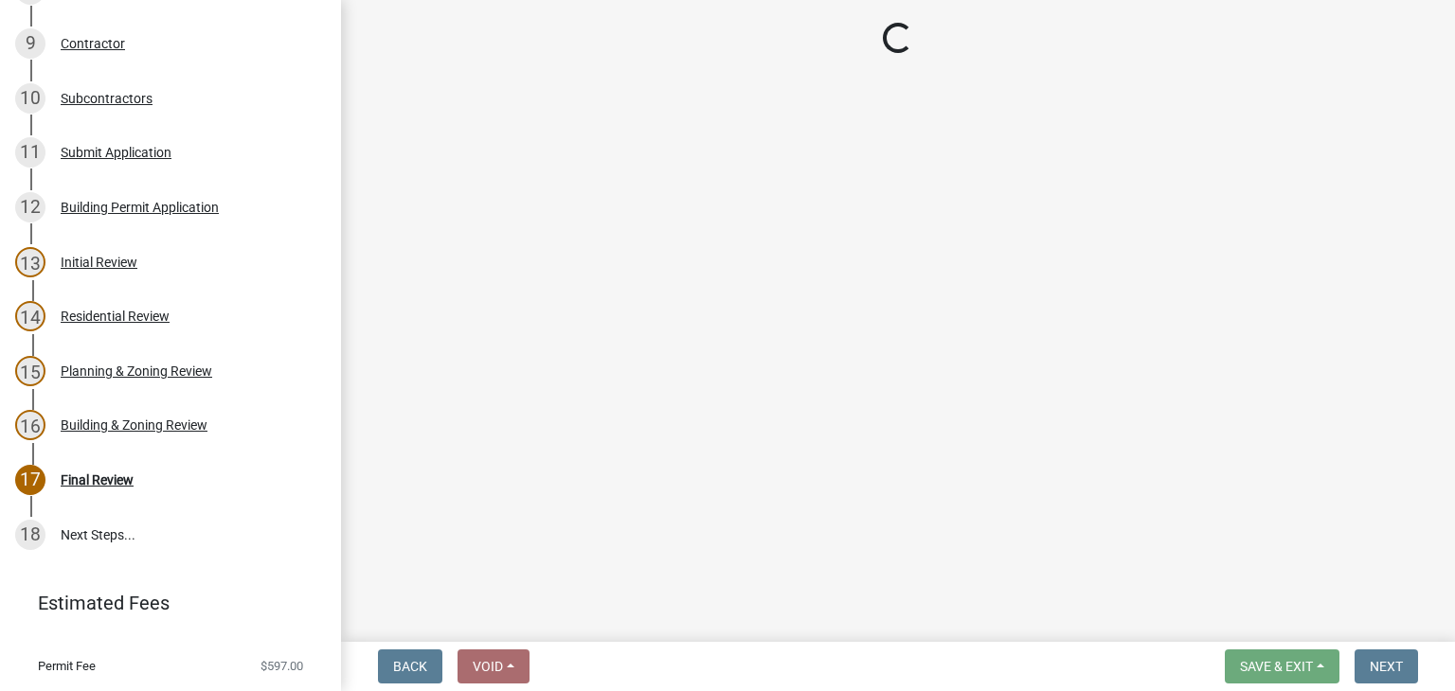
select select "3: 3"
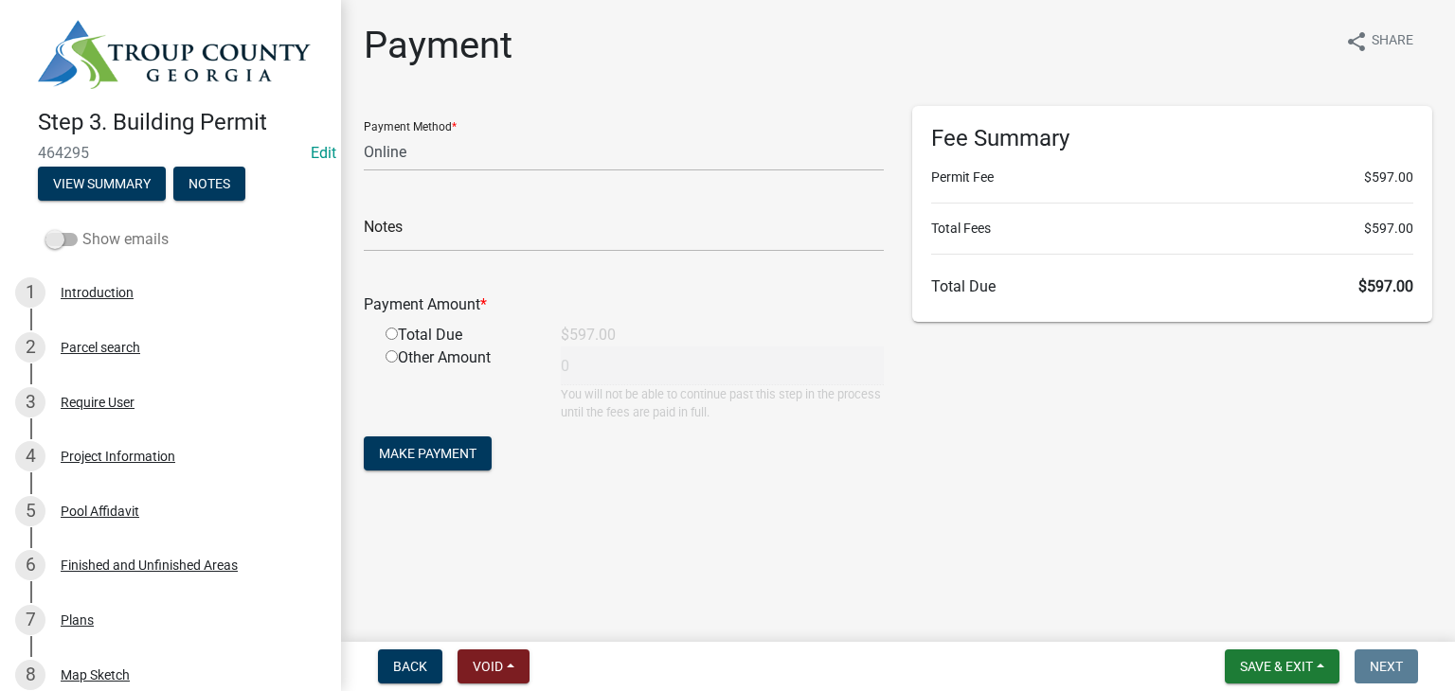
click at [68, 238] on span at bounding box center [61, 239] width 32 height 13
click at [82, 228] on input "Show emails" at bounding box center [82, 228] width 0 height 0
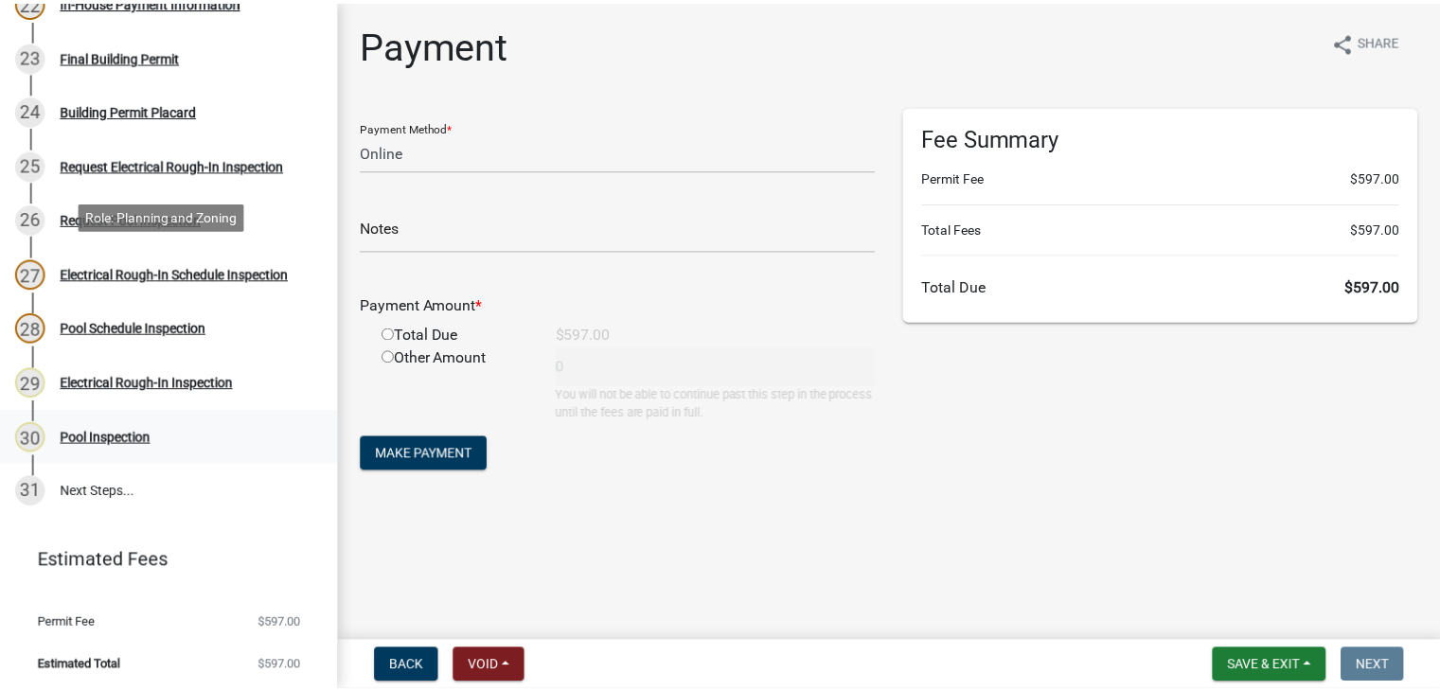
scroll to position [1439, 0]
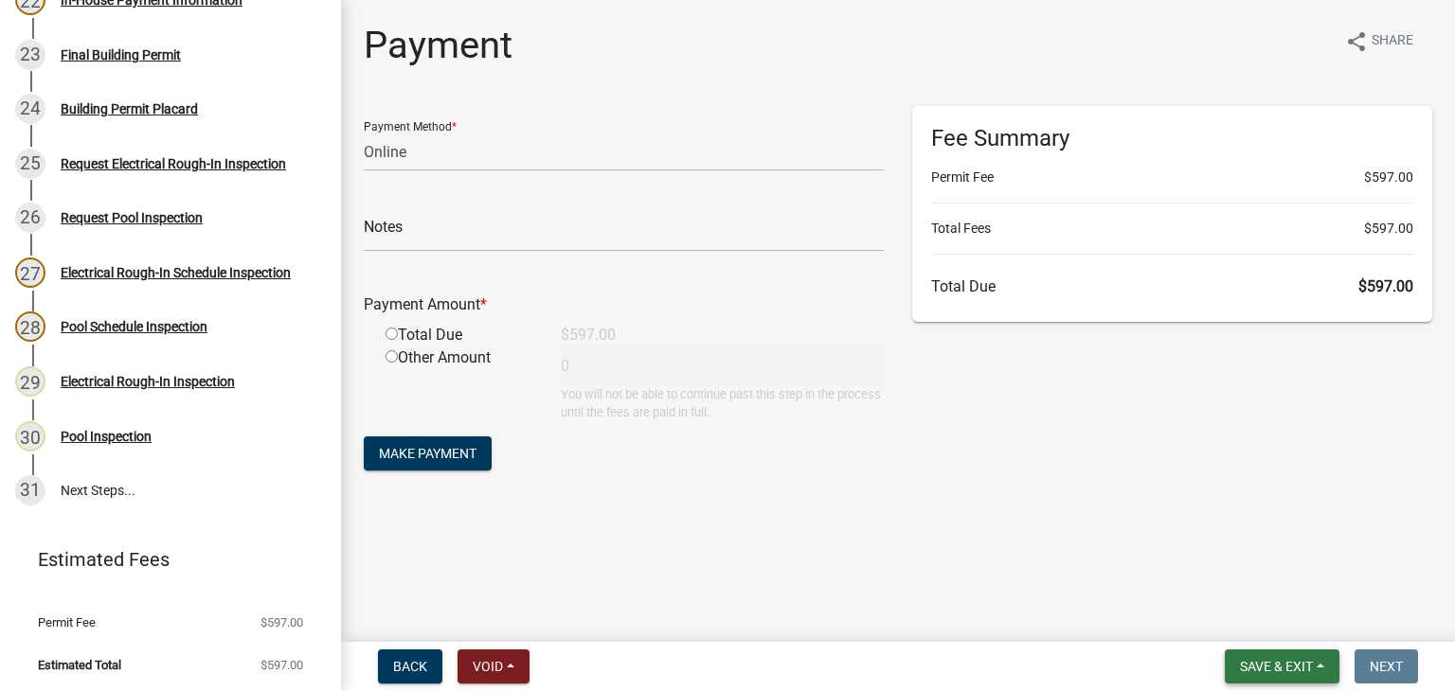
click at [1261, 657] on span "Save & Exit" at bounding box center [1276, 666] width 73 height 15
click at [1280, 615] on button "Save & Exit" at bounding box center [1264, 617] width 152 height 45
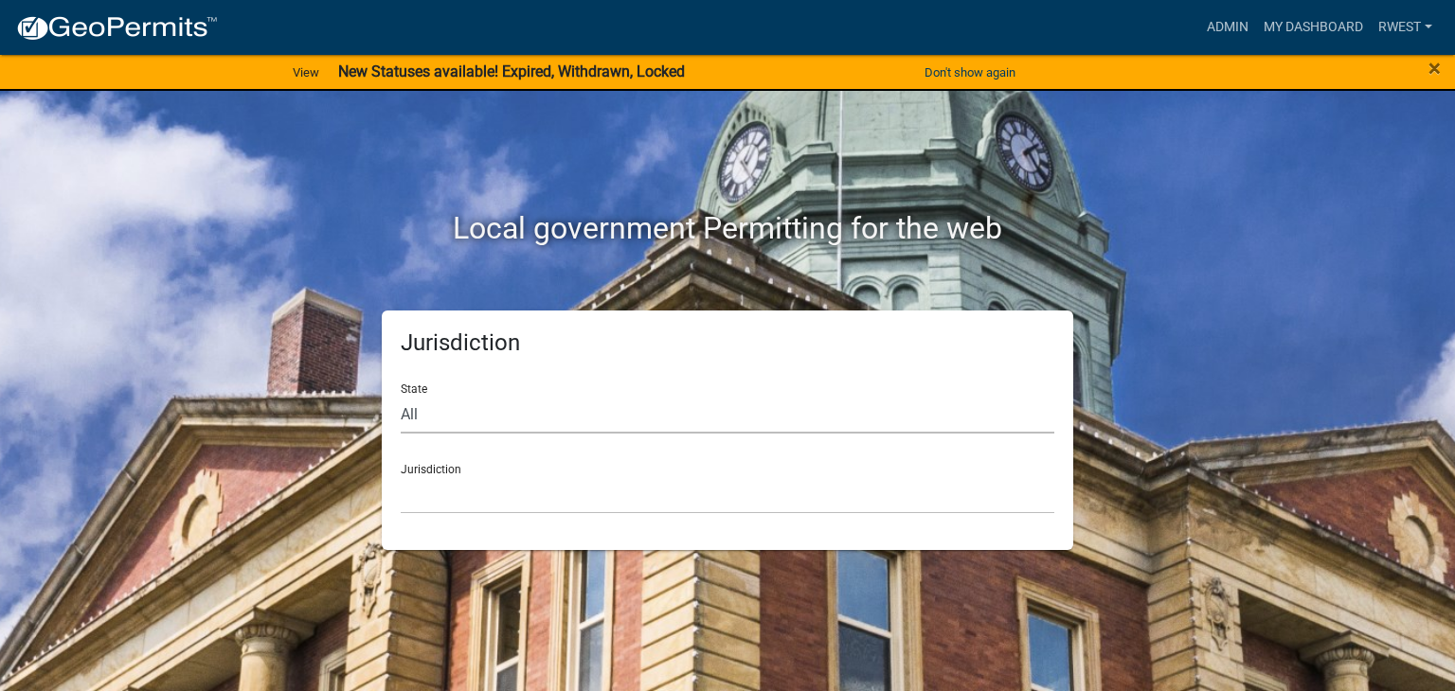
click at [489, 417] on select "All [US_STATE] [US_STATE] [US_STATE] [US_STATE] [US_STATE] [US_STATE] [US_STATE…" at bounding box center [727, 414] width 653 height 39
select select "[US_STATE]"
click at [401, 395] on select "All [US_STATE] [US_STATE] [US_STATE] [US_STATE] [US_STATE] [US_STATE] [US_STATE…" at bounding box center [727, 414] width 653 height 39
click at [438, 502] on select "[GEOGRAPHIC_DATA], [US_STATE][PERSON_NAME][GEOGRAPHIC_DATA], [US_STATE][PERSON_…" at bounding box center [727, 494] width 653 height 39
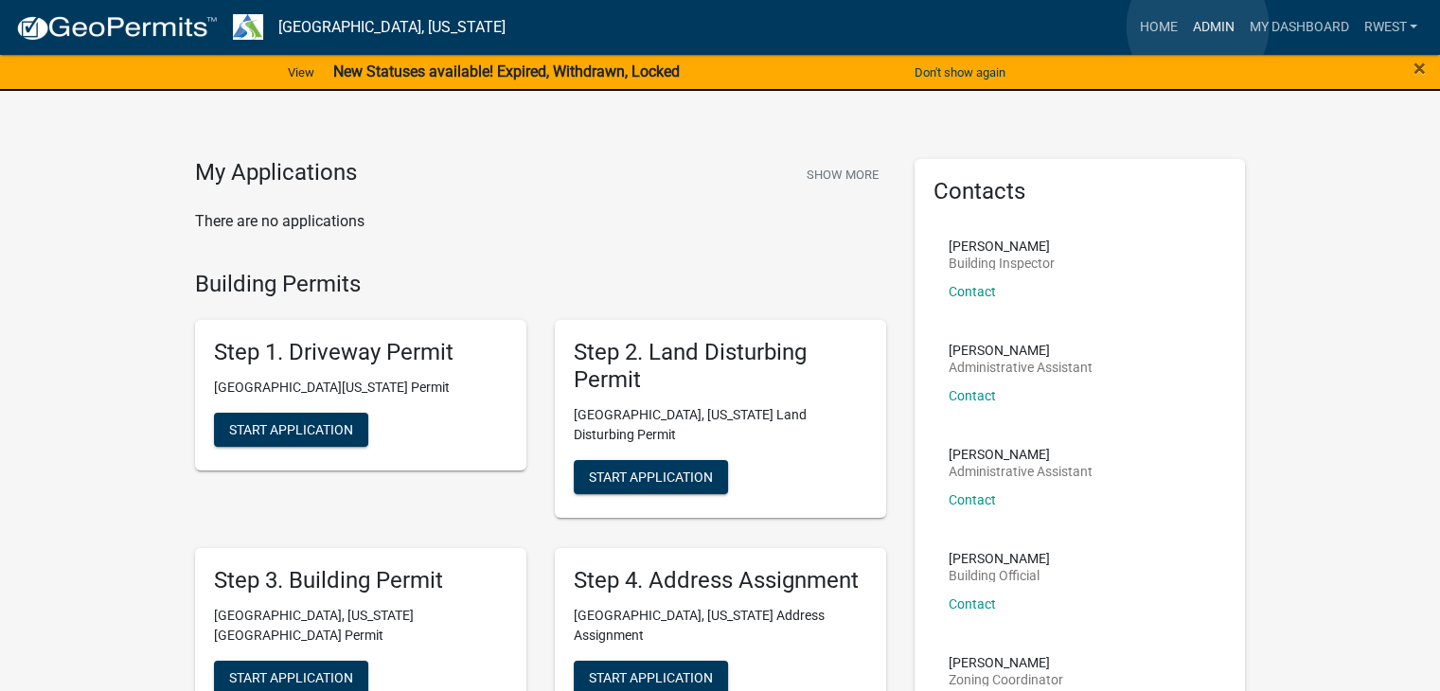
drag, startPoint x: 1198, startPoint y: 27, endPoint x: 1189, endPoint y: 34, distance: 11.4
click at [1198, 27] on link "Admin" at bounding box center [1213, 27] width 57 height 36
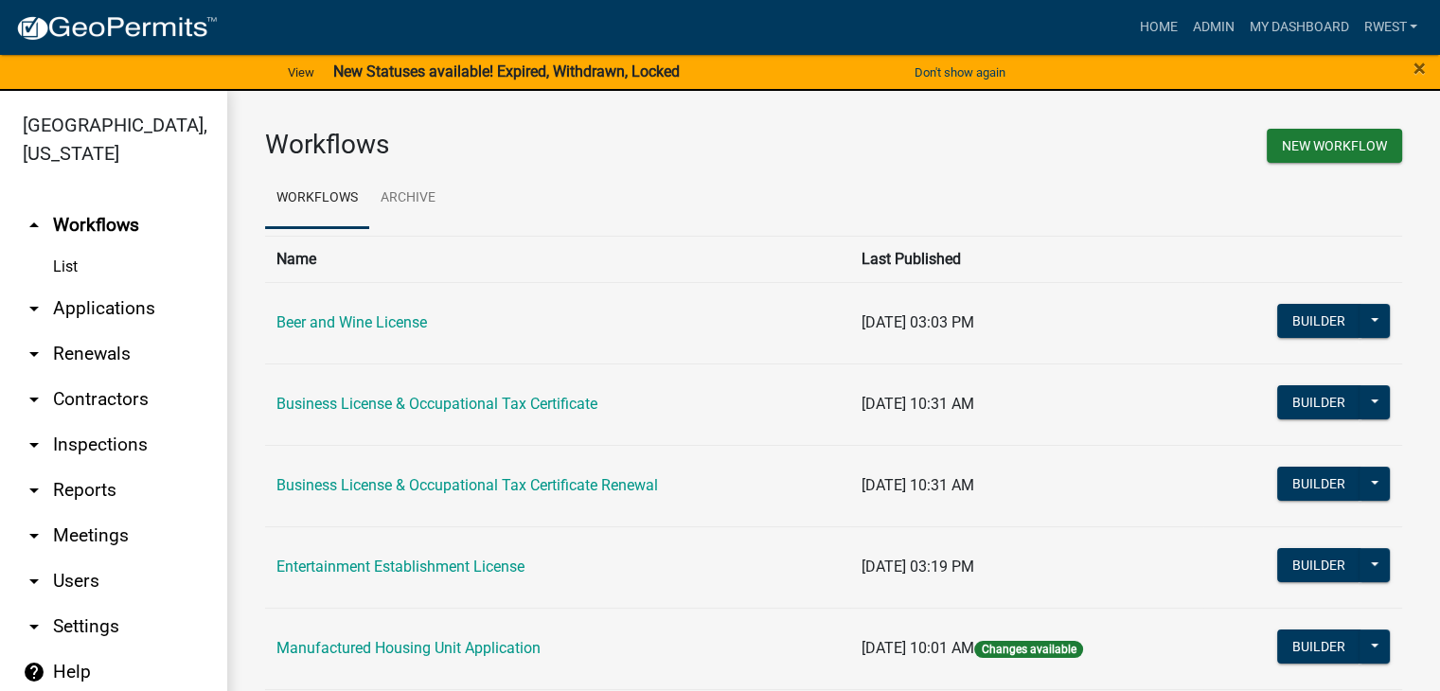
click at [131, 286] on link "arrow_drop_down Applications" at bounding box center [113, 308] width 227 height 45
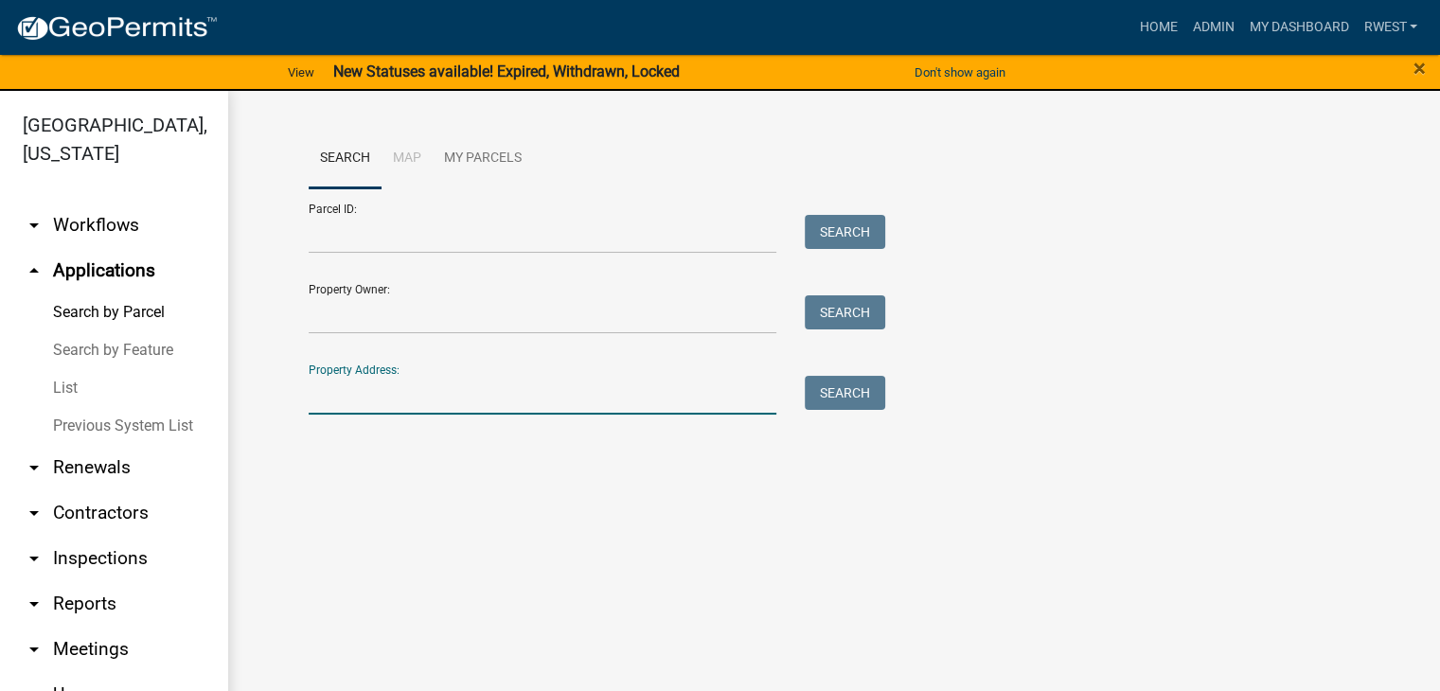
click at [350, 391] on input "Property Address:" at bounding box center [543, 395] width 469 height 39
type input "228 s [PERSON_NAME]"
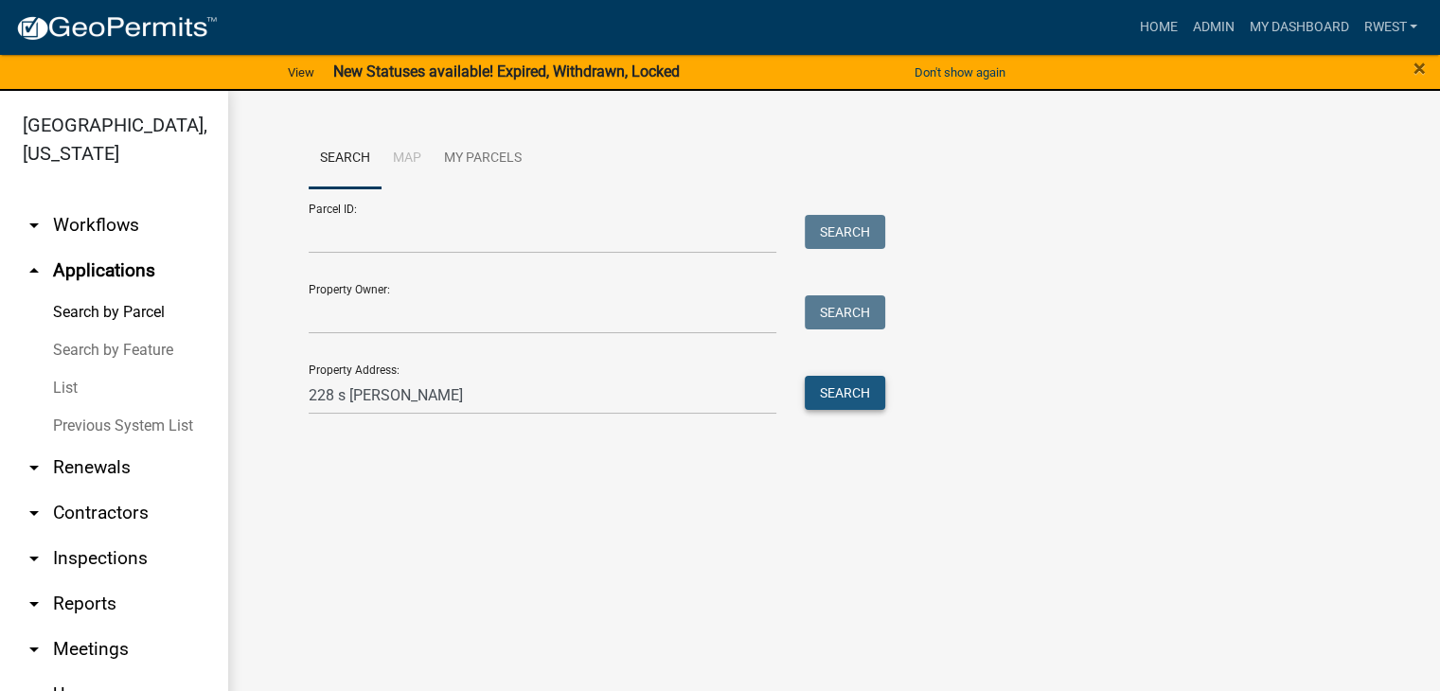
click at [856, 388] on button "Search" at bounding box center [845, 393] width 80 height 34
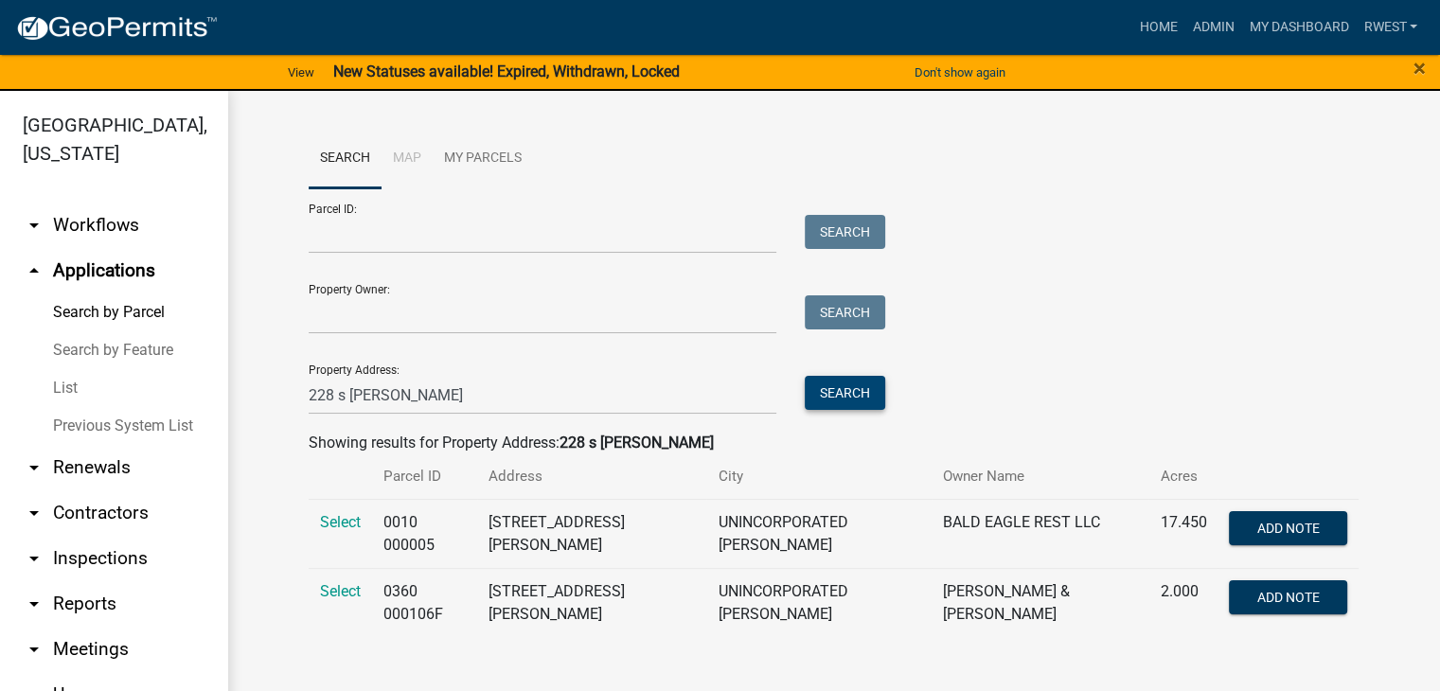
scroll to position [23, 0]
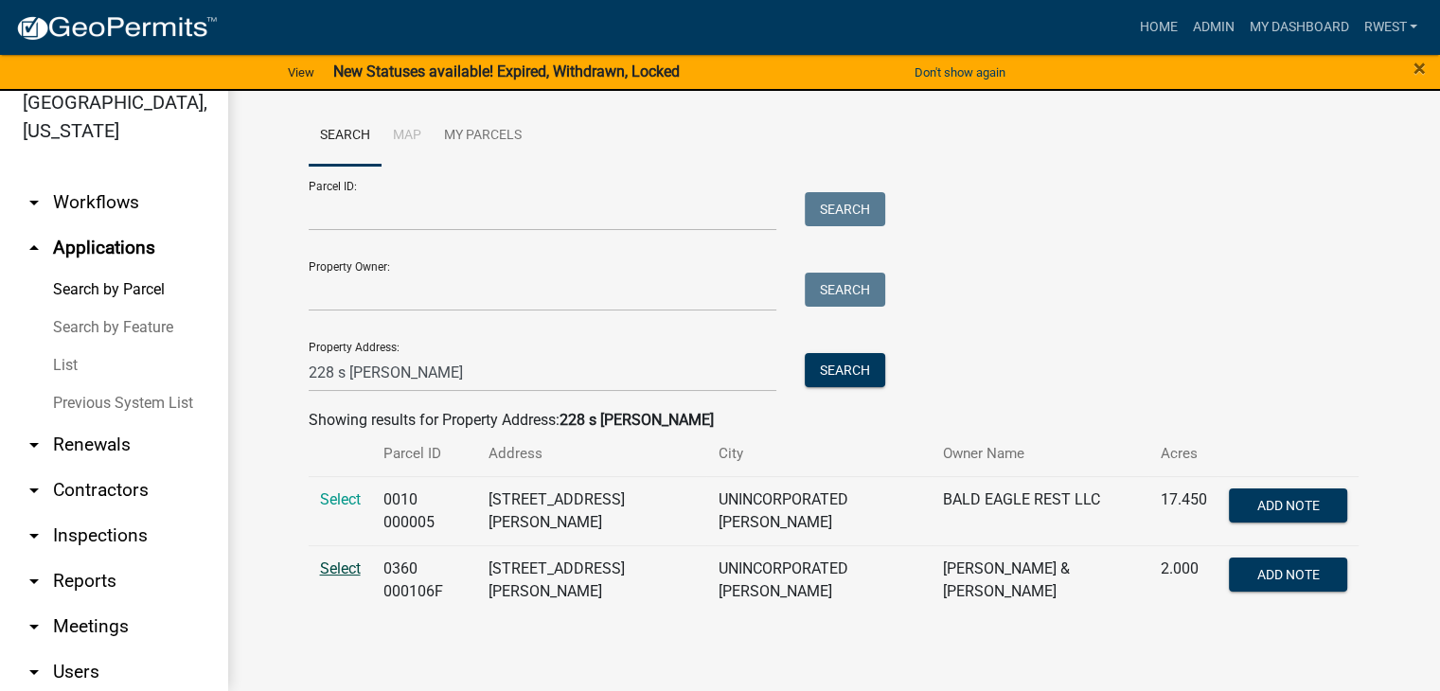
click at [330, 571] on span "Select" at bounding box center [340, 569] width 41 height 18
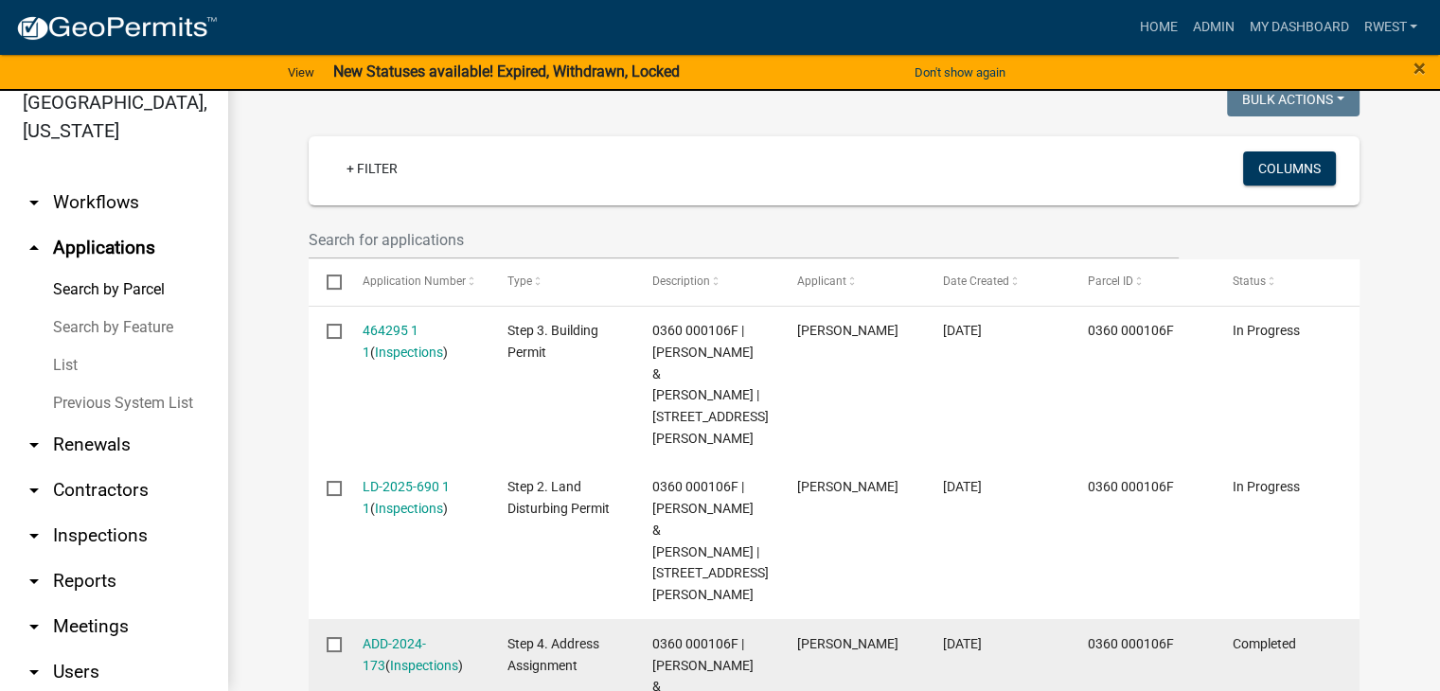
scroll to position [568, 0]
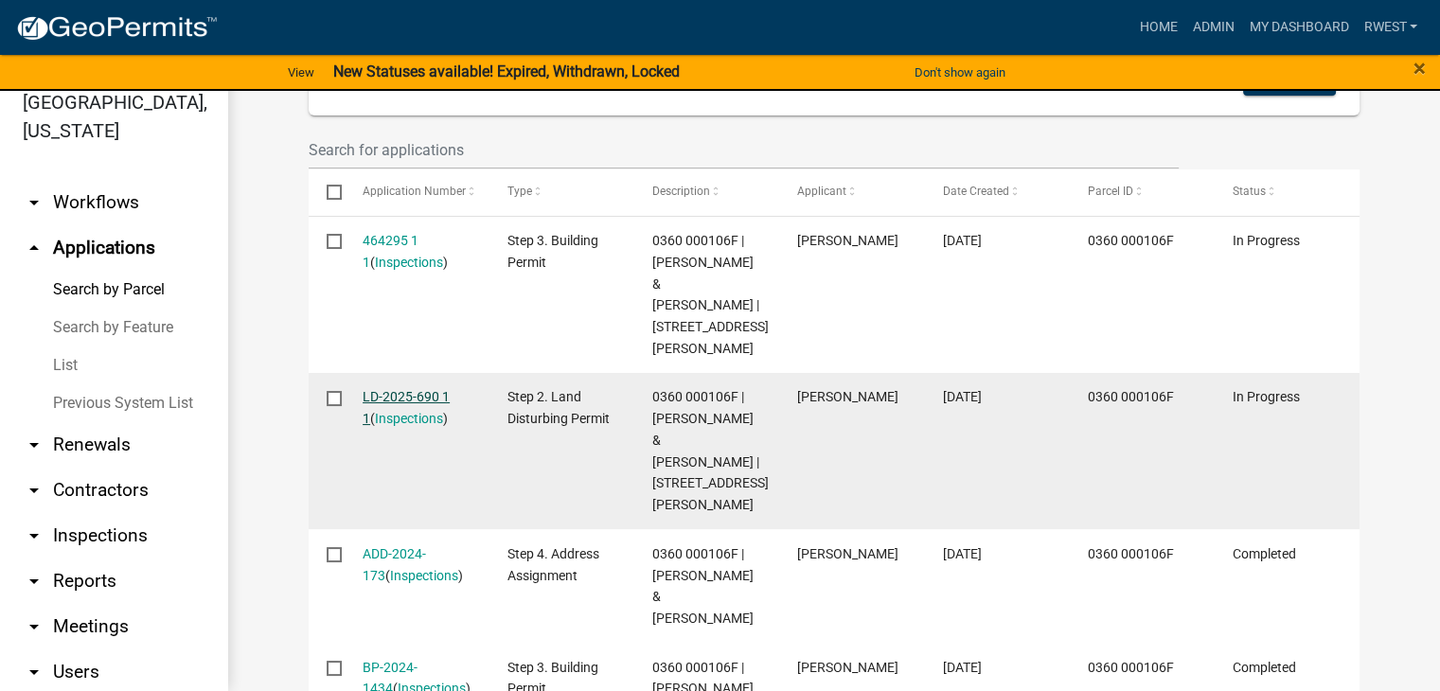
click at [413, 389] on link "LD-2025-690 1 1" at bounding box center [406, 407] width 87 height 37
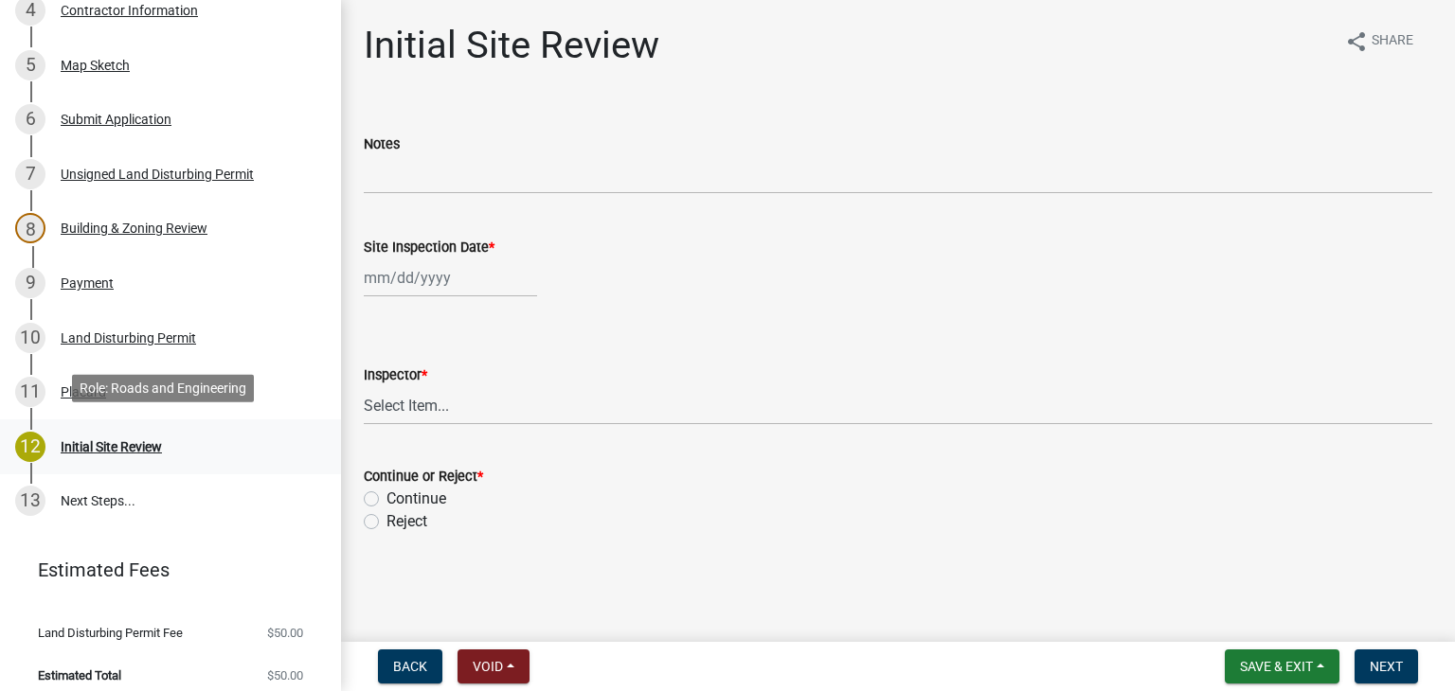
scroll to position [484, 0]
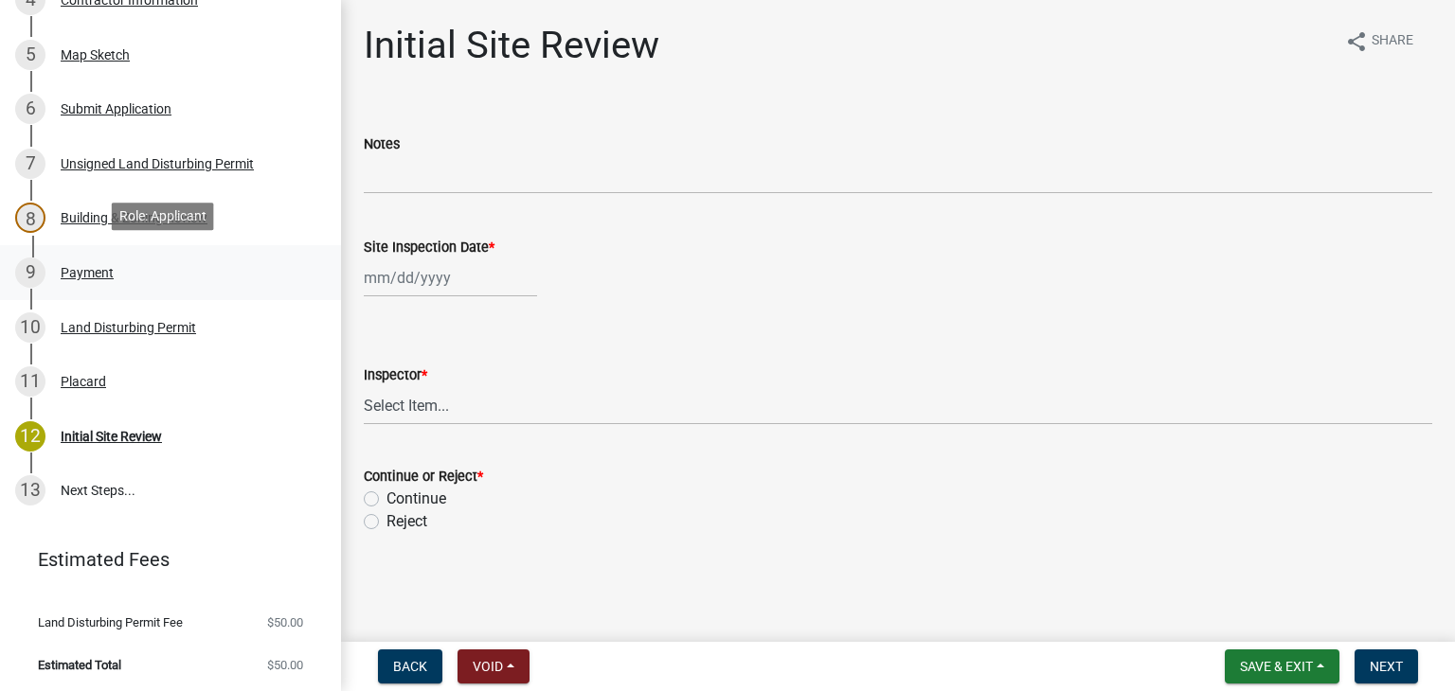
click at [99, 266] on div "Payment" at bounding box center [87, 272] width 53 height 13
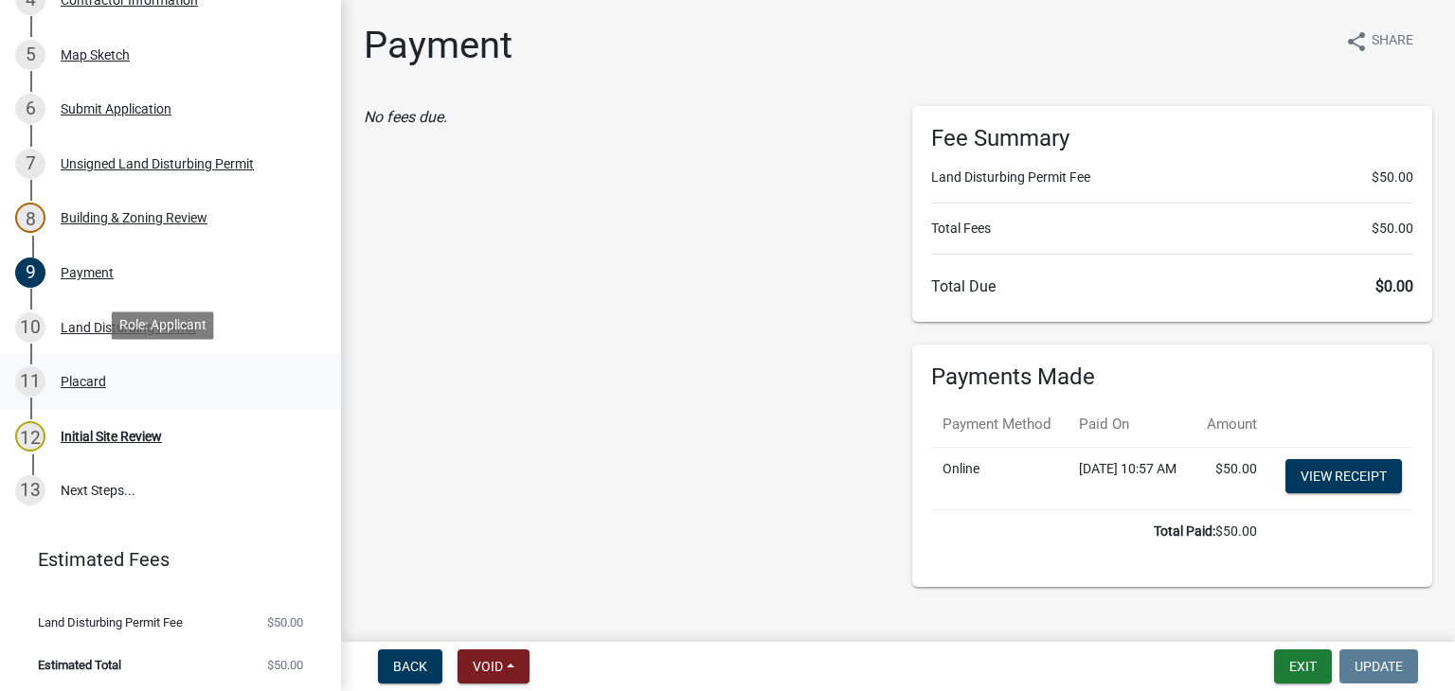
click at [86, 375] on div "Placard" at bounding box center [83, 381] width 45 height 13
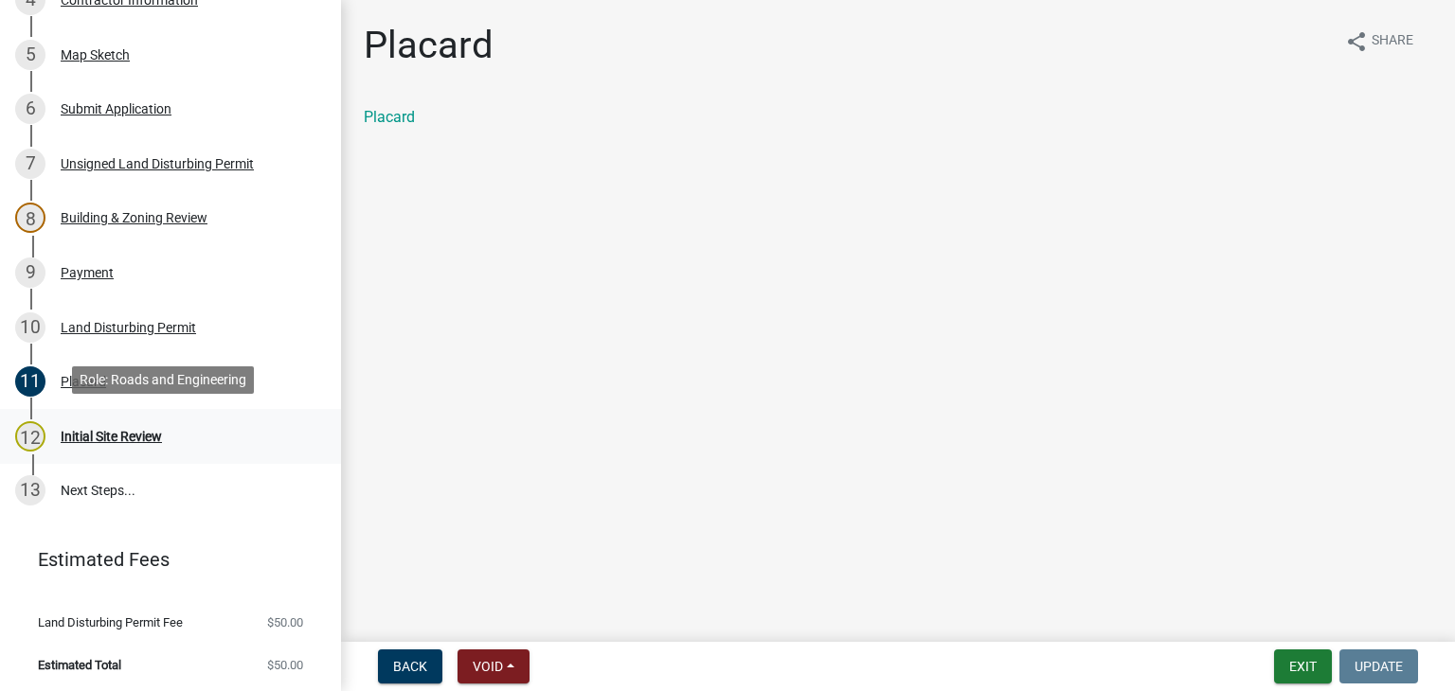
click at [86, 436] on div "Initial Site Review" at bounding box center [111, 436] width 101 height 13
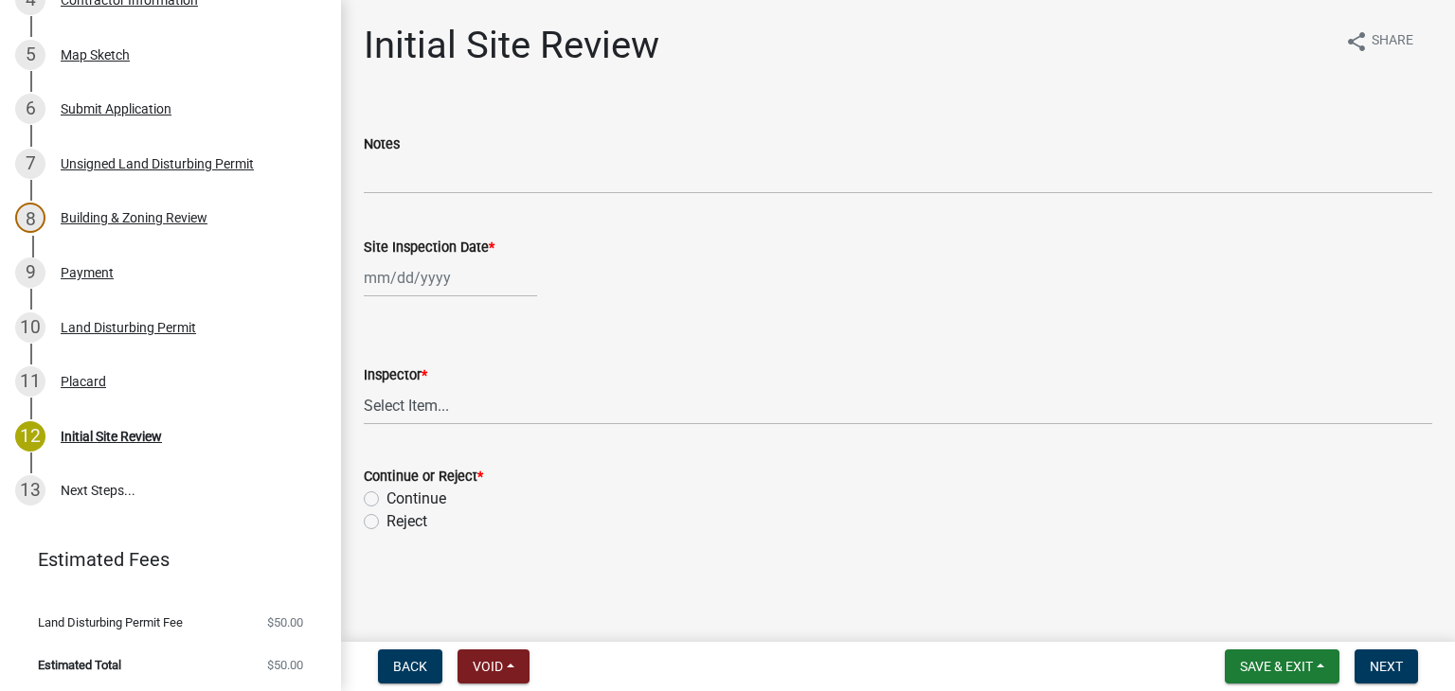
select select "8"
select select "2025"
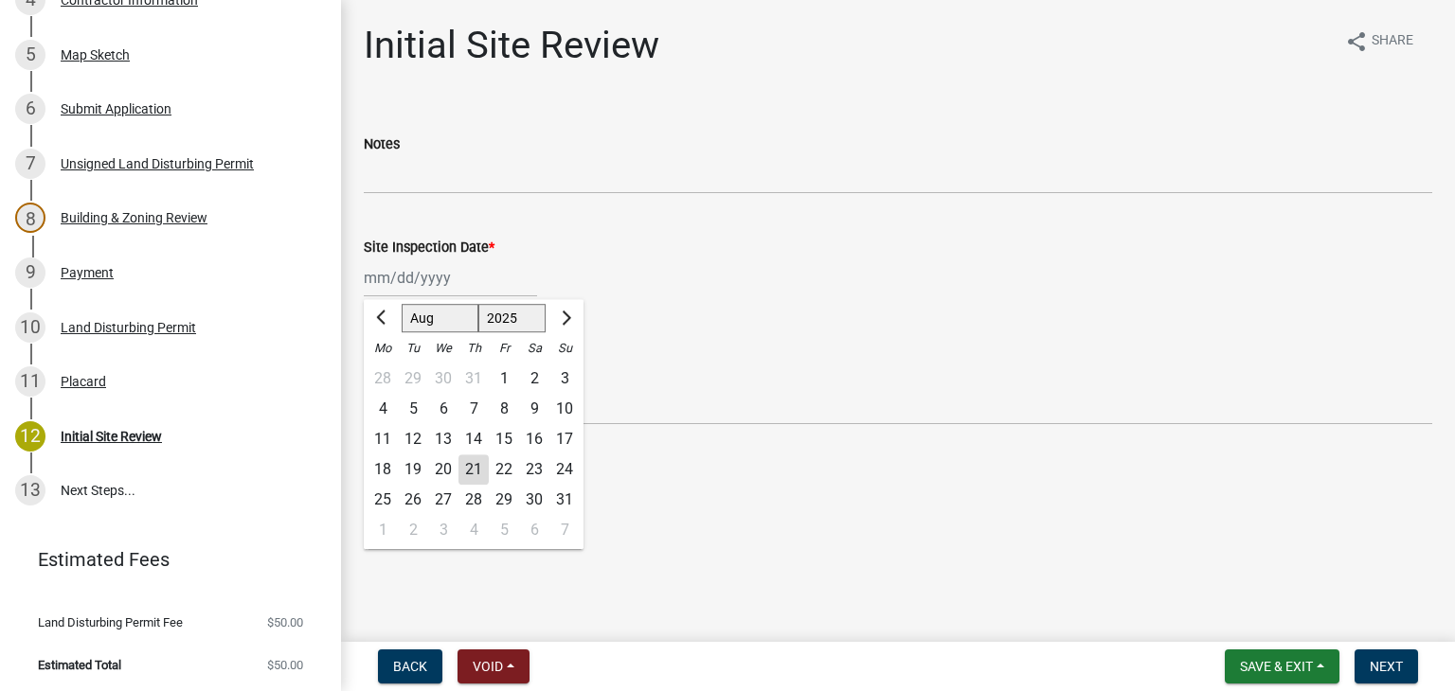
click at [429, 269] on div "[PERSON_NAME] Feb Mar Apr [PERSON_NAME][DATE] Oct Nov [DATE] 1526 1527 1528 152…" at bounding box center [450, 278] width 173 height 39
click at [480, 480] on div "21" at bounding box center [473, 470] width 30 height 30
type input "[DATE]"
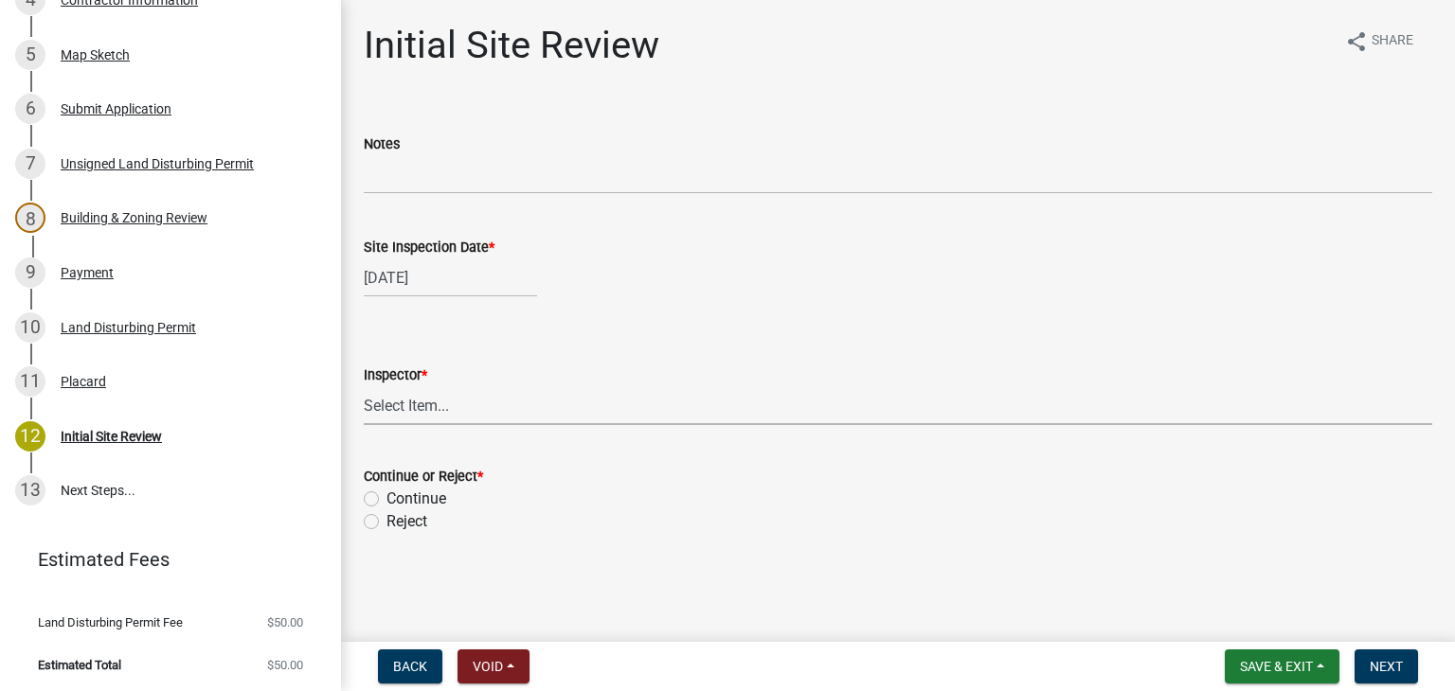
click at [436, 406] on select "Select Item... [PERSON_NAME] [PERSON_NAME]" at bounding box center [898, 405] width 1068 height 39
click at [364, 386] on select "Select Item... [PERSON_NAME] [PERSON_NAME]" at bounding box center [898, 405] width 1068 height 39
select select "6bd9e87f-a154-4f48-afcb-b0748361b378"
drag, startPoint x: 371, startPoint y: 496, endPoint x: 643, endPoint y: 534, distance: 274.4
click at [386, 495] on label "Continue" at bounding box center [416, 499] width 60 height 23
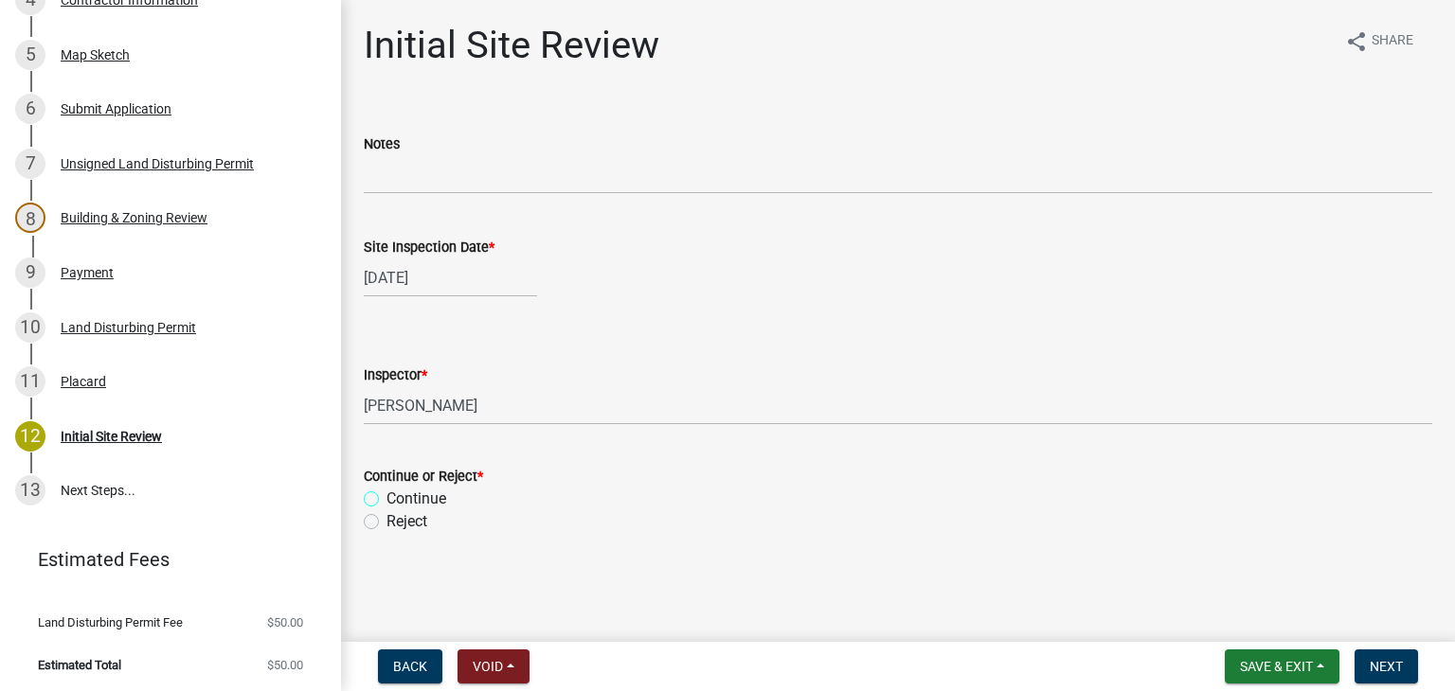
click at [386, 495] on input "Continue" at bounding box center [392, 494] width 12 height 12
radio input "true"
click at [1383, 668] on span "Next" at bounding box center [1385, 666] width 33 height 15
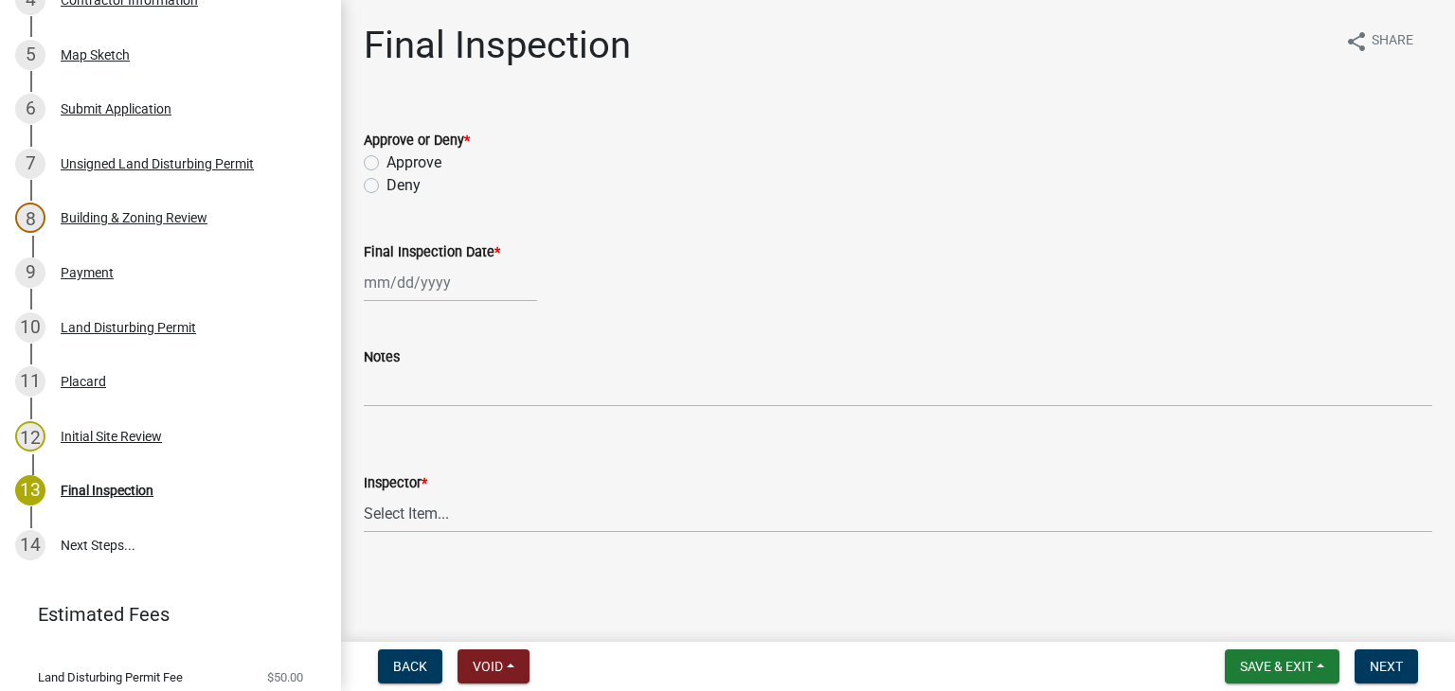
scroll to position [538, 0]
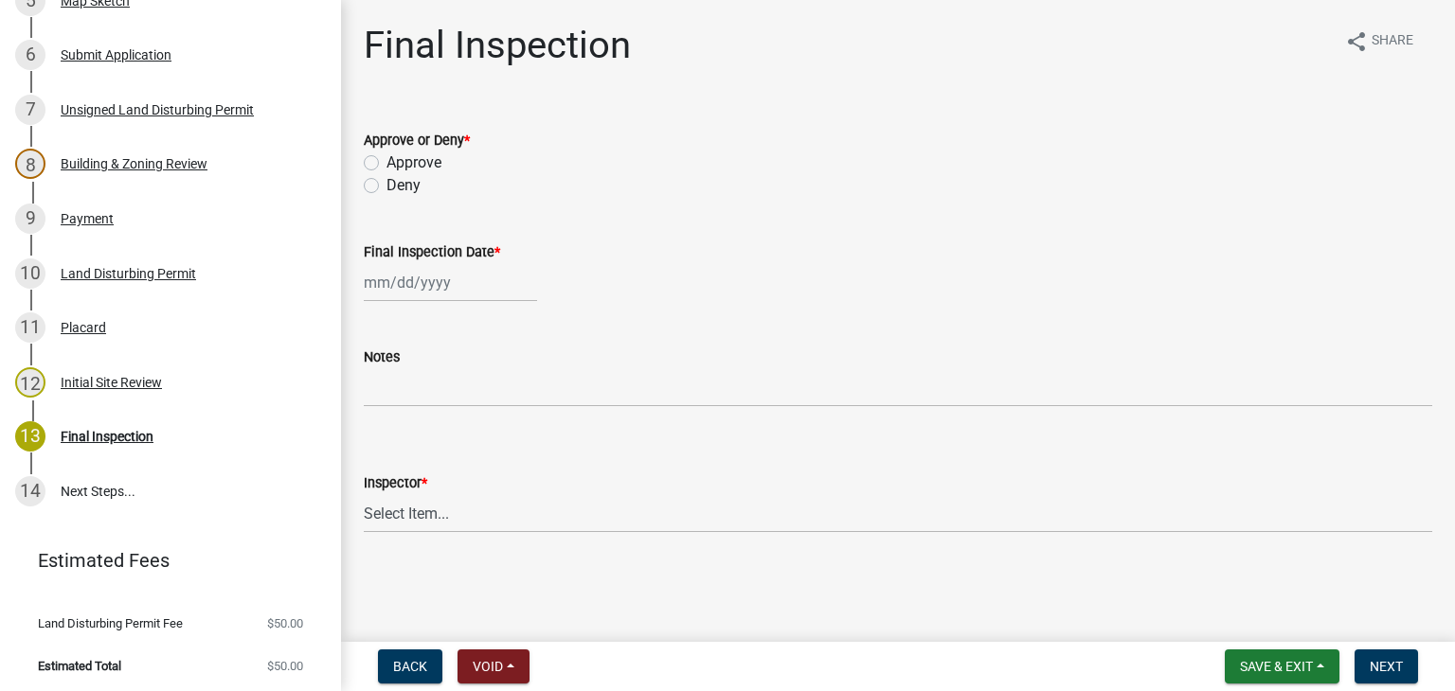
drag, startPoint x: 371, startPoint y: 160, endPoint x: 381, endPoint y: 181, distance: 22.9
click at [386, 160] on label "Approve" at bounding box center [413, 163] width 55 height 23
click at [386, 160] on input "Approve" at bounding box center [392, 158] width 12 height 12
radio input "true"
click at [405, 299] on div at bounding box center [450, 282] width 173 height 39
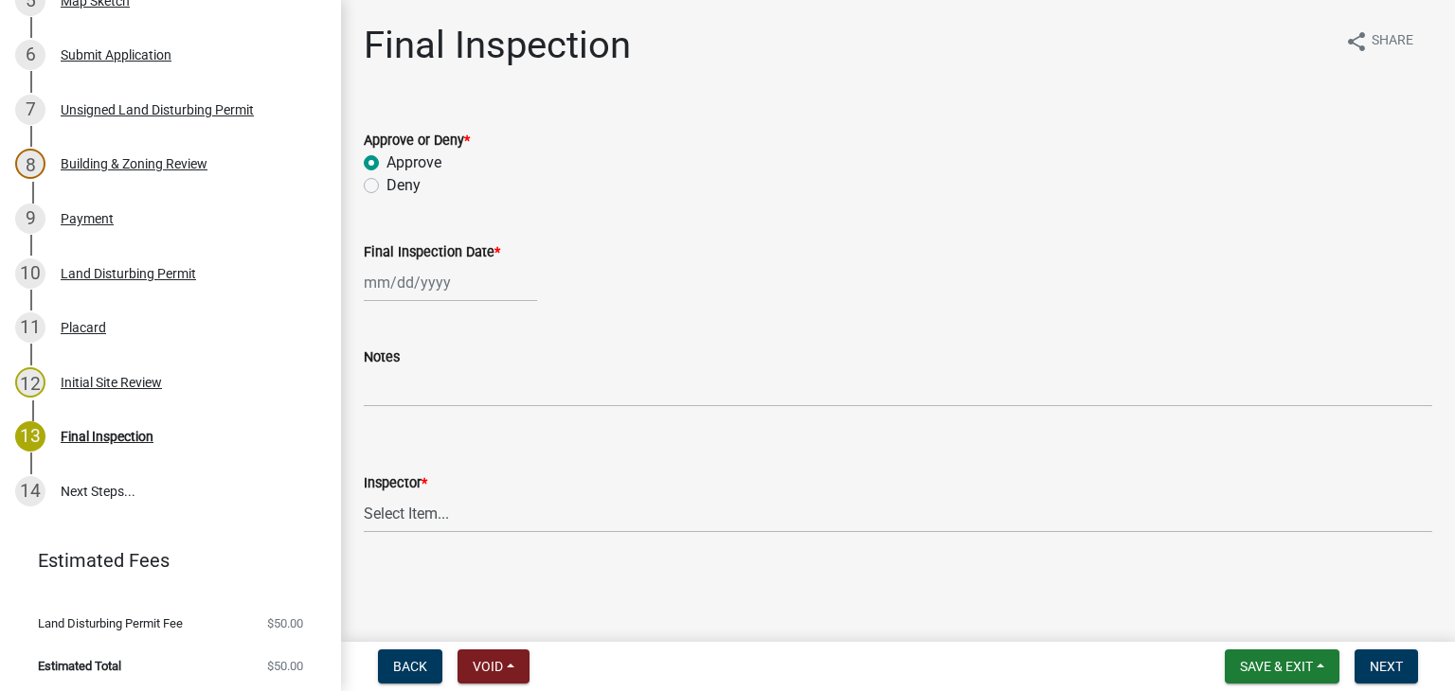
select select "8"
select select "2025"
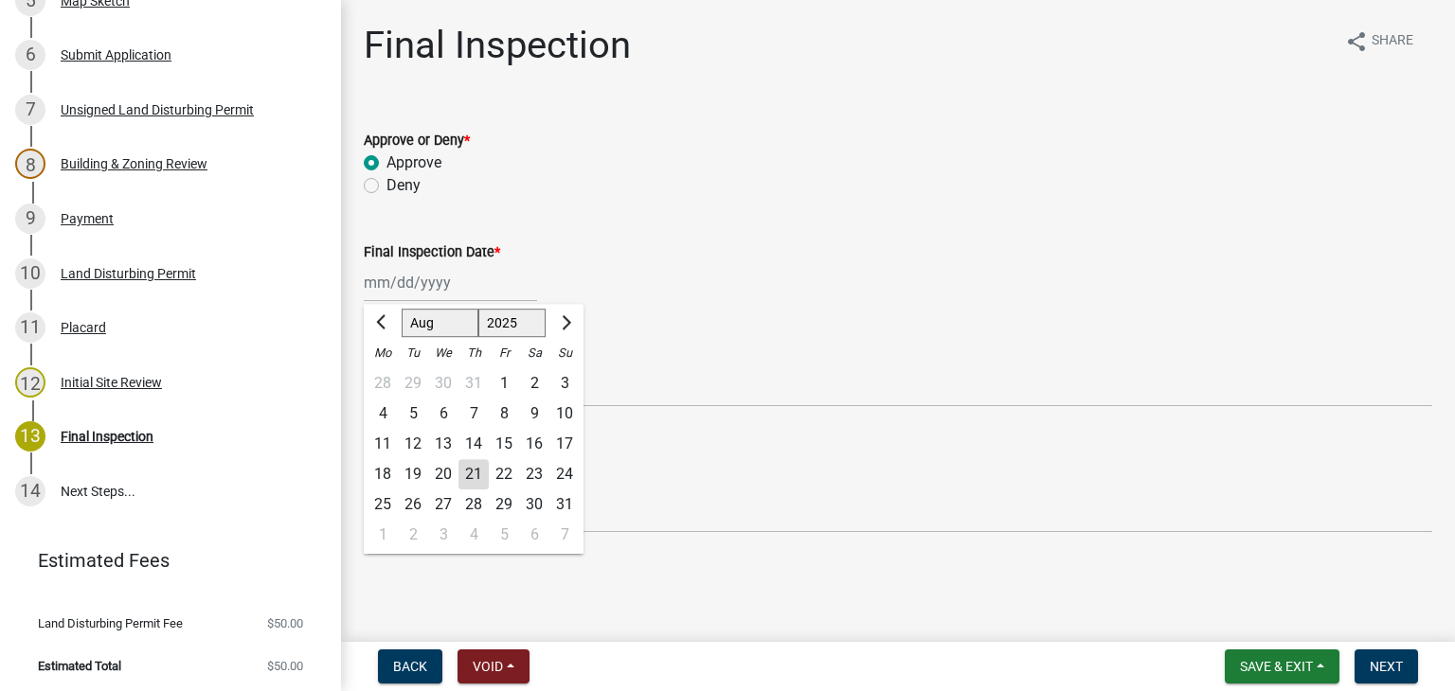
click at [469, 474] on div "21" at bounding box center [473, 474] width 30 height 30
type input "[DATE]"
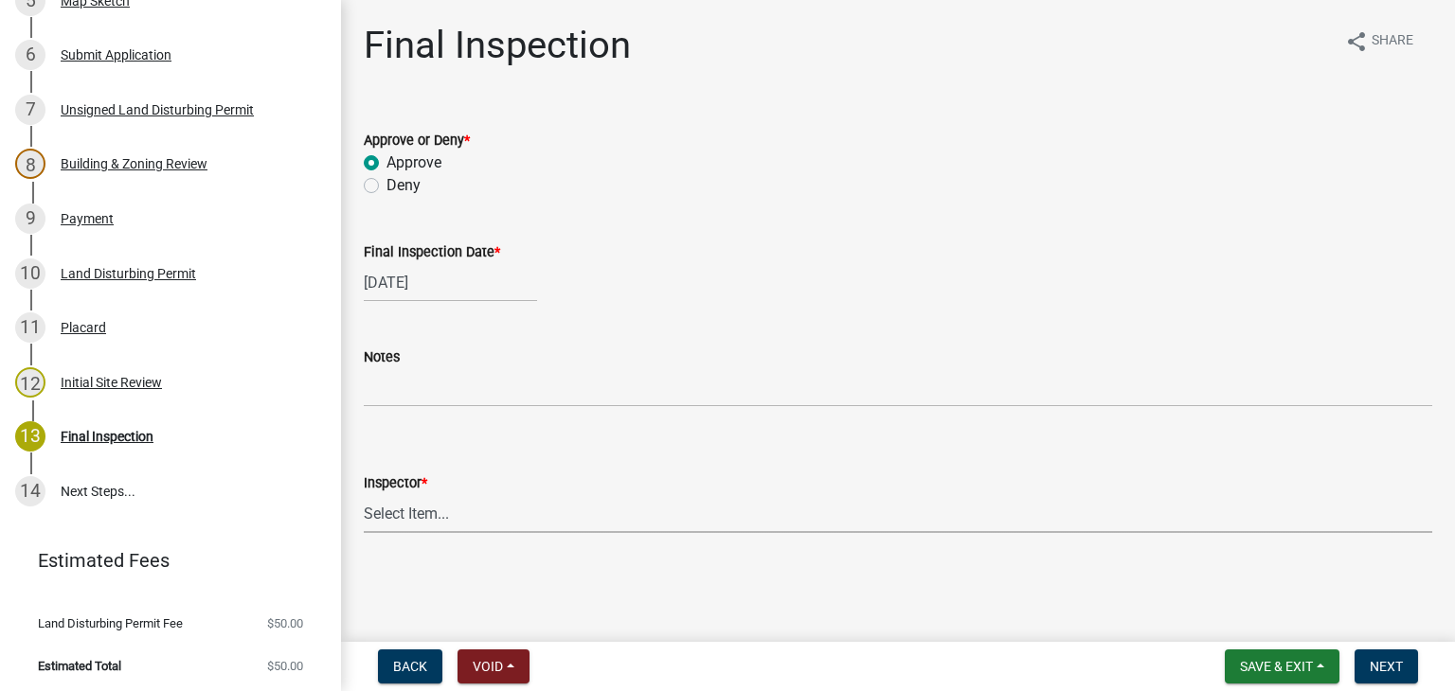
click at [410, 518] on select "Select Item... [PERSON_NAME] [PERSON_NAME]" at bounding box center [898, 513] width 1068 height 39
click at [364, 494] on select "Select Item... [PERSON_NAME] [PERSON_NAME]" at bounding box center [898, 513] width 1068 height 39
select select "6bd9e87f-a154-4f48-afcb-b0748361b378"
drag, startPoint x: 1386, startPoint y: 668, endPoint x: 1367, endPoint y: 655, distance: 23.4
click at [1386, 666] on span "Next" at bounding box center [1385, 666] width 33 height 15
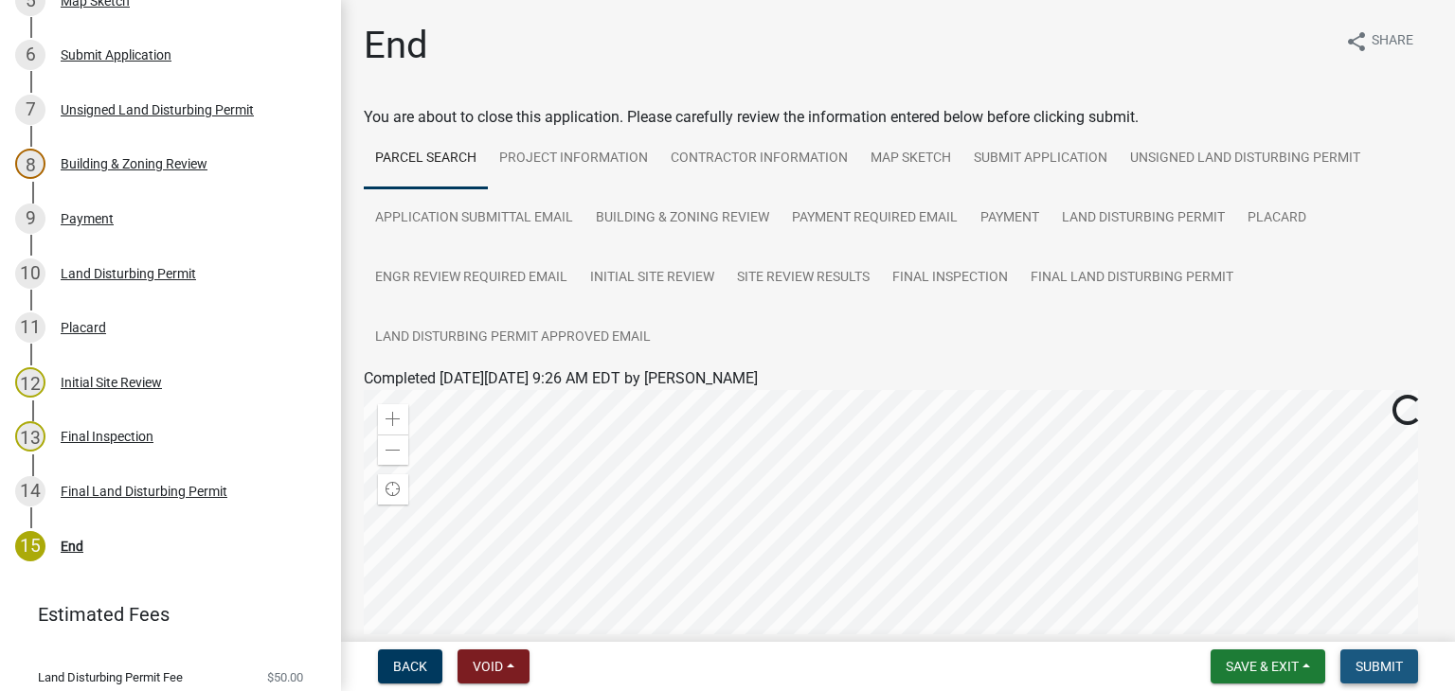
drag, startPoint x: 1383, startPoint y: 673, endPoint x: 1365, endPoint y: 670, distance: 18.4
click at [1385, 675] on button "Submit" at bounding box center [1379, 667] width 78 height 34
